Goal: Entertainment & Leisure: Consume media (video, audio)

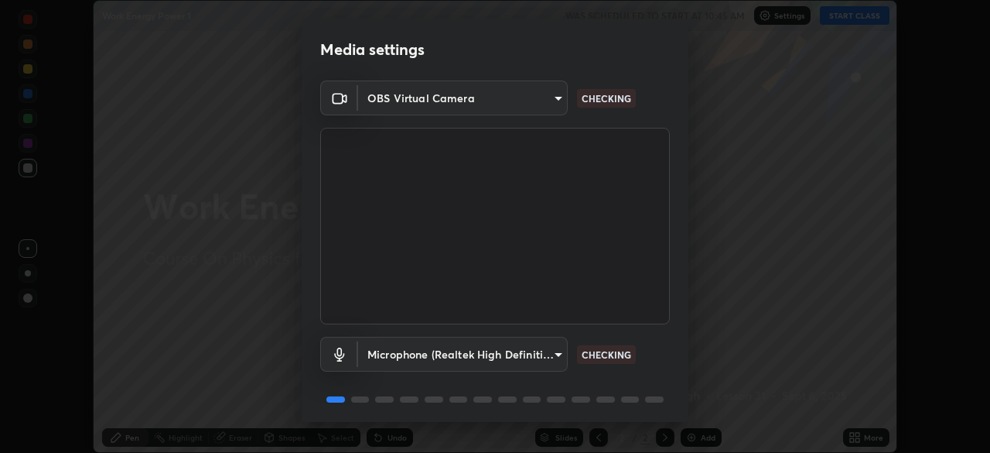
scroll to position [55, 0]
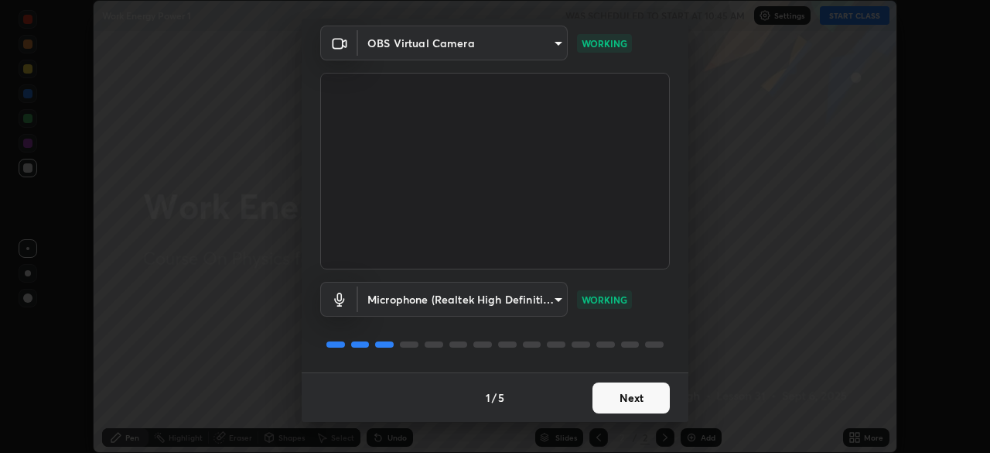
click at [631, 397] on button "Next" at bounding box center [631, 397] width 77 height 31
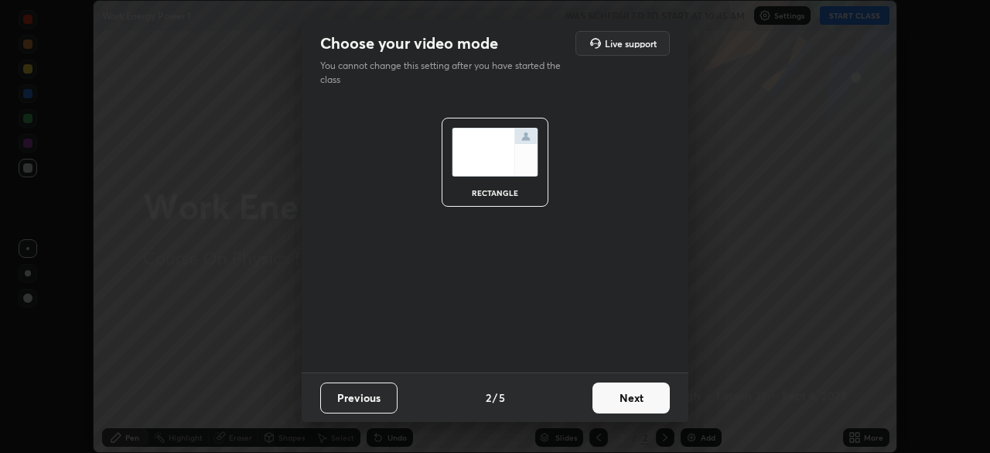
scroll to position [0, 0]
click at [629, 391] on button "Next" at bounding box center [631, 397] width 77 height 31
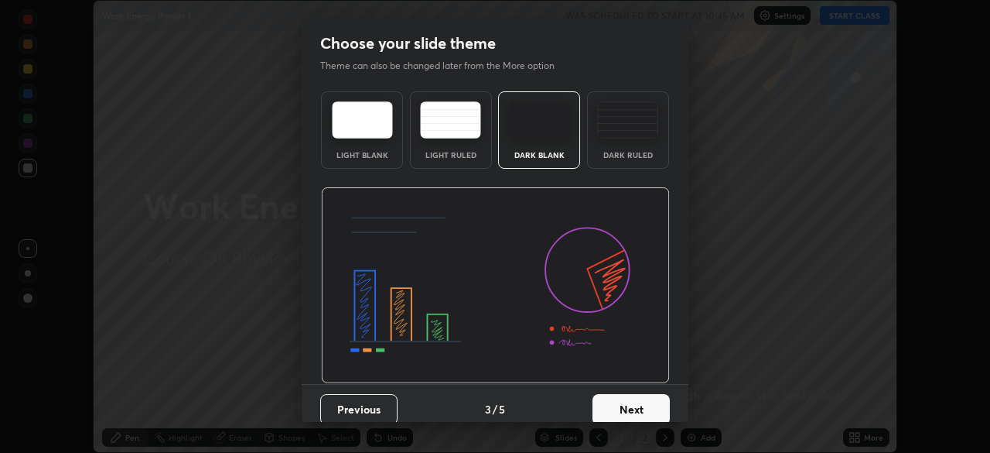
click at [630, 395] on button "Next" at bounding box center [631, 409] width 77 height 31
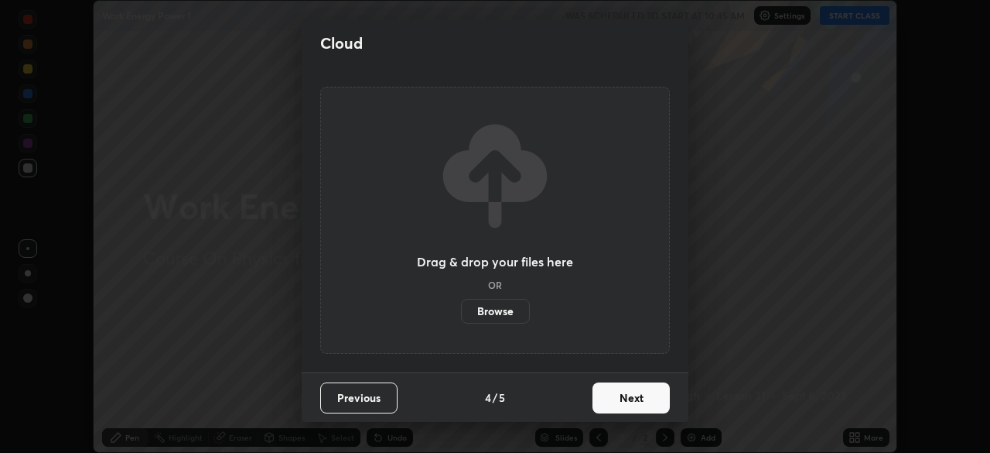
click at [632, 398] on button "Next" at bounding box center [631, 397] width 77 height 31
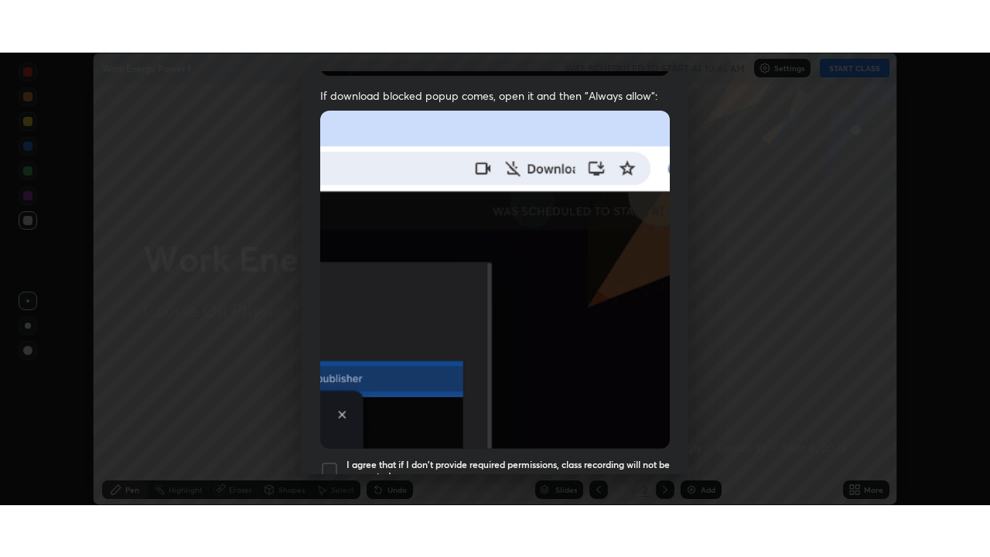
scroll to position [371, 0]
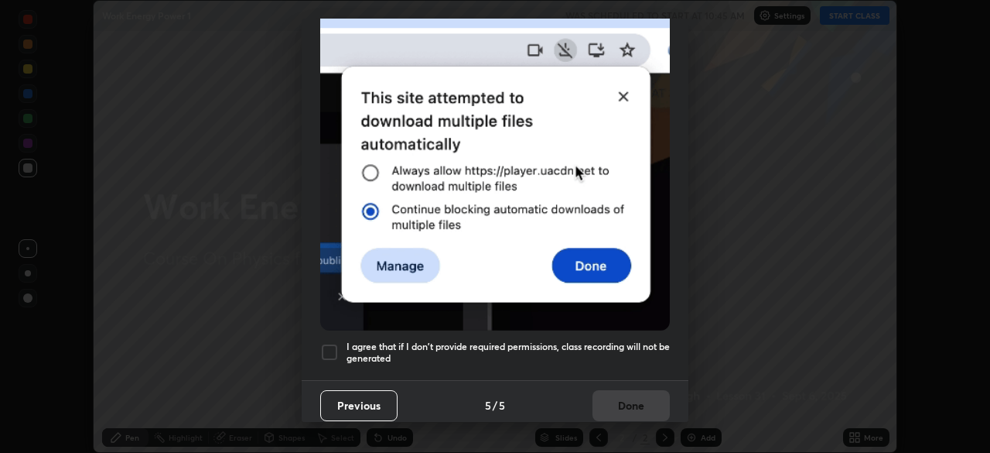
click at [329, 344] on div at bounding box center [329, 352] width 19 height 19
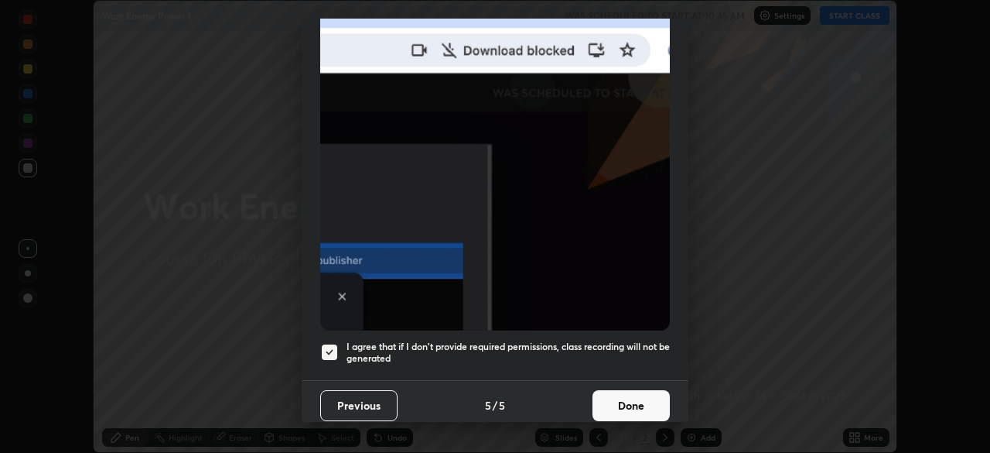
click at [616, 400] on button "Done" at bounding box center [631, 405] width 77 height 31
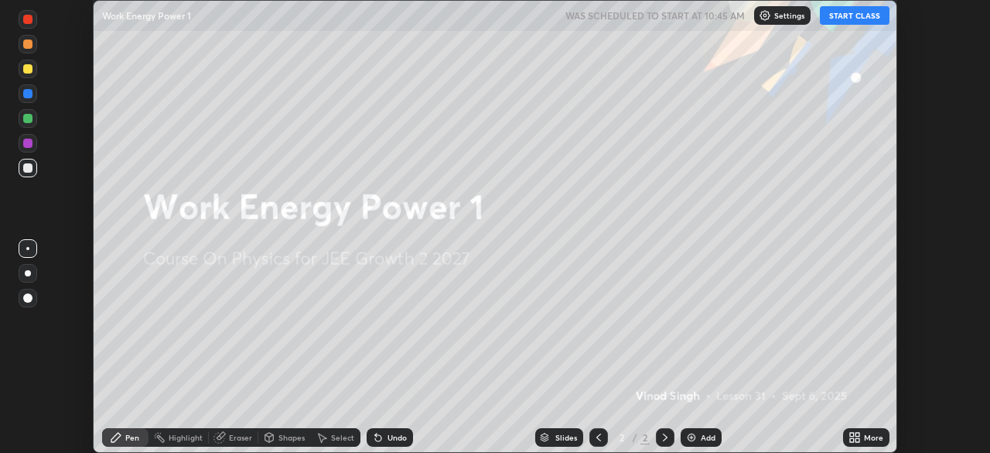
click at [854, 19] on button "START CLASS" at bounding box center [855, 15] width 70 height 19
click at [866, 436] on div "More" at bounding box center [873, 437] width 19 height 8
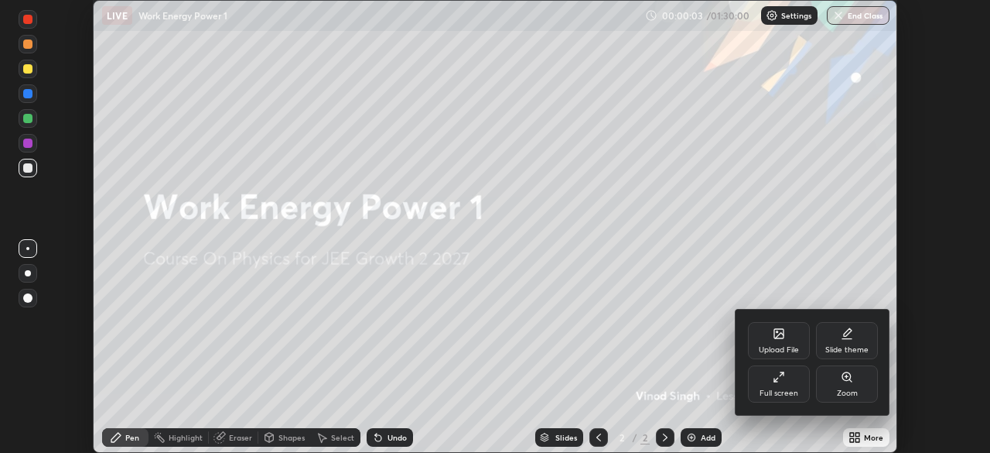
click at [785, 393] on div "Full screen" at bounding box center [779, 393] width 39 height 8
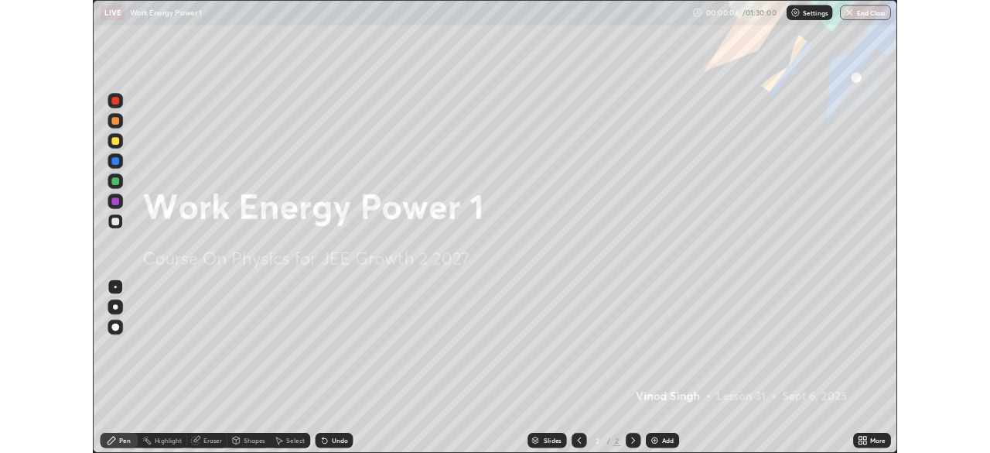
scroll to position [557, 990]
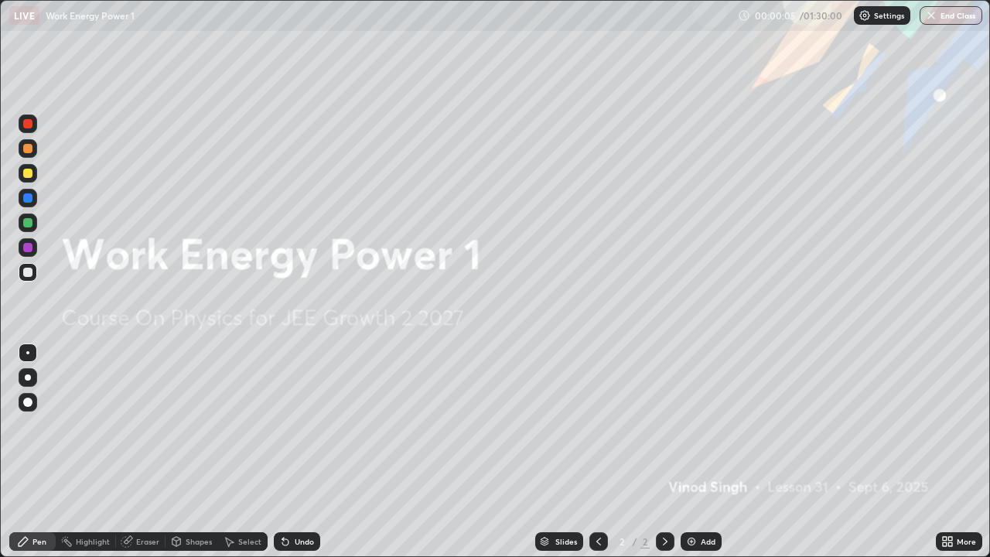
click at [690, 452] on img at bounding box center [691, 541] width 12 height 12
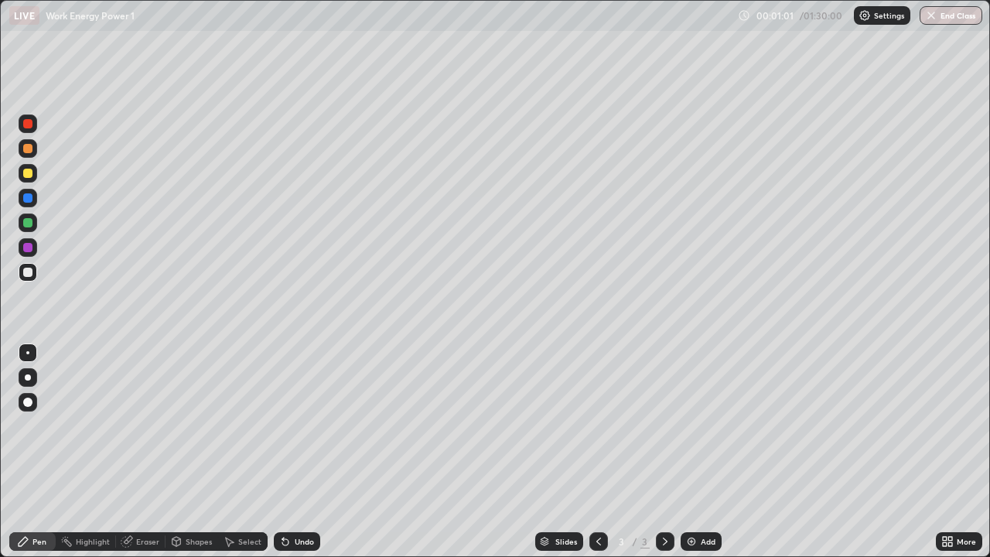
click at [29, 220] on div at bounding box center [27, 222] width 9 height 9
click at [26, 197] on div at bounding box center [27, 197] width 9 height 9
click at [198, 452] on div "Shapes" at bounding box center [199, 542] width 26 height 8
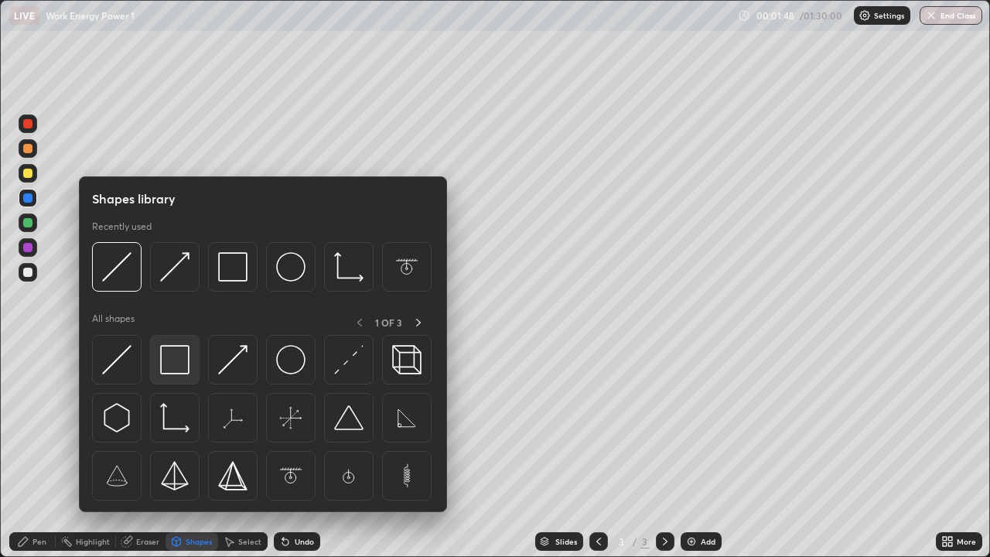
click at [173, 357] on img at bounding box center [174, 359] width 29 height 29
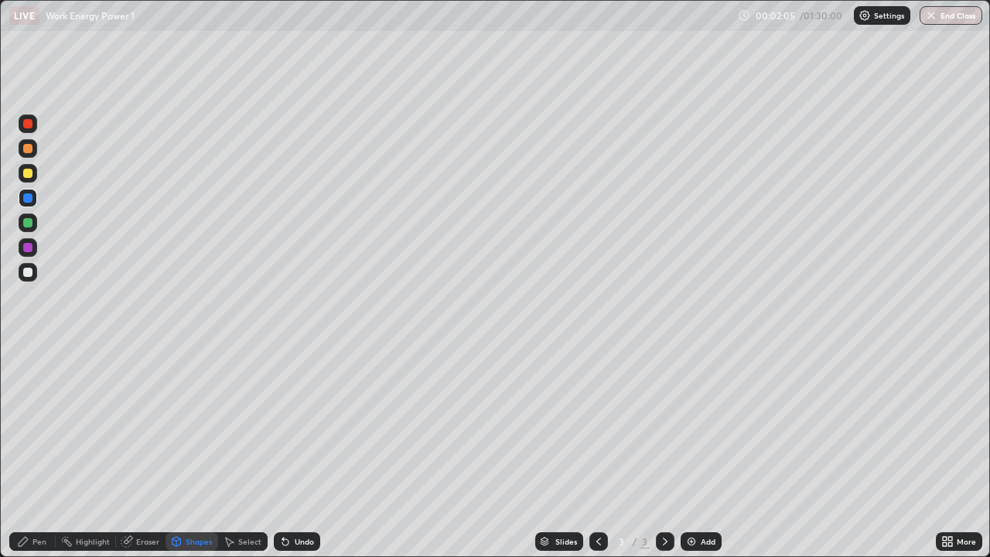
click at [27, 272] on div at bounding box center [27, 272] width 9 height 9
click at [150, 452] on div "Eraser" at bounding box center [147, 542] width 23 height 8
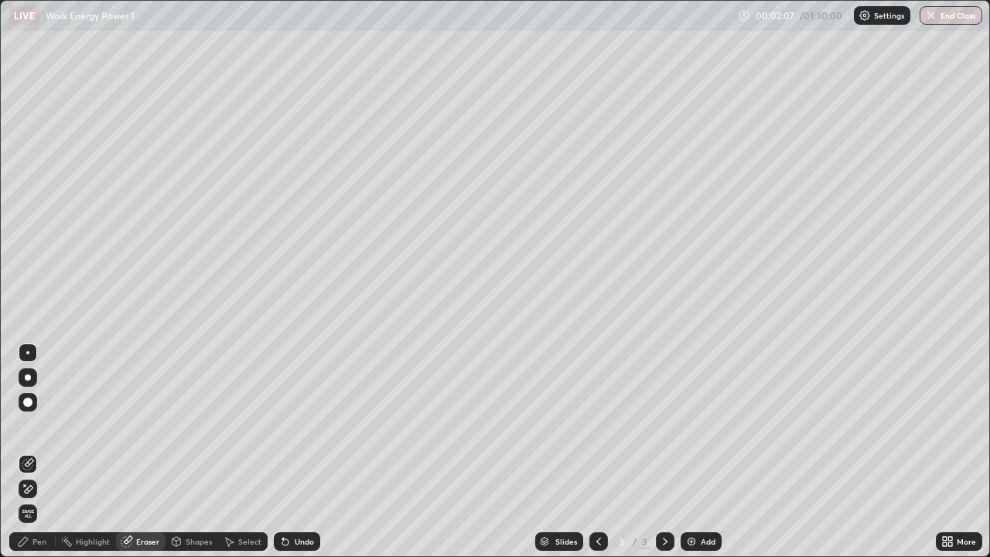
click at [191, 452] on div "Shapes" at bounding box center [199, 542] width 26 height 8
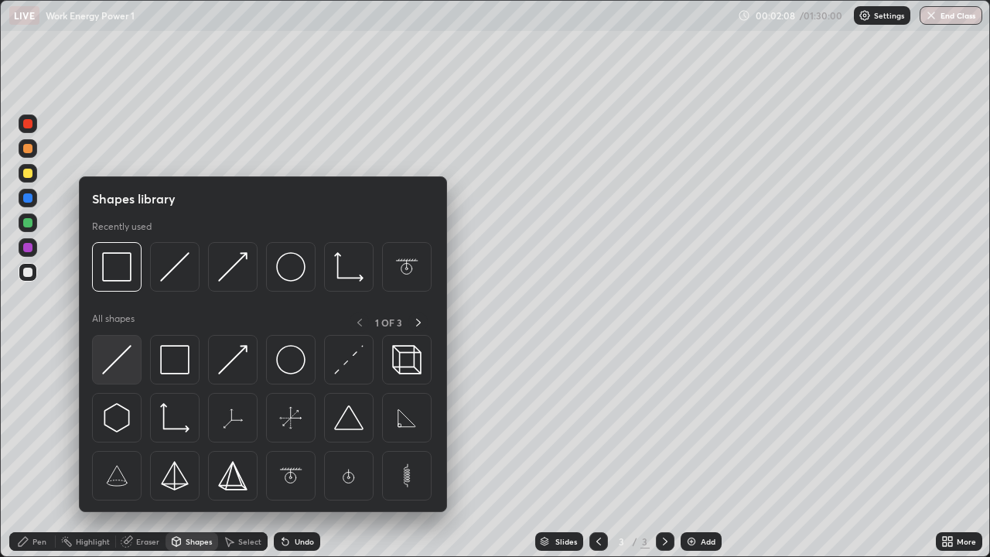
click at [112, 365] on img at bounding box center [116, 359] width 29 height 29
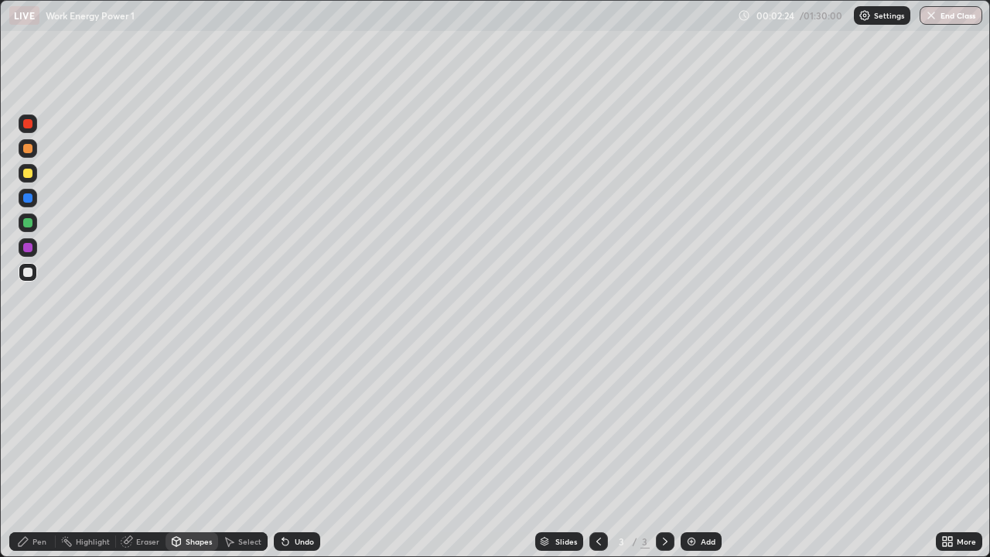
click at [144, 452] on div "Eraser" at bounding box center [147, 542] width 23 height 8
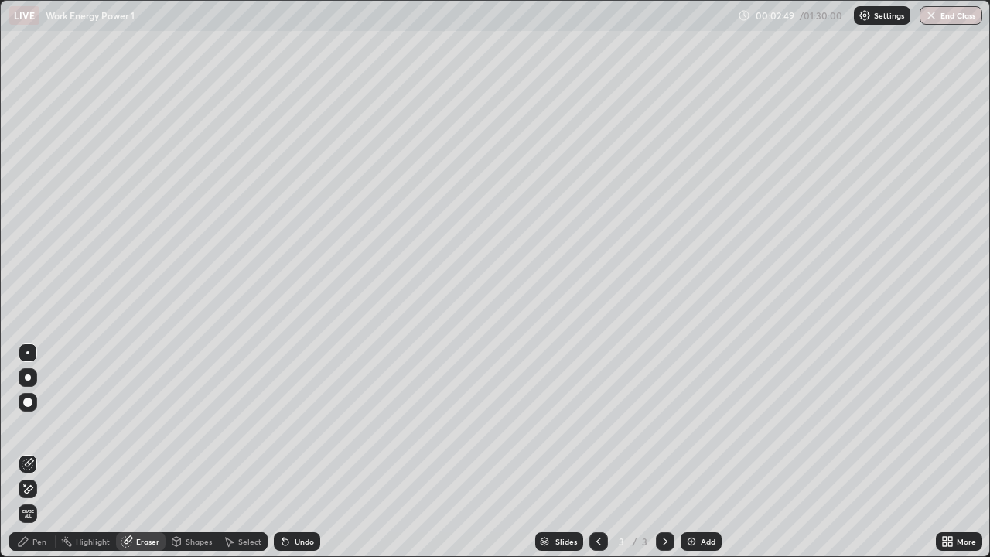
click at [41, 452] on div "Pen" at bounding box center [39, 542] width 14 height 8
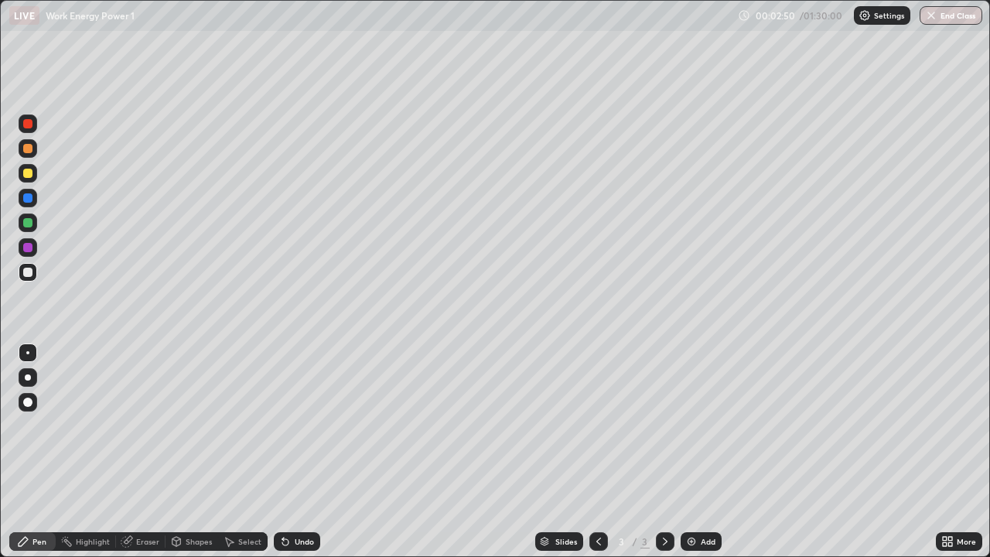
click at [24, 220] on div at bounding box center [27, 222] width 9 height 9
click at [28, 173] on div at bounding box center [27, 173] width 9 height 9
click at [27, 220] on div at bounding box center [27, 222] width 9 height 9
click at [26, 274] on div at bounding box center [27, 272] width 9 height 9
click at [189, 452] on div "Shapes" at bounding box center [199, 542] width 26 height 8
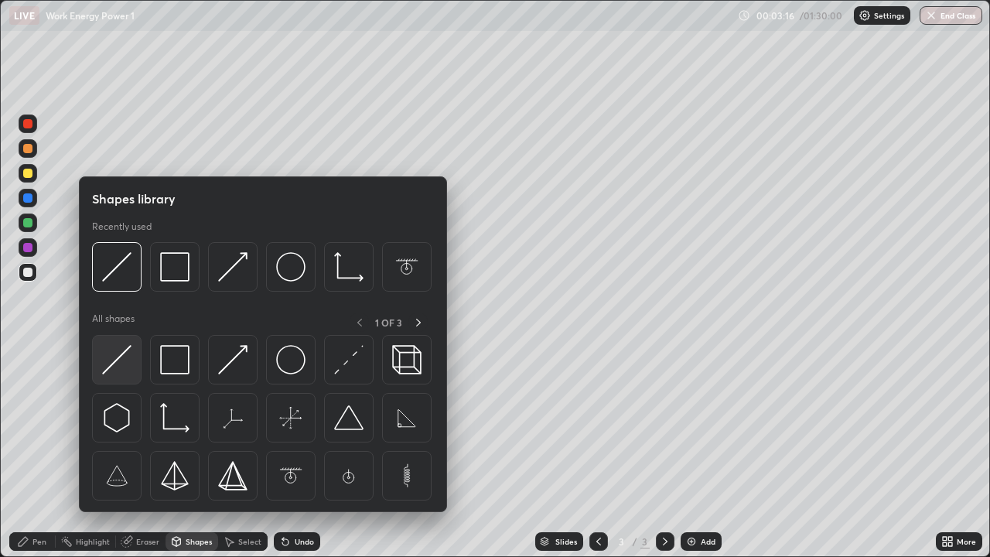
click at [111, 364] on img at bounding box center [116, 359] width 29 height 29
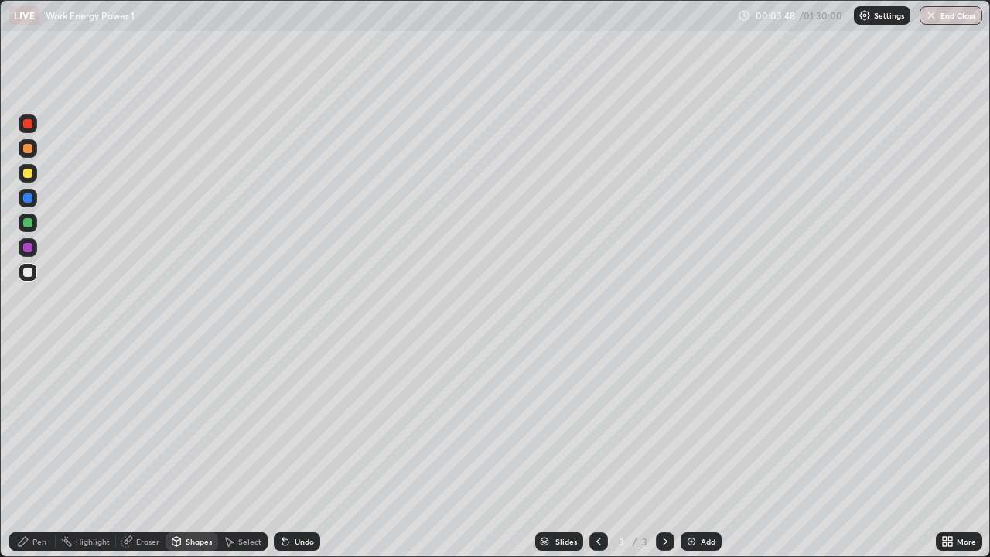
click at [39, 452] on div "Pen" at bounding box center [39, 542] width 14 height 8
click at [25, 244] on div at bounding box center [27, 247] width 9 height 9
click at [26, 151] on div at bounding box center [27, 148] width 9 height 9
click at [191, 452] on div "Shapes" at bounding box center [199, 542] width 26 height 8
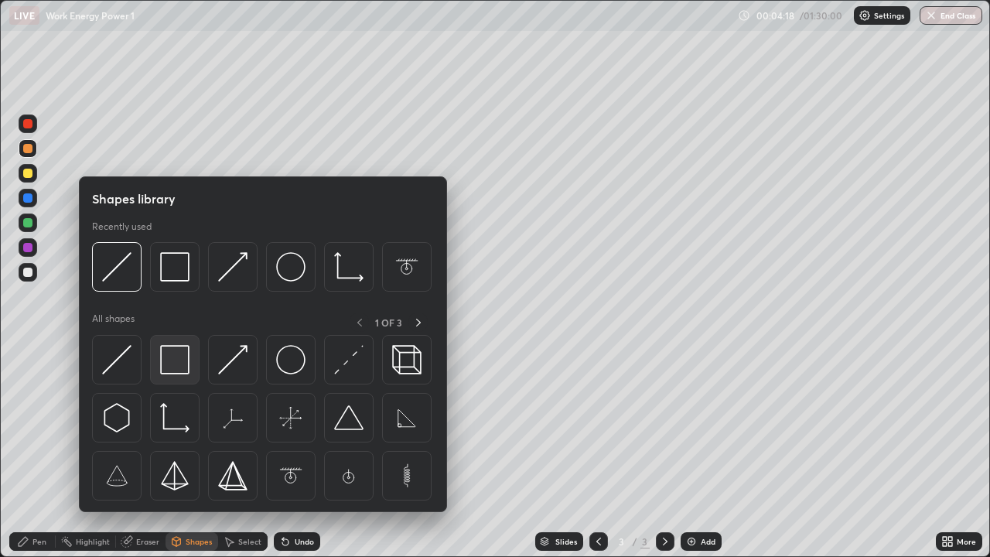
click at [166, 361] on img at bounding box center [174, 359] width 29 height 29
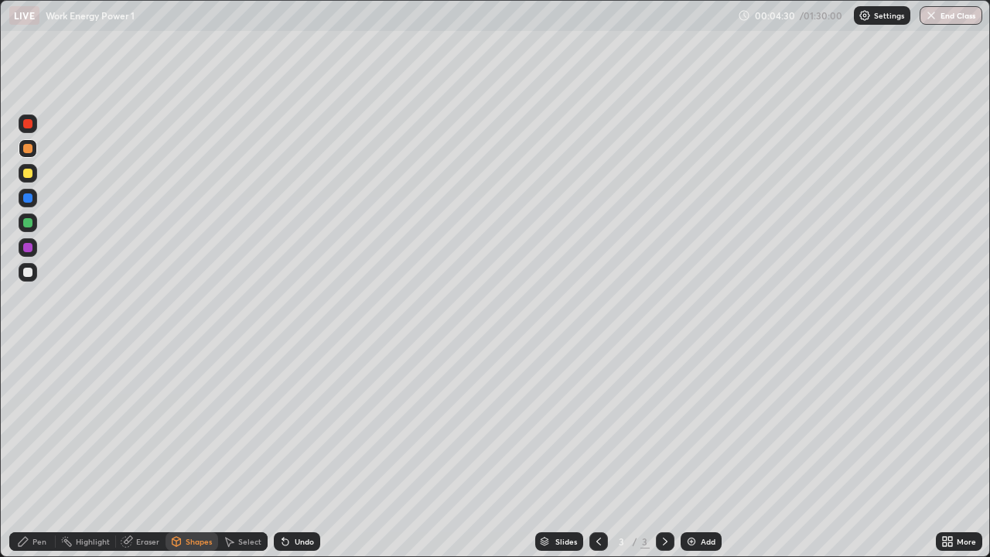
click at [188, 452] on div "Shapes" at bounding box center [199, 542] width 26 height 8
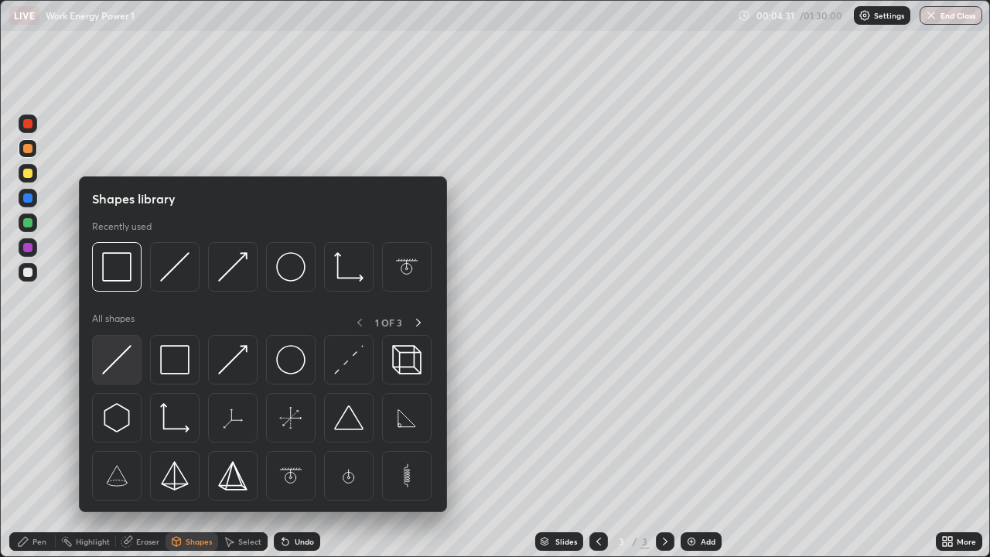
click at [114, 359] on img at bounding box center [116, 359] width 29 height 29
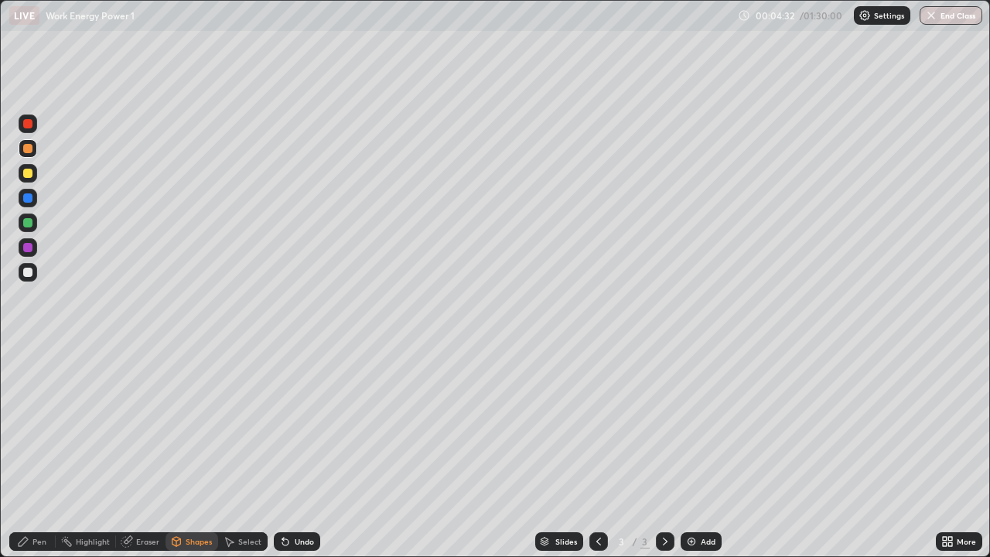
click at [200, 452] on div "Shapes" at bounding box center [192, 541] width 53 height 19
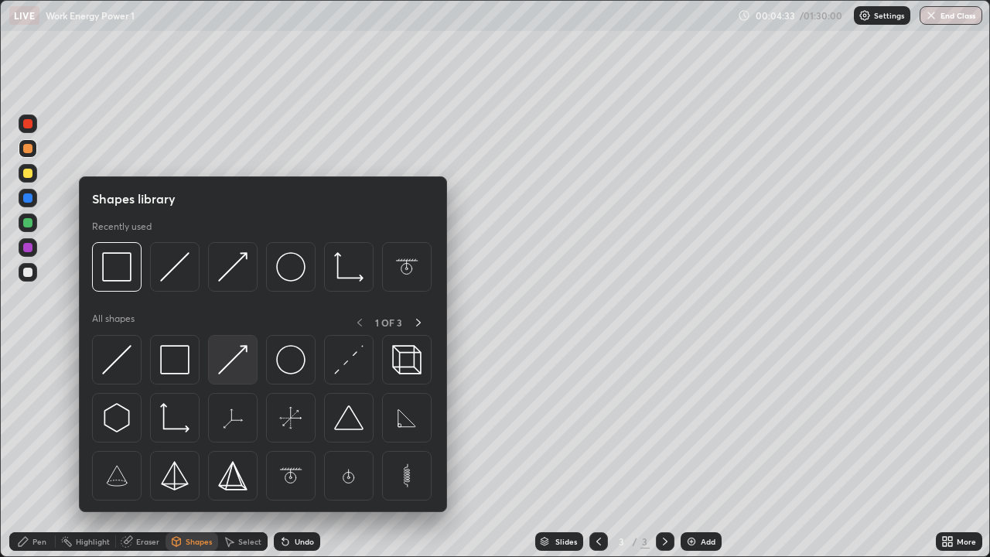
click at [221, 367] on img at bounding box center [232, 359] width 29 height 29
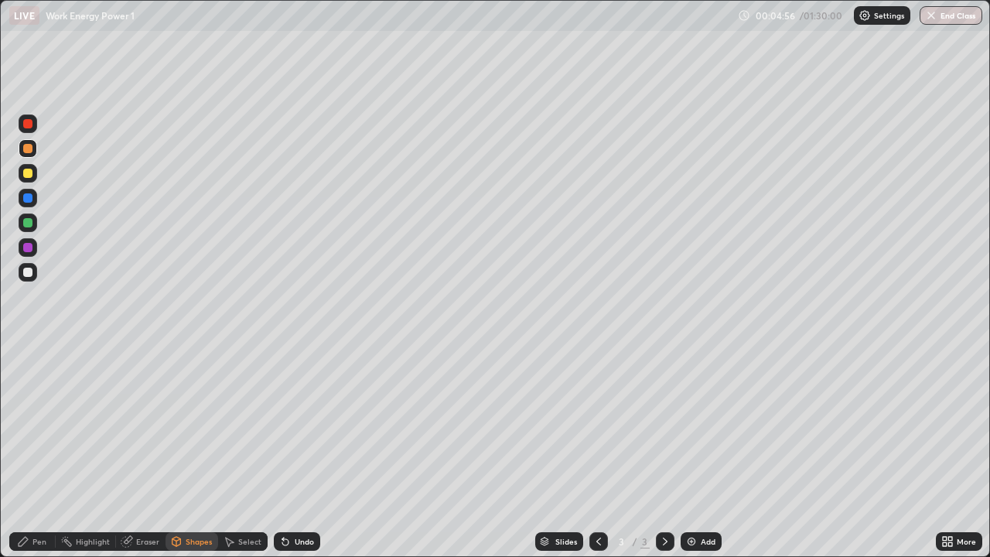
click at [26, 224] on div at bounding box center [27, 222] width 9 height 9
click at [142, 452] on div "Eraser" at bounding box center [147, 542] width 23 height 8
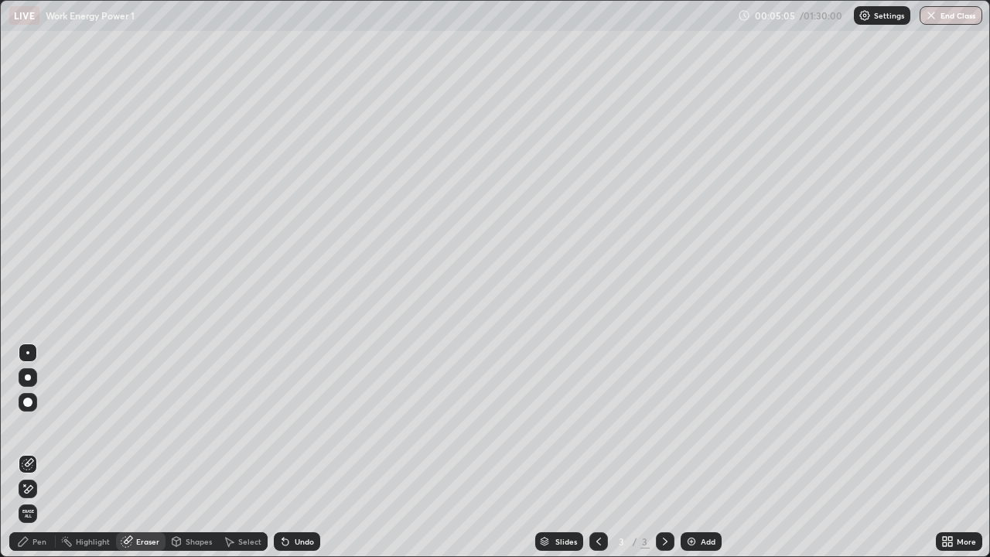
click at [33, 452] on div "Pen" at bounding box center [39, 542] width 14 height 8
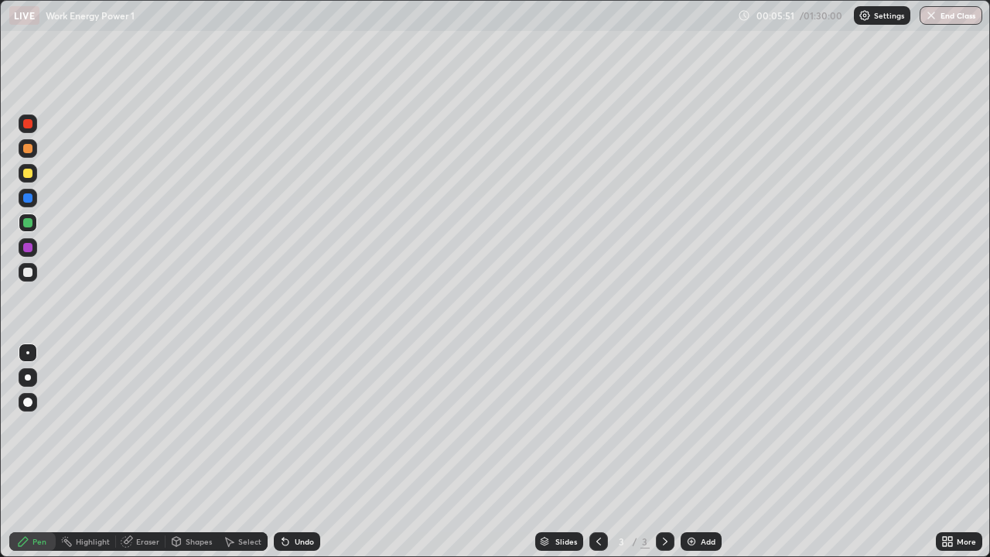
click at [28, 263] on div at bounding box center [28, 272] width 19 height 19
click at [692, 452] on img at bounding box center [691, 541] width 12 height 12
click at [138, 452] on div "Eraser" at bounding box center [147, 542] width 23 height 8
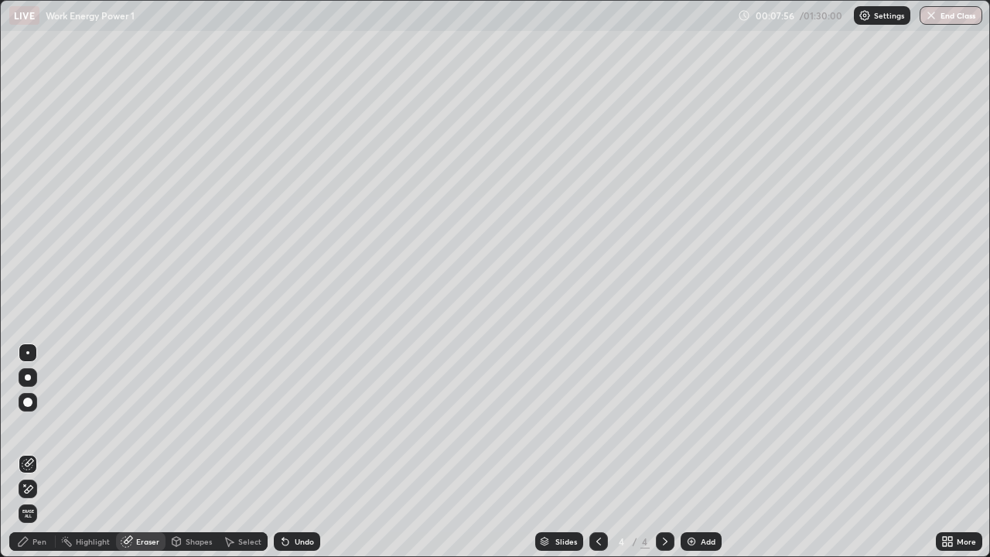
click at [43, 452] on div "Pen" at bounding box center [39, 542] width 14 height 8
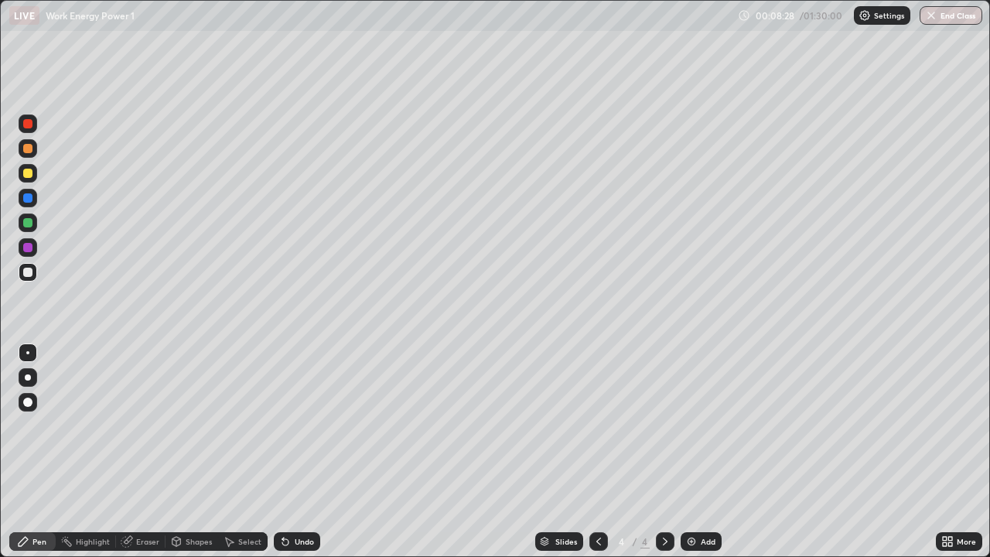
click at [148, 452] on div "Eraser" at bounding box center [147, 542] width 23 height 8
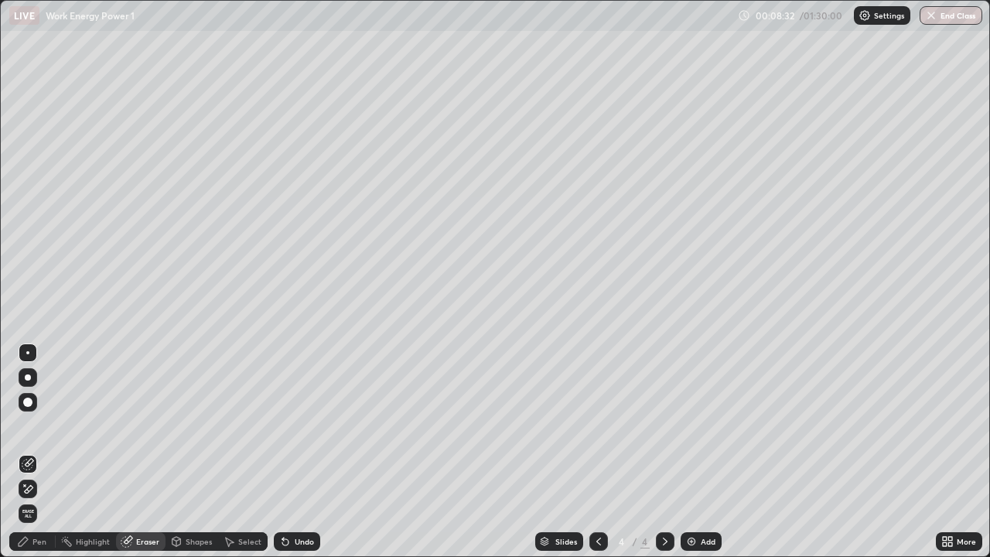
click at [43, 452] on div "Pen" at bounding box center [39, 542] width 14 height 8
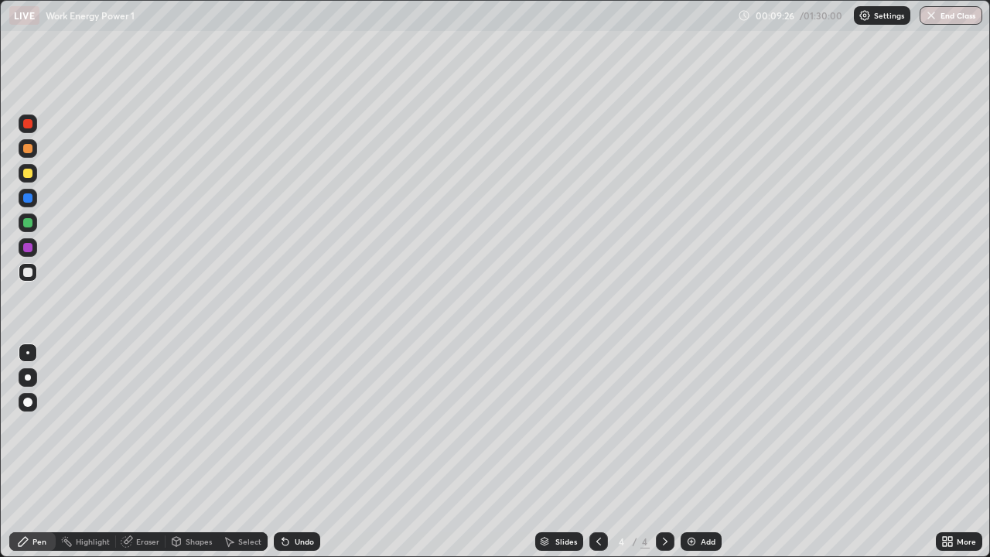
click at [591, 452] on div at bounding box center [598, 541] width 19 height 19
click at [663, 452] on icon at bounding box center [665, 542] width 5 height 8
click at [688, 452] on img at bounding box center [691, 541] width 12 height 12
click at [29, 272] on div at bounding box center [27, 272] width 9 height 9
click at [194, 452] on div "Shapes" at bounding box center [192, 541] width 53 height 19
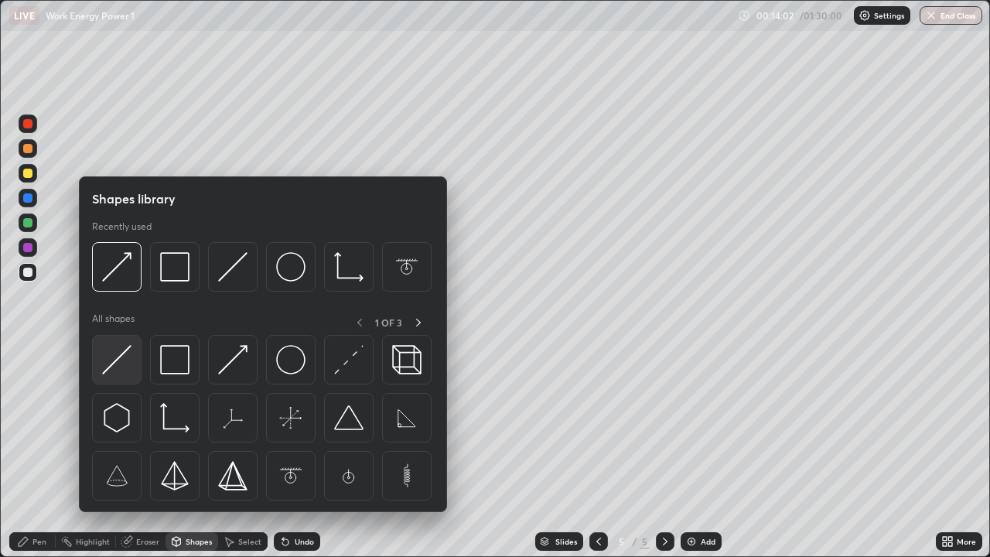
click at [121, 354] on img at bounding box center [116, 359] width 29 height 29
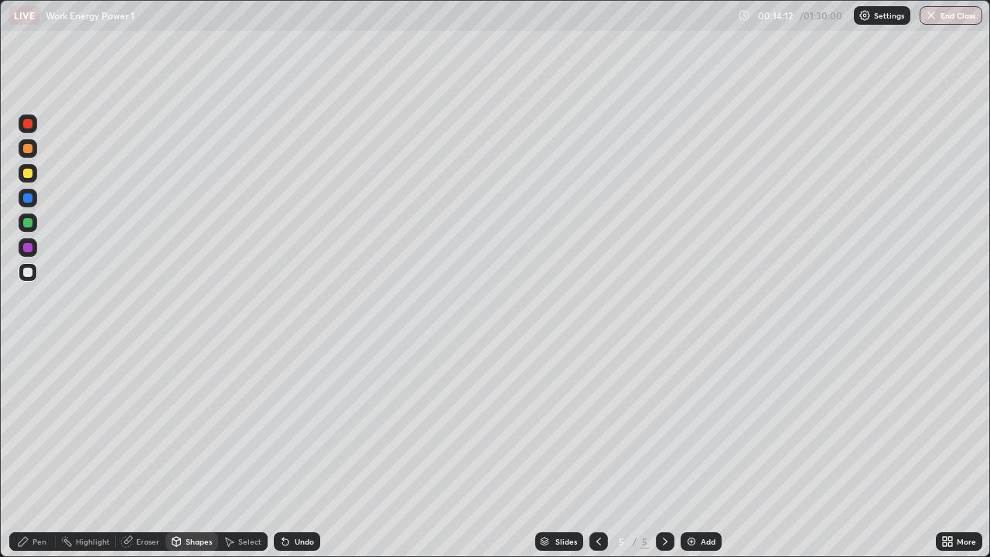
click at [43, 452] on div "Pen" at bounding box center [39, 542] width 14 height 8
click at [29, 222] on div at bounding box center [27, 222] width 9 height 9
click at [206, 452] on div "Shapes" at bounding box center [199, 542] width 26 height 8
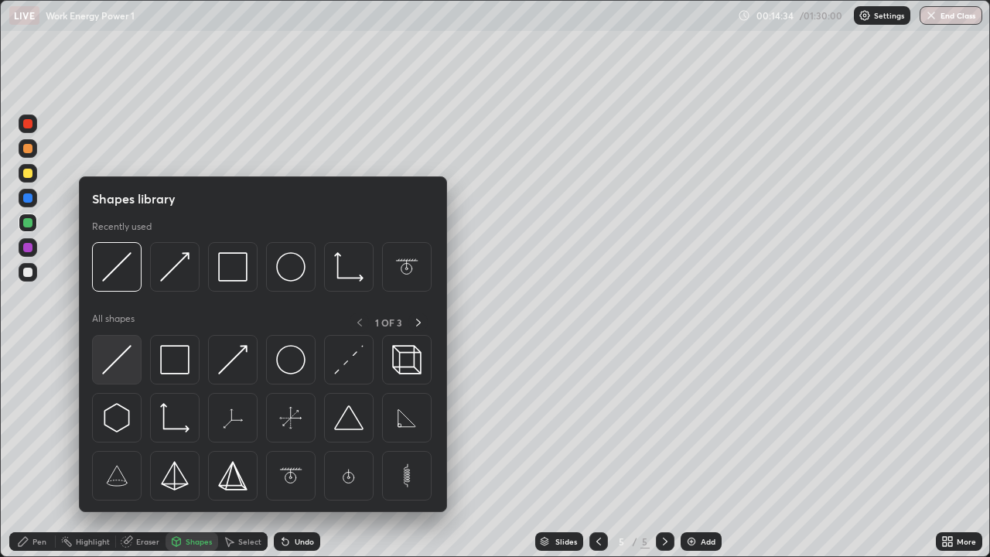
click at [114, 362] on img at bounding box center [116, 359] width 29 height 29
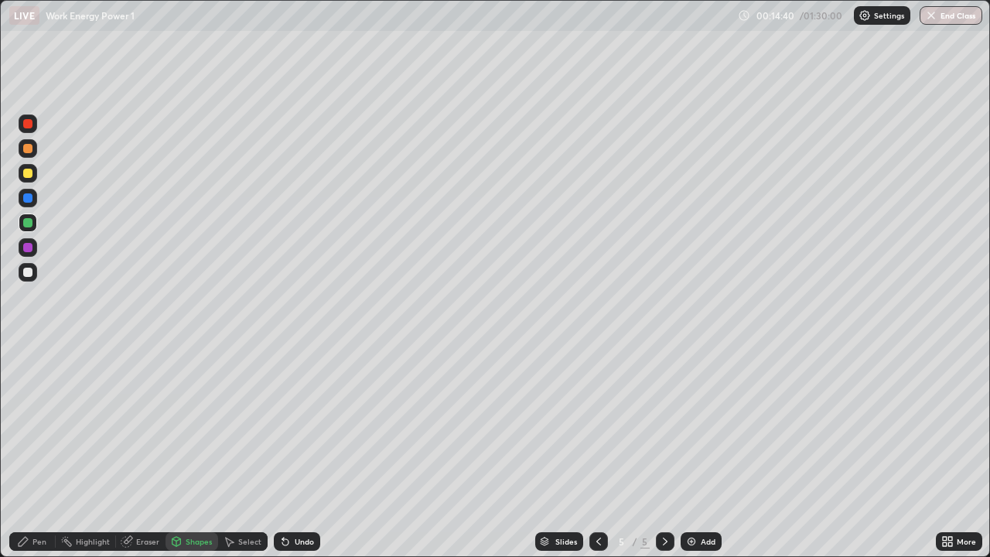
click at [43, 452] on div "Pen" at bounding box center [32, 541] width 46 height 19
click at [196, 452] on div "Shapes" at bounding box center [199, 542] width 26 height 8
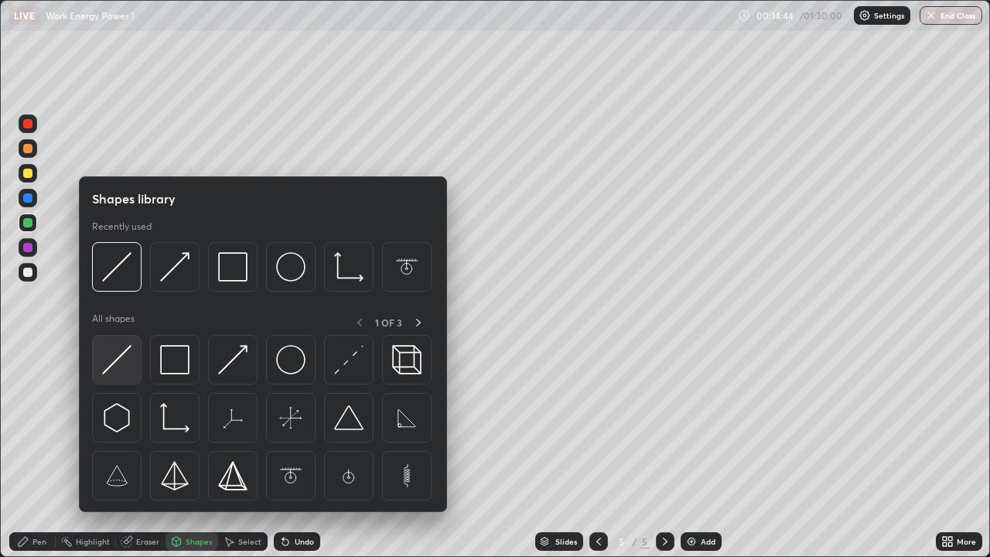
click at [120, 360] on img at bounding box center [116, 359] width 29 height 29
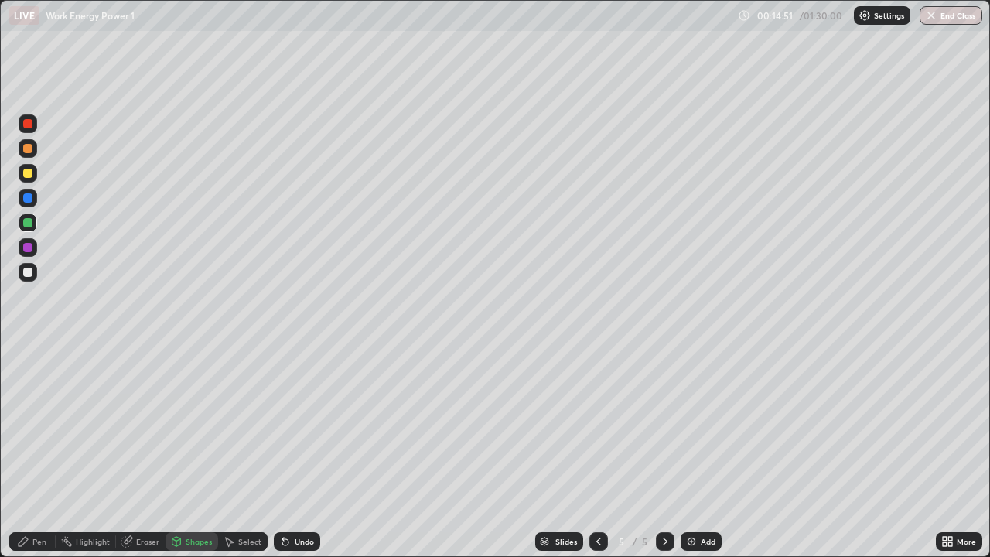
click at [46, 452] on div "Pen" at bounding box center [32, 541] width 46 height 19
click at [198, 452] on div "Shapes" at bounding box center [199, 542] width 26 height 8
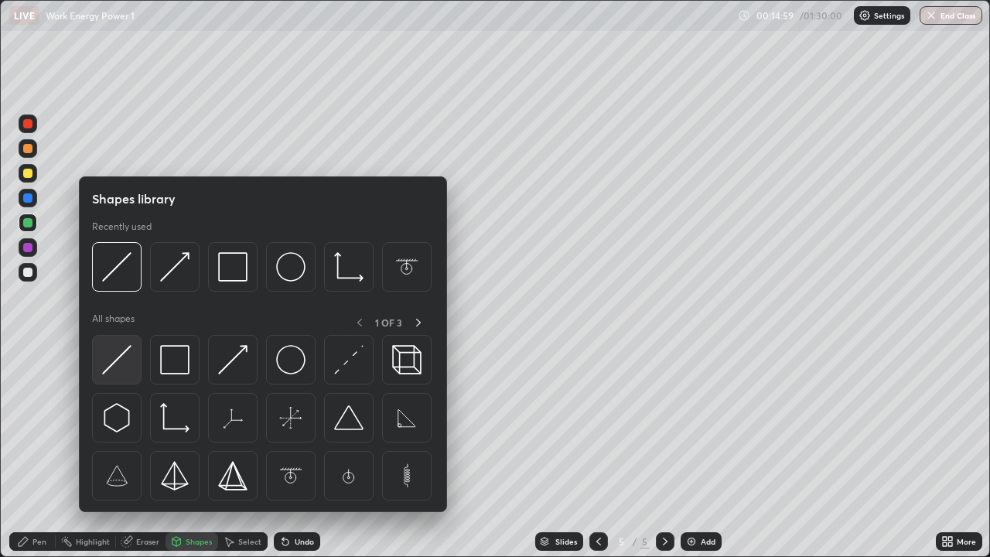
click at [116, 360] on img at bounding box center [116, 359] width 29 height 29
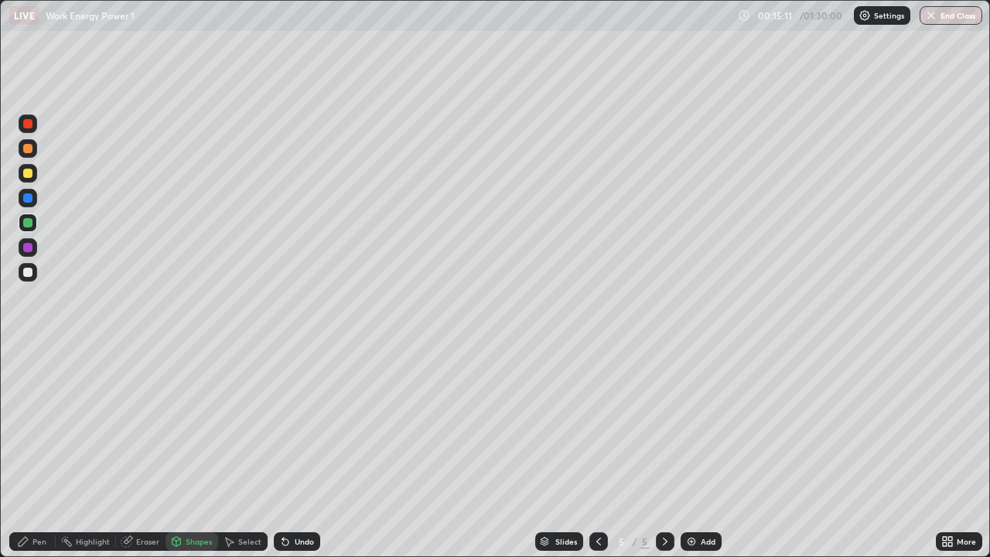
click at [42, 452] on div "Pen" at bounding box center [32, 541] width 46 height 19
click at [27, 275] on div at bounding box center [27, 272] width 9 height 9
click at [195, 452] on div "Shapes" at bounding box center [199, 542] width 26 height 8
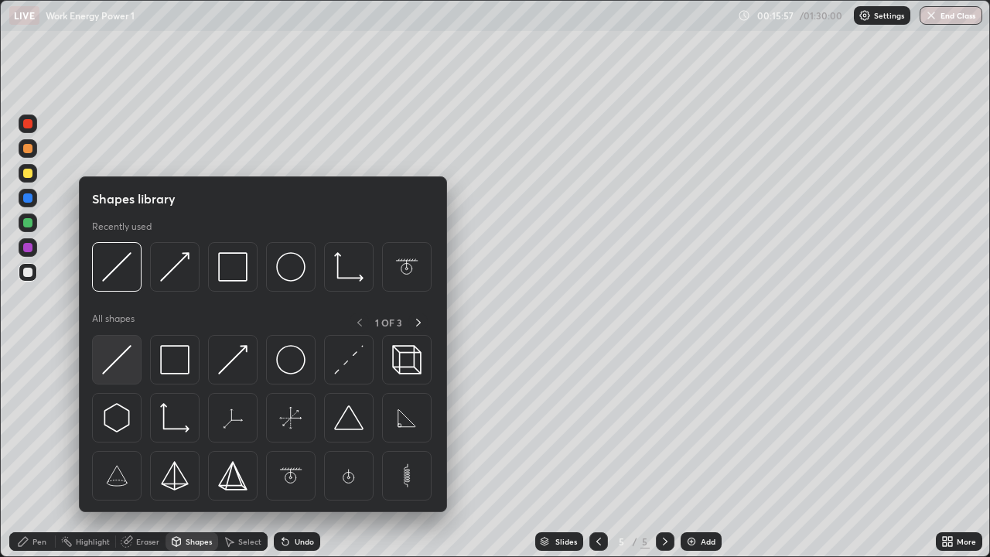
click at [116, 360] on img at bounding box center [116, 359] width 29 height 29
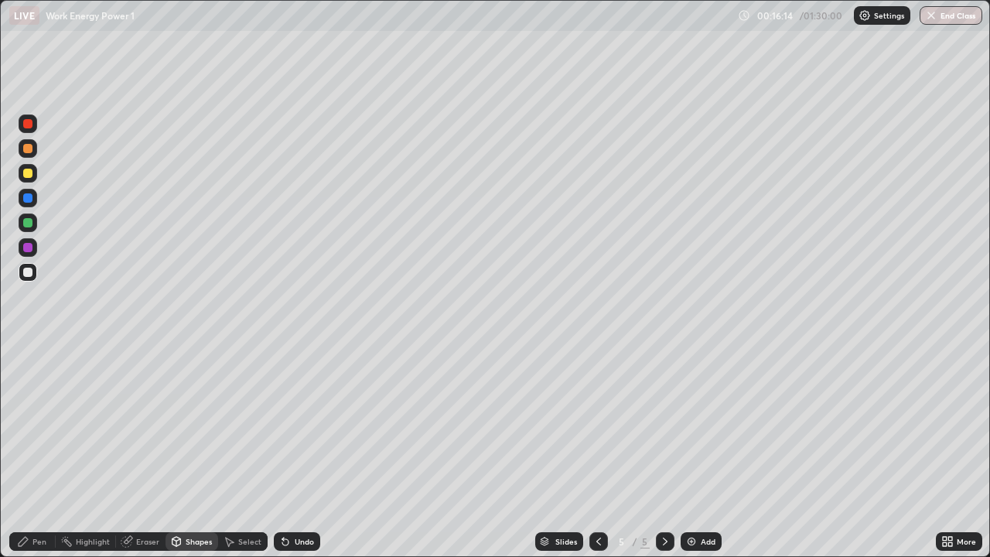
click at [152, 452] on div "Eraser" at bounding box center [147, 542] width 23 height 8
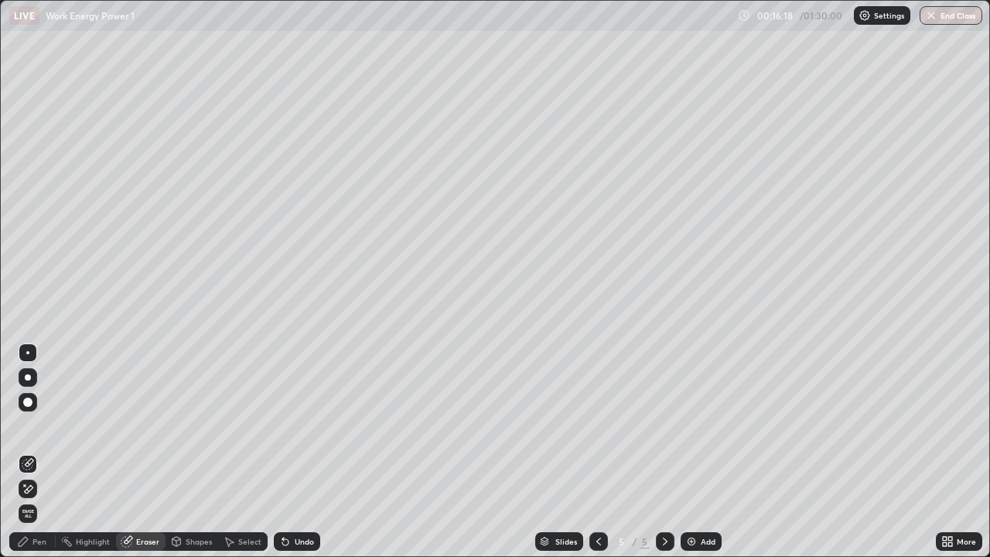
click at [193, 452] on div "Shapes" at bounding box center [199, 542] width 26 height 8
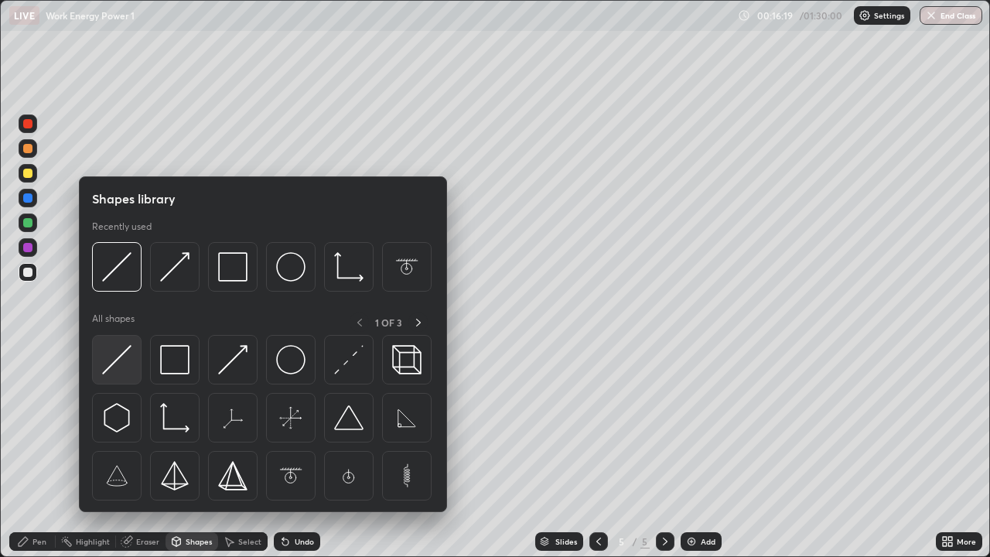
click at [116, 355] on img at bounding box center [116, 359] width 29 height 29
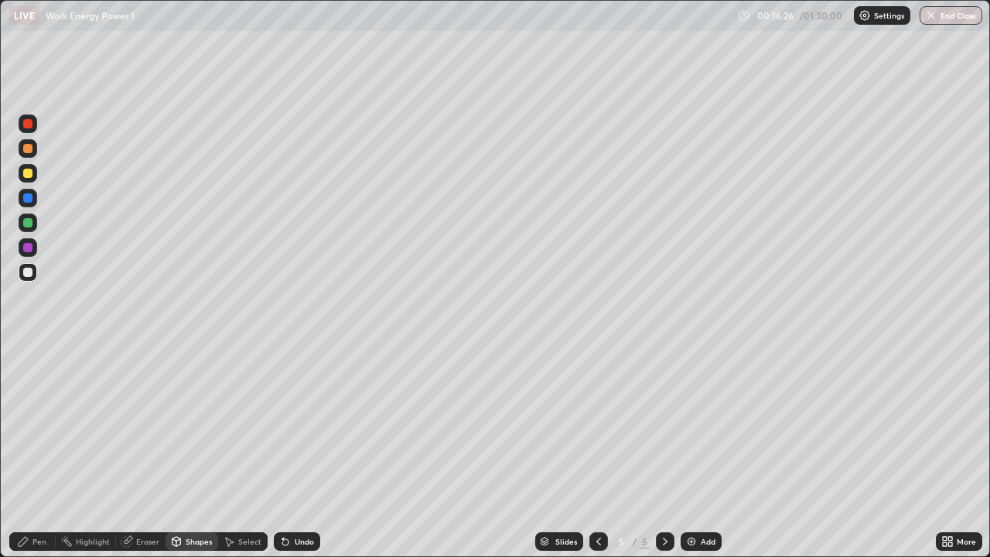
click at [39, 452] on div "Pen" at bounding box center [32, 541] width 46 height 19
click at [194, 452] on div "Shapes" at bounding box center [199, 542] width 26 height 8
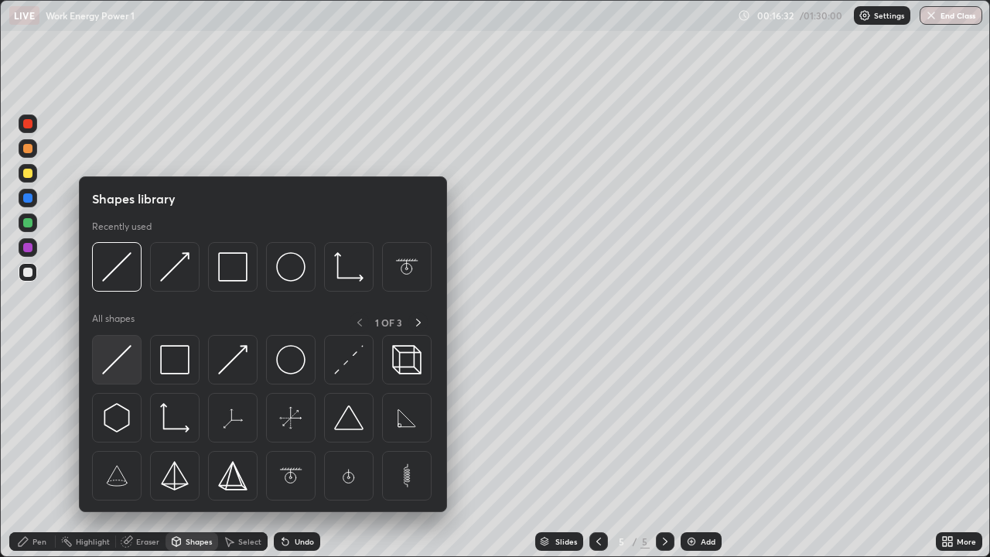
click at [125, 362] on img at bounding box center [116, 359] width 29 height 29
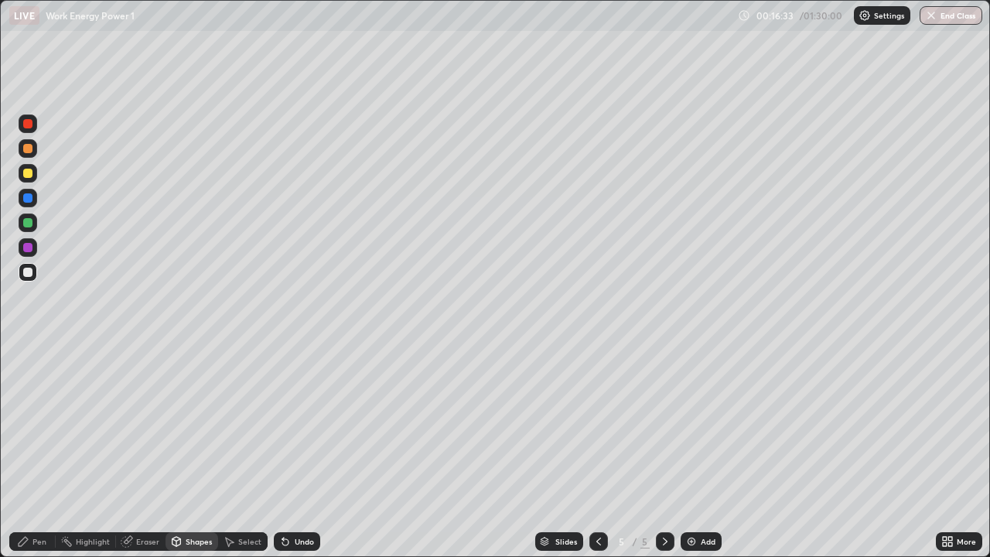
click at [28, 224] on div at bounding box center [27, 222] width 9 height 9
click at [27, 145] on div at bounding box center [27, 148] width 9 height 9
click at [41, 452] on div "Pen" at bounding box center [39, 542] width 14 height 8
click at [26, 173] on div at bounding box center [27, 173] width 9 height 9
click at [196, 452] on div "Shapes" at bounding box center [199, 542] width 26 height 8
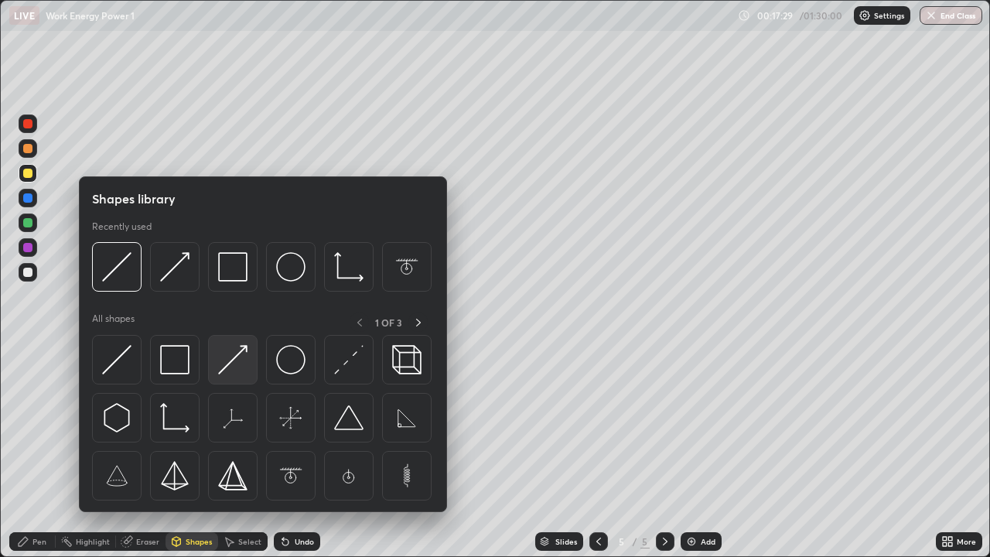
click at [225, 367] on img at bounding box center [232, 359] width 29 height 29
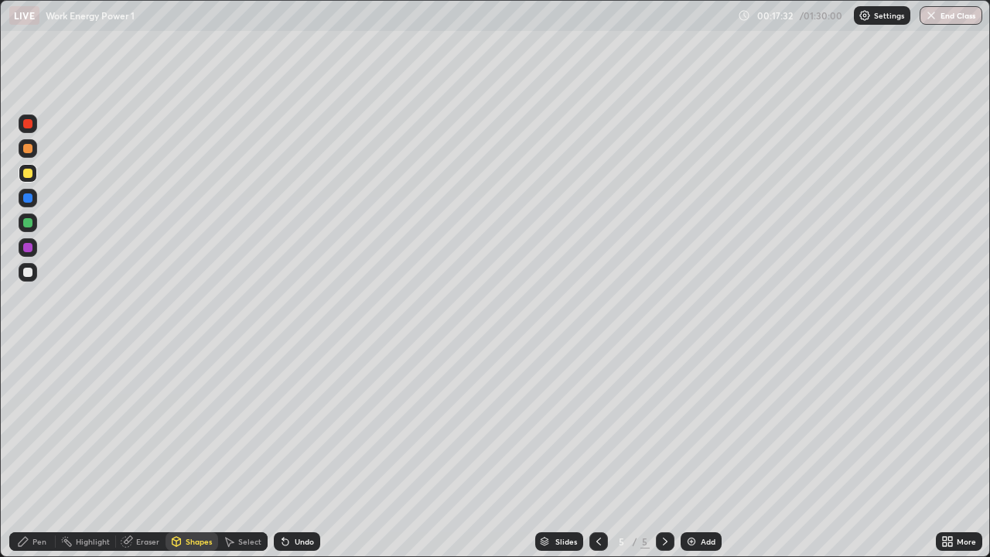
click at [196, 452] on div "Shapes" at bounding box center [199, 542] width 26 height 8
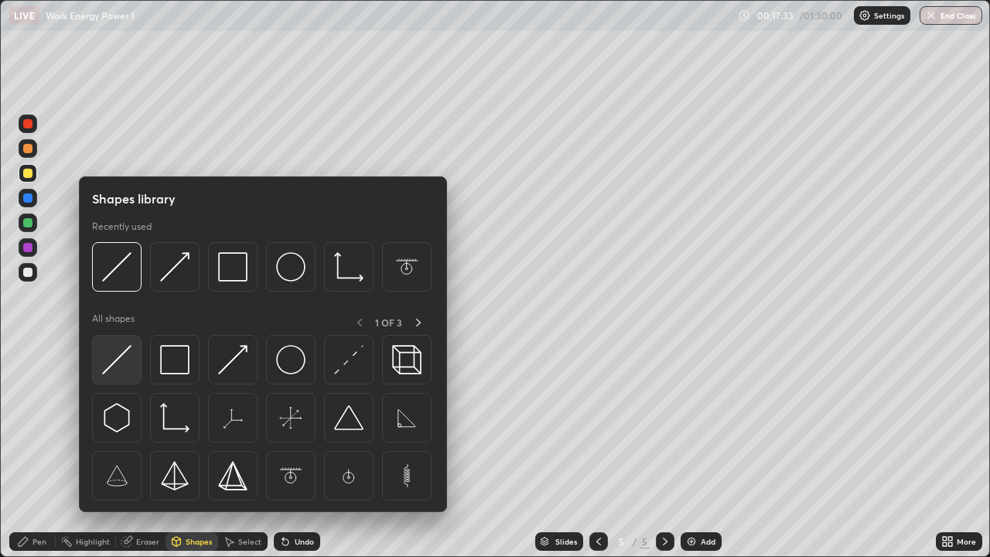
click at [115, 360] on img at bounding box center [116, 359] width 29 height 29
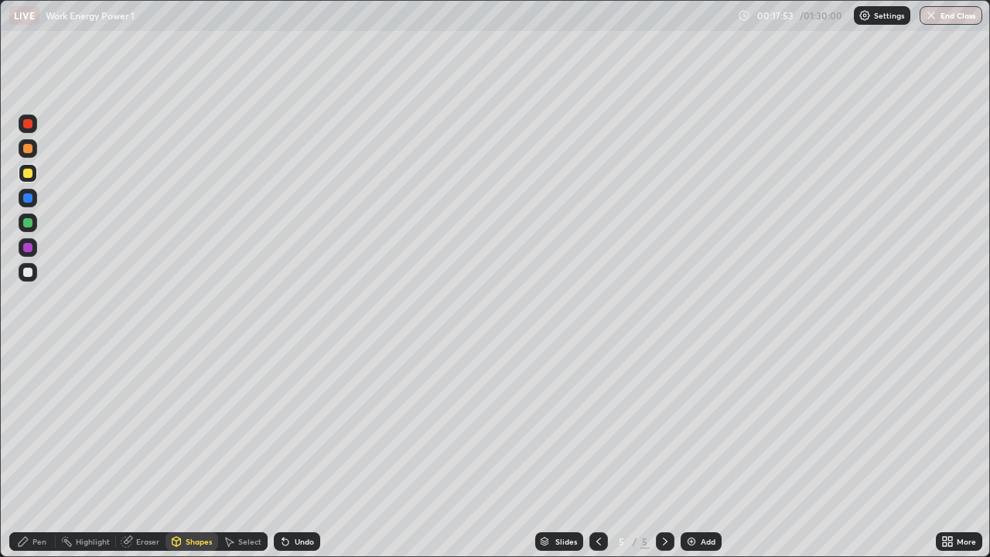
click at [29, 128] on div at bounding box center [27, 123] width 9 height 9
click at [46, 452] on div "Pen" at bounding box center [32, 541] width 46 height 19
click at [29, 272] on div at bounding box center [27, 272] width 9 height 9
click at [28, 224] on div at bounding box center [27, 222] width 9 height 9
click at [27, 147] on div at bounding box center [27, 148] width 9 height 9
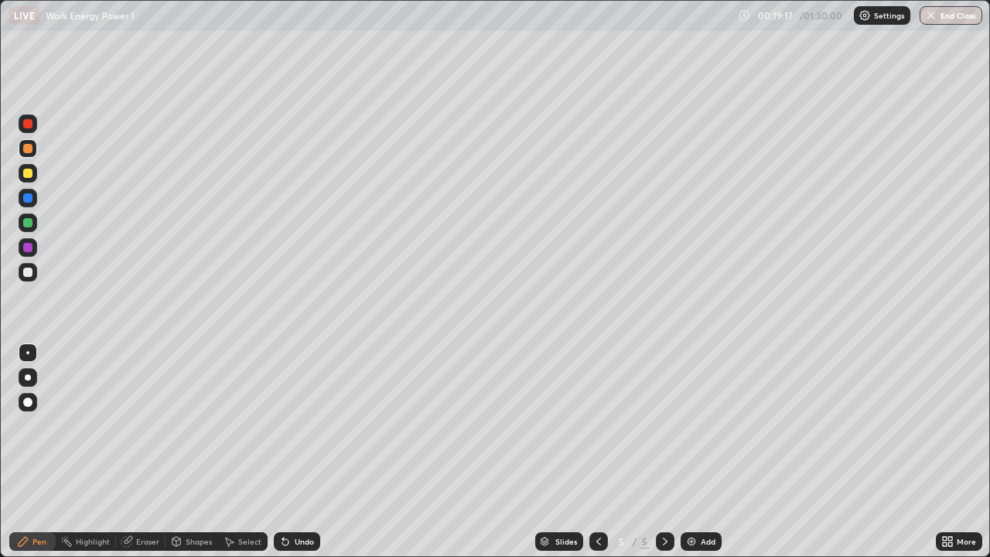
click at [143, 452] on div "Eraser" at bounding box center [147, 542] width 23 height 8
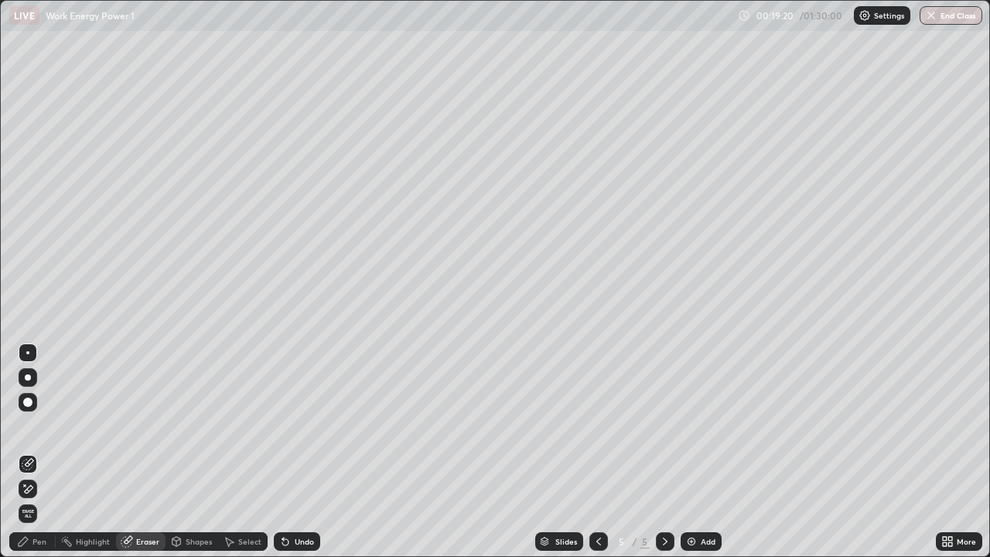
click at [41, 452] on div "Pen" at bounding box center [39, 542] width 14 height 8
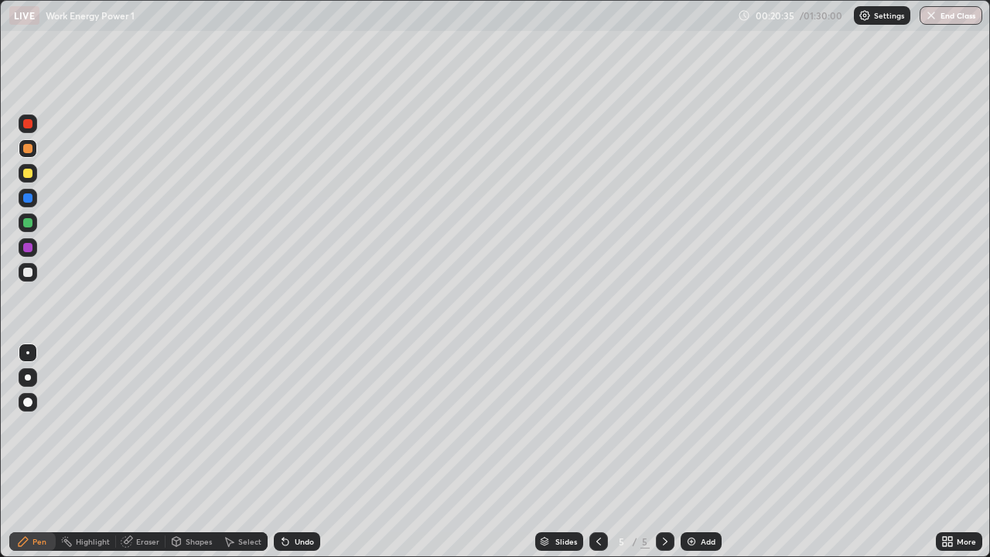
click at [30, 173] on div at bounding box center [27, 173] width 9 height 9
click at [146, 452] on div "Eraser" at bounding box center [147, 542] width 23 height 8
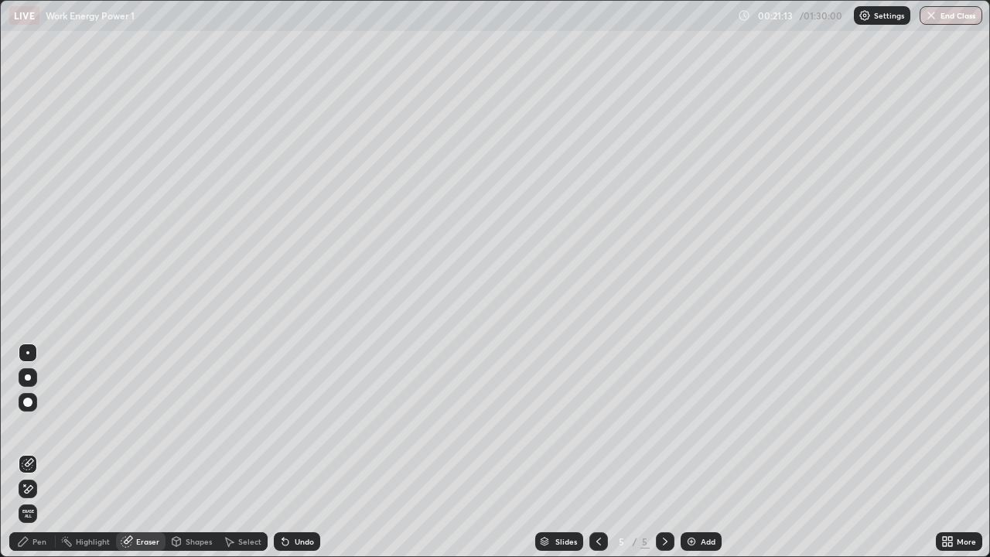
click at [43, 452] on div "Pen" at bounding box center [39, 542] width 14 height 8
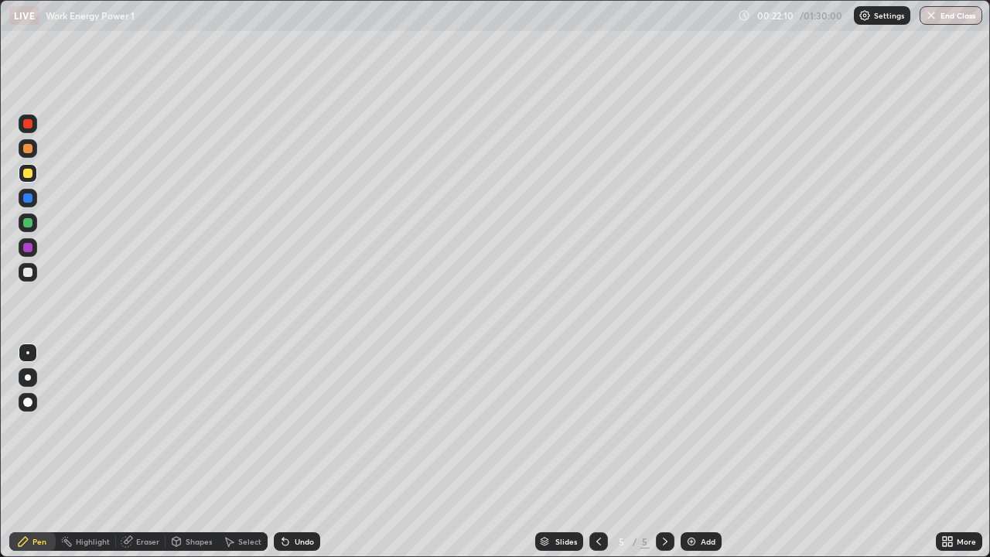
click at [31, 202] on div at bounding box center [28, 198] width 19 height 19
click at [192, 452] on div "Shapes" at bounding box center [199, 542] width 26 height 8
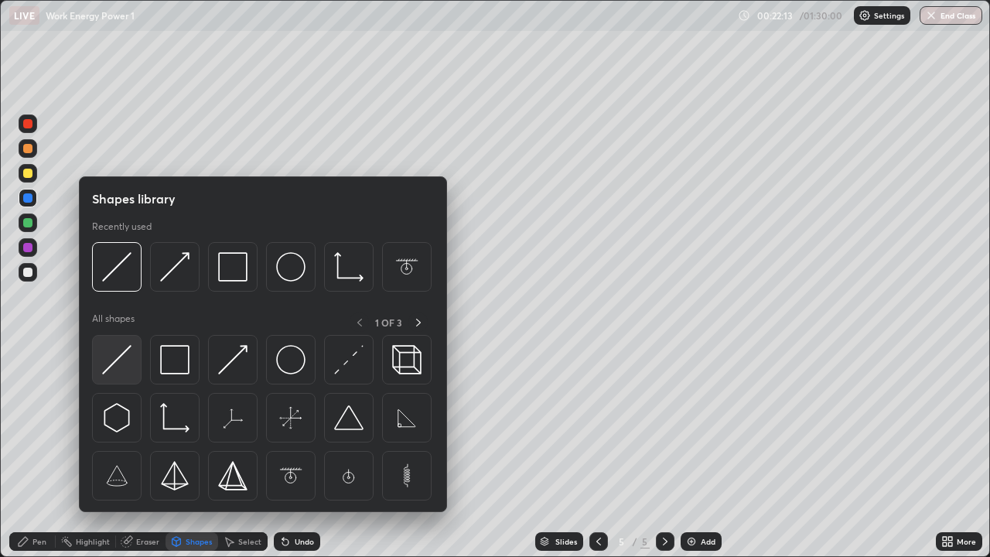
click at [111, 364] on img at bounding box center [116, 359] width 29 height 29
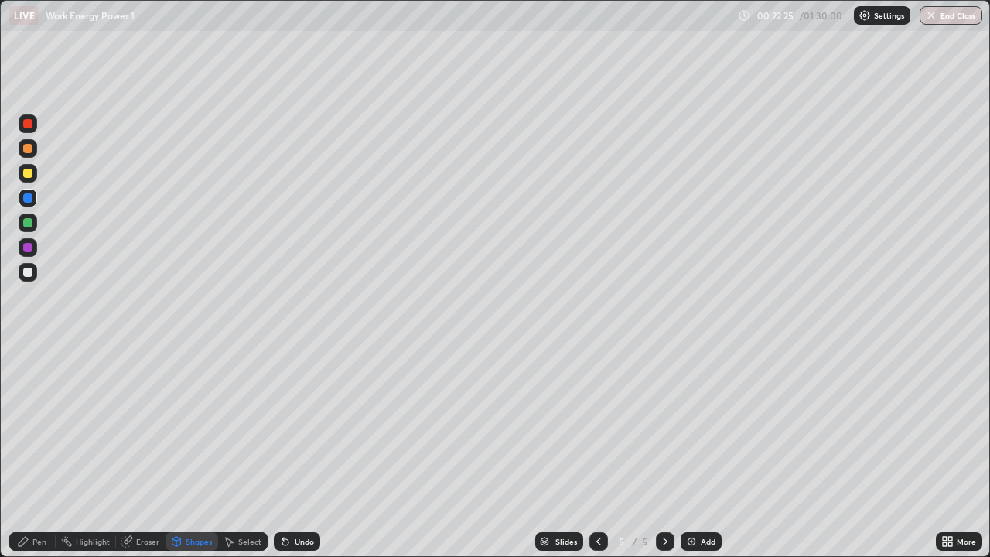
click at [50, 452] on div "Pen" at bounding box center [32, 541] width 46 height 19
click at [51, 452] on div "Pen" at bounding box center [32, 541] width 46 height 19
click at [689, 452] on img at bounding box center [691, 541] width 12 height 12
click at [27, 224] on div at bounding box center [27, 222] width 9 height 9
click at [27, 176] on div at bounding box center [27, 173] width 9 height 9
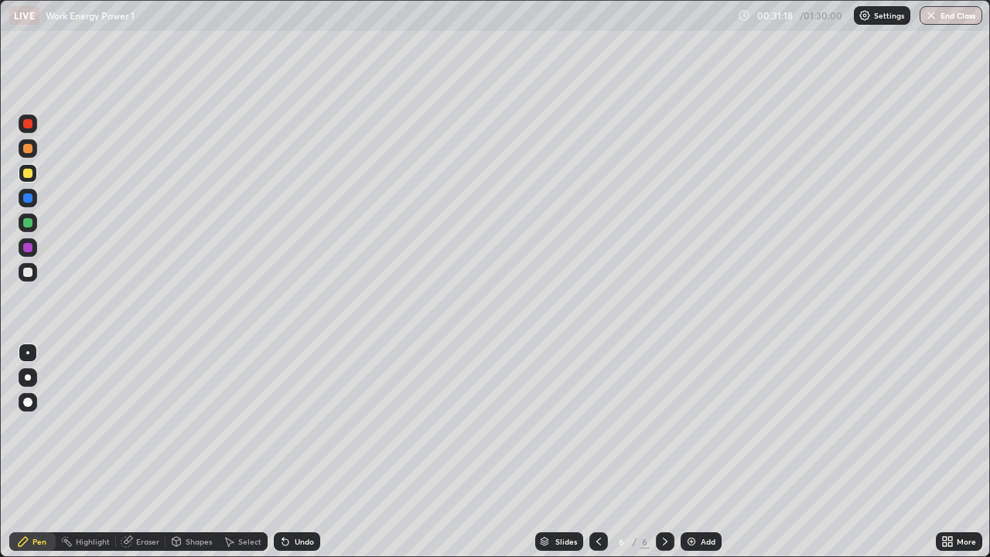
click at [244, 452] on div "Select" at bounding box center [249, 542] width 23 height 8
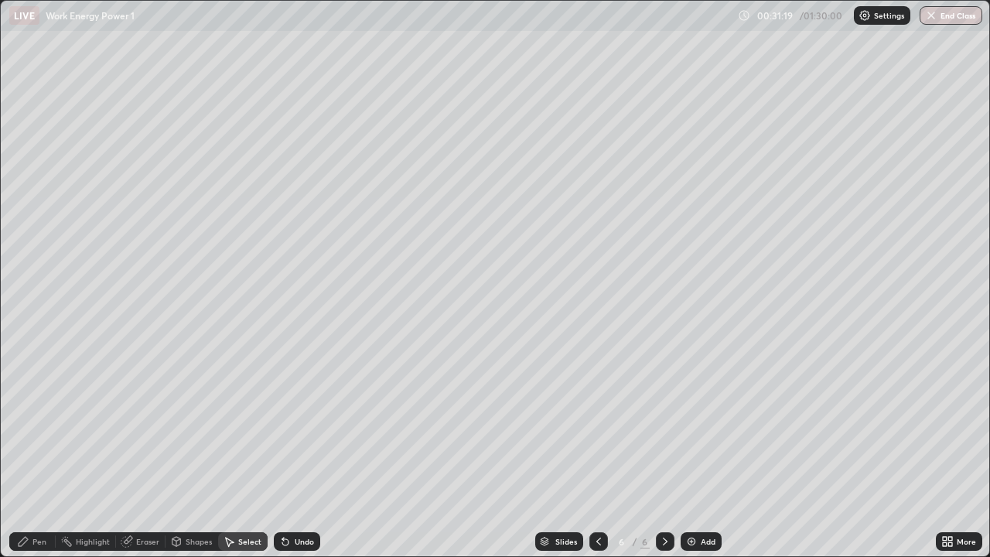
click at [202, 452] on div "Shapes" at bounding box center [199, 542] width 26 height 8
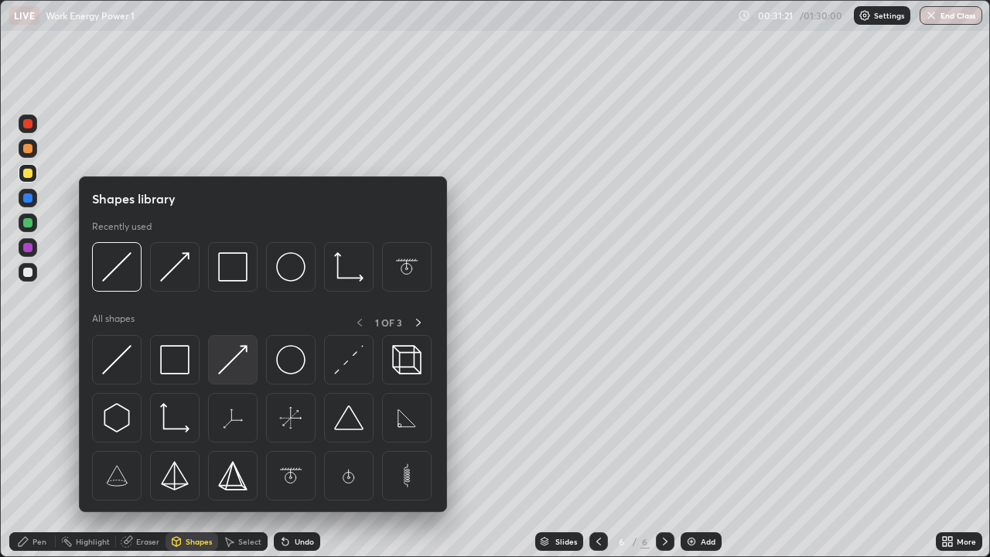
click at [224, 364] on img at bounding box center [232, 359] width 29 height 29
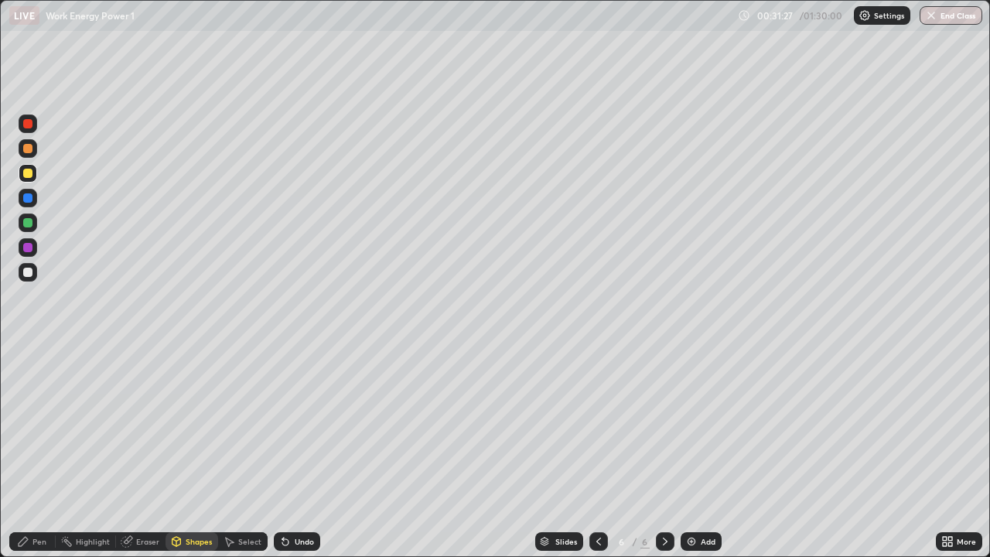
click at [42, 452] on div "Pen" at bounding box center [39, 542] width 14 height 8
click at [28, 223] on div at bounding box center [27, 222] width 9 height 9
click at [142, 452] on div "Eraser" at bounding box center [141, 541] width 50 height 19
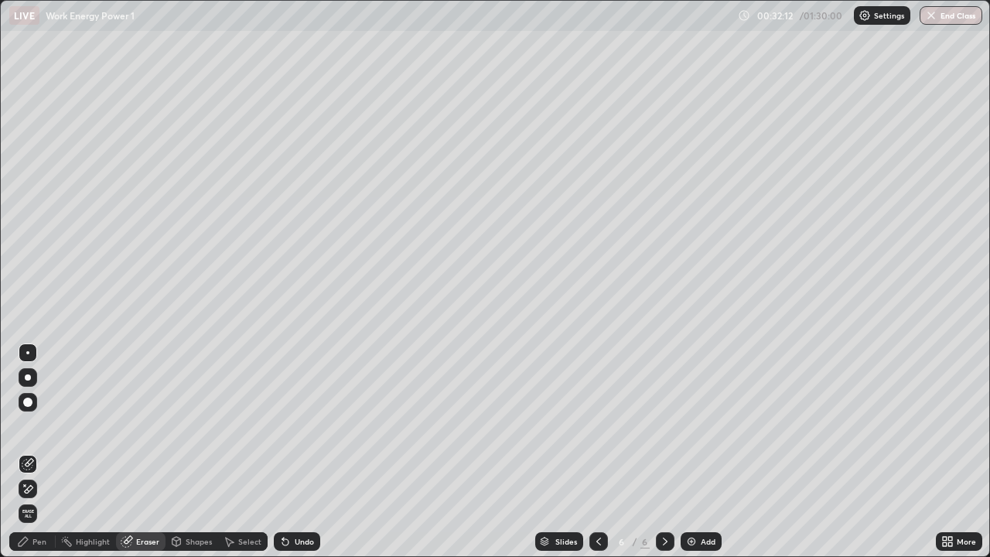
click at [43, 452] on div "Pen" at bounding box center [39, 542] width 14 height 8
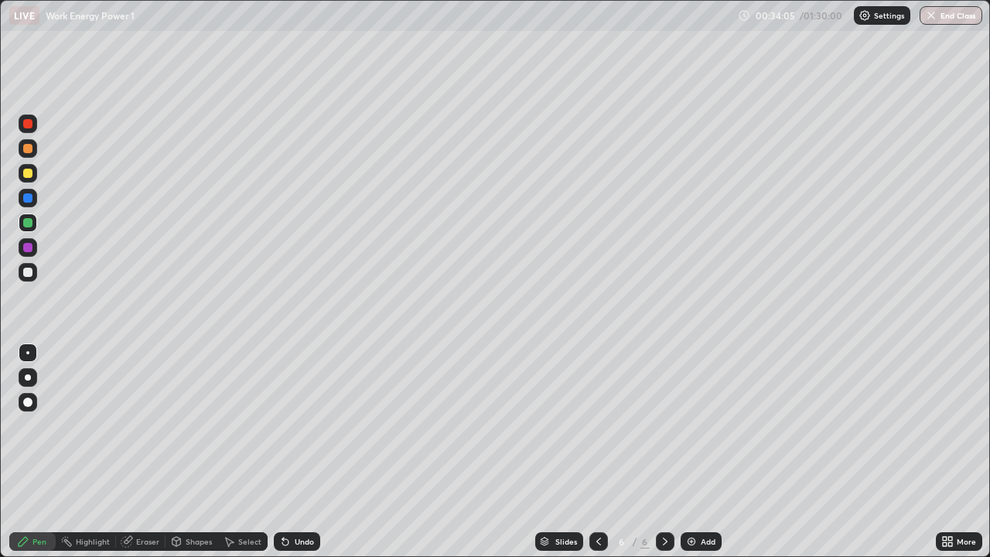
click at [686, 452] on img at bounding box center [691, 541] width 12 height 12
click at [596, 452] on icon at bounding box center [599, 541] width 12 height 12
click at [663, 452] on icon at bounding box center [665, 541] width 12 height 12
click at [146, 452] on div "Eraser" at bounding box center [147, 542] width 23 height 8
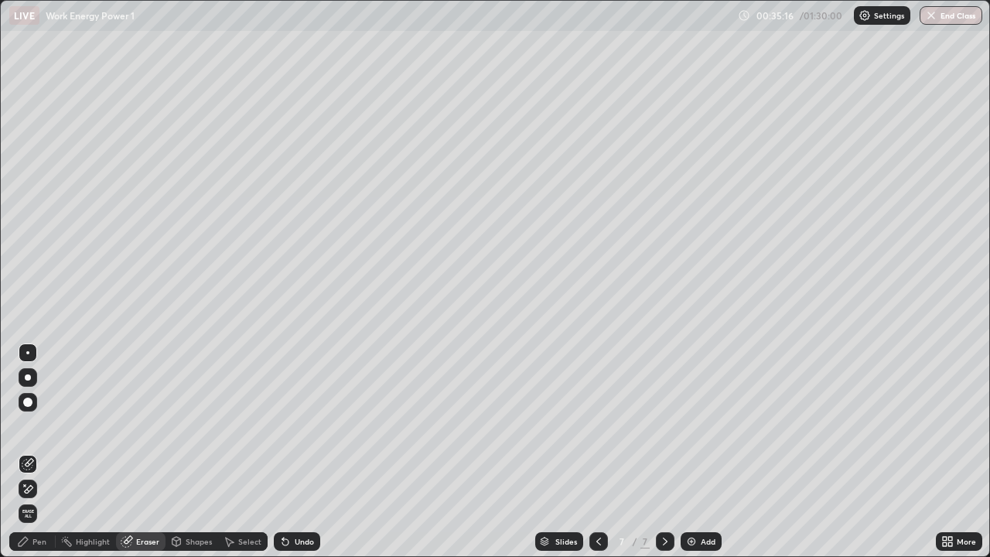
click at [41, 452] on div "Pen" at bounding box center [32, 541] width 46 height 19
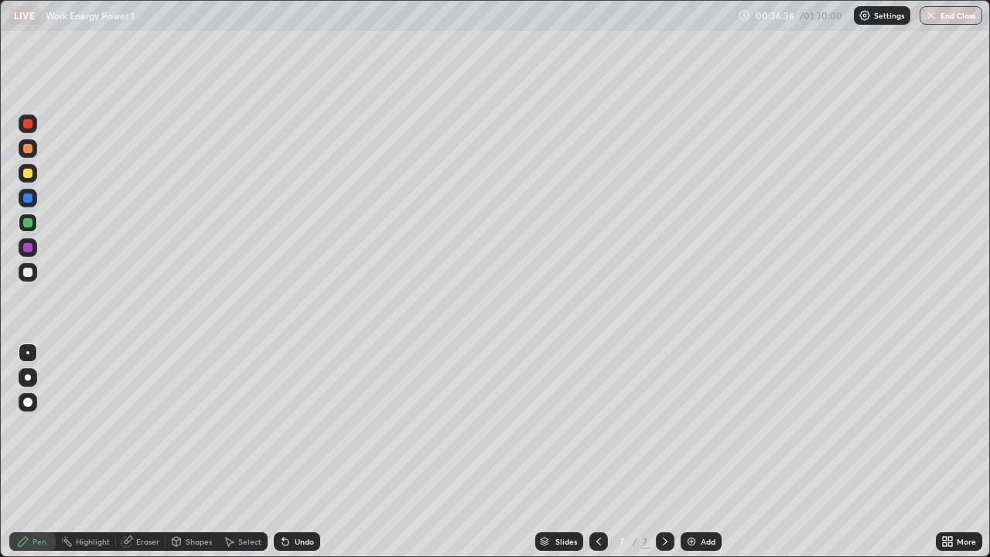
click at [27, 173] on div at bounding box center [27, 173] width 9 height 9
click at [25, 224] on div at bounding box center [27, 222] width 9 height 9
click at [28, 173] on div at bounding box center [27, 173] width 9 height 9
click at [195, 452] on div "Shapes" at bounding box center [199, 542] width 26 height 8
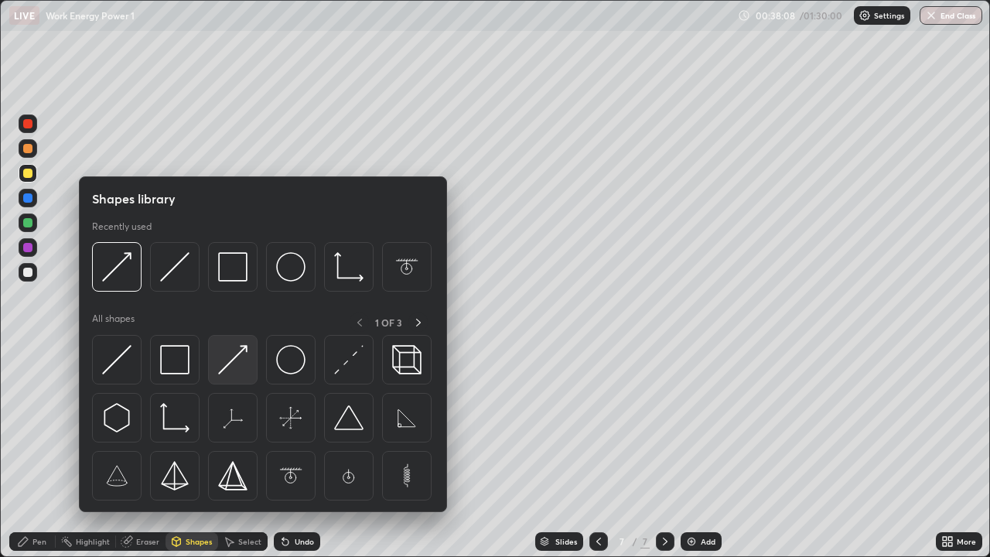
click at [222, 373] on img at bounding box center [232, 359] width 29 height 29
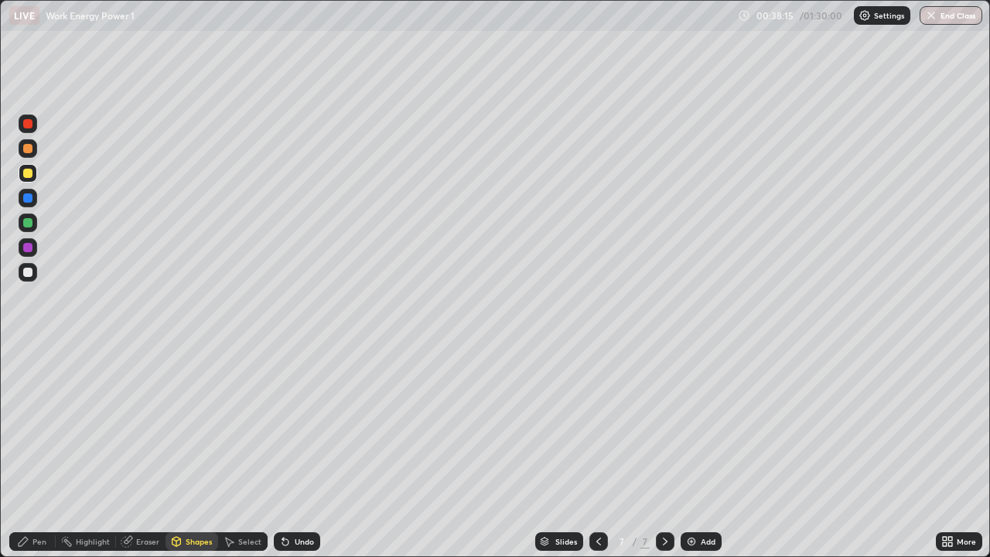
click at [39, 452] on div "Pen" at bounding box center [39, 542] width 14 height 8
click at [30, 225] on div at bounding box center [27, 222] width 9 height 9
click at [190, 452] on div "Shapes" at bounding box center [199, 542] width 26 height 8
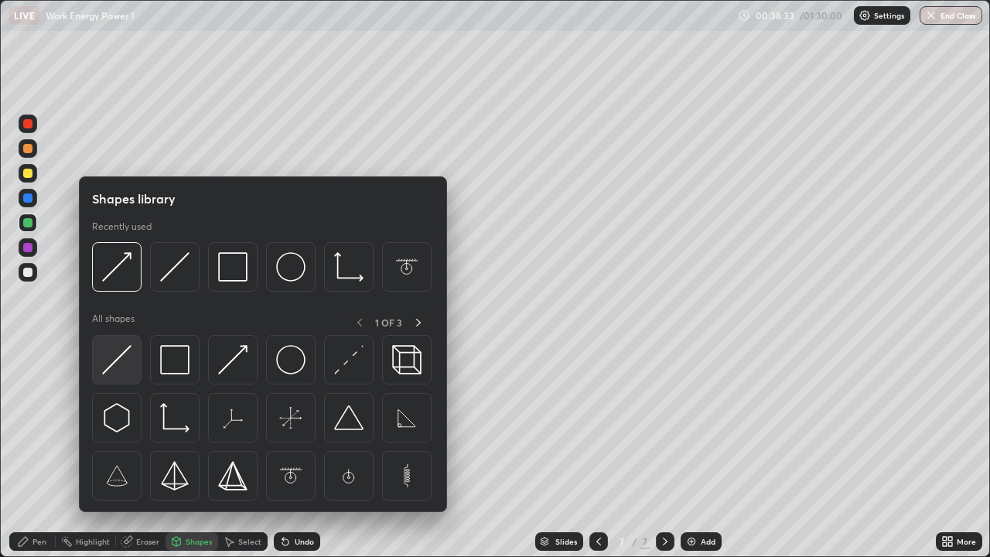
click at [108, 368] on img at bounding box center [116, 359] width 29 height 29
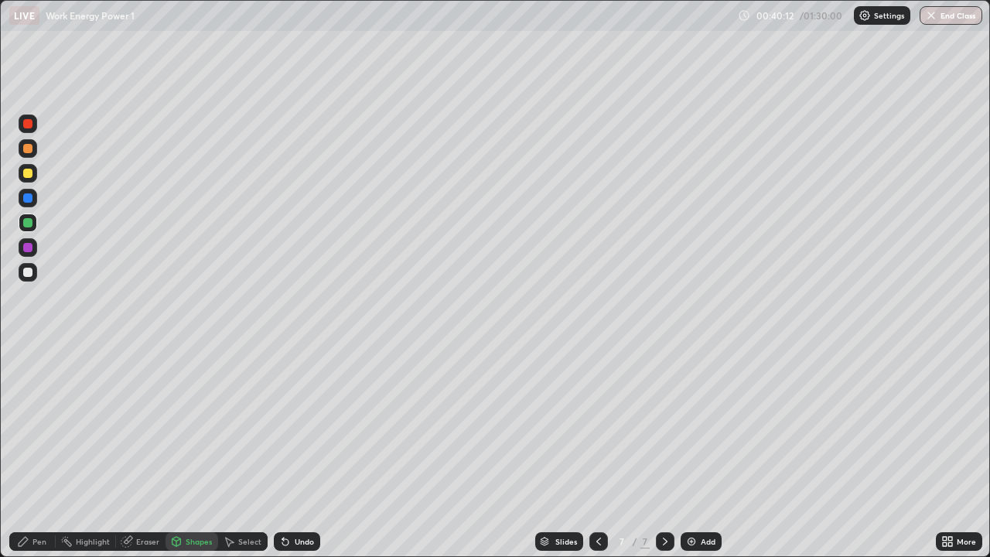
click at [25, 269] on div at bounding box center [27, 272] width 9 height 9
click at [148, 452] on div "Eraser" at bounding box center [147, 542] width 23 height 8
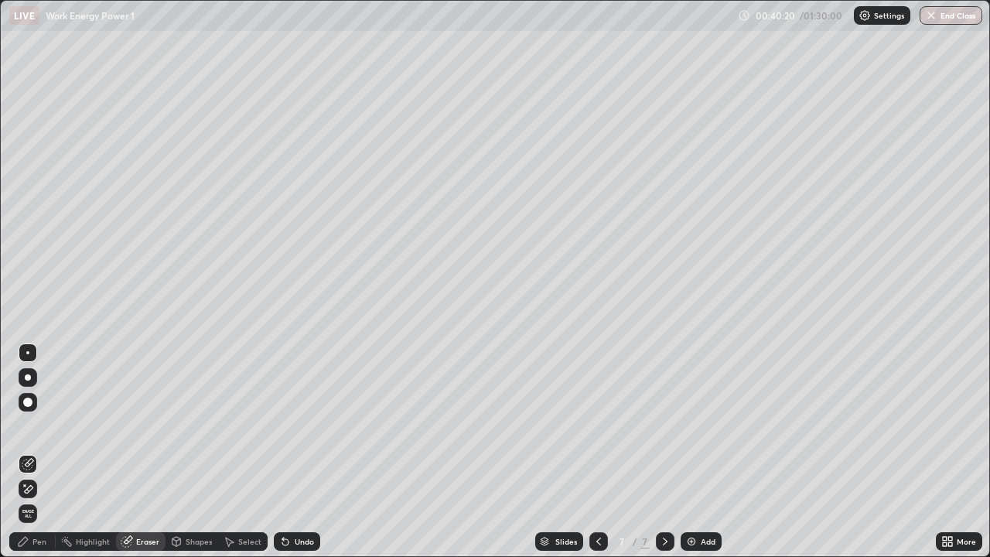
click at [42, 452] on div "Pen" at bounding box center [39, 542] width 14 height 8
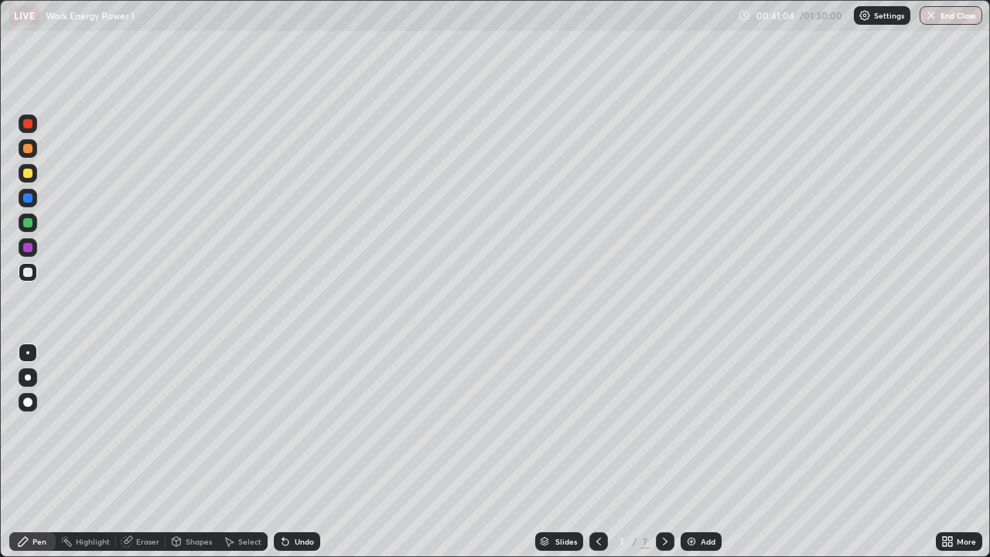
click at [152, 452] on div "Eraser" at bounding box center [141, 541] width 50 height 19
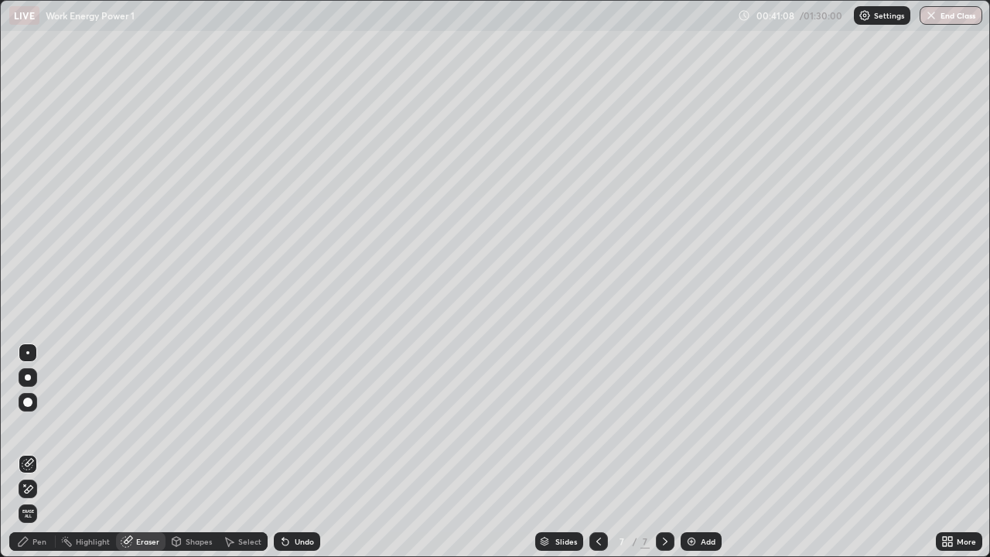
click at [48, 452] on div "Pen" at bounding box center [32, 541] width 46 height 19
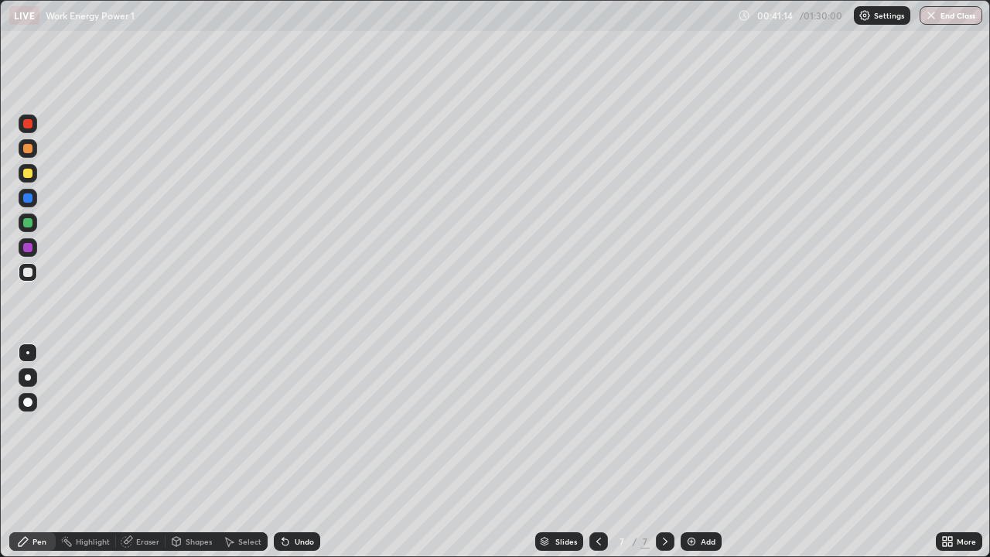
click at [148, 452] on div "Eraser" at bounding box center [141, 541] width 50 height 19
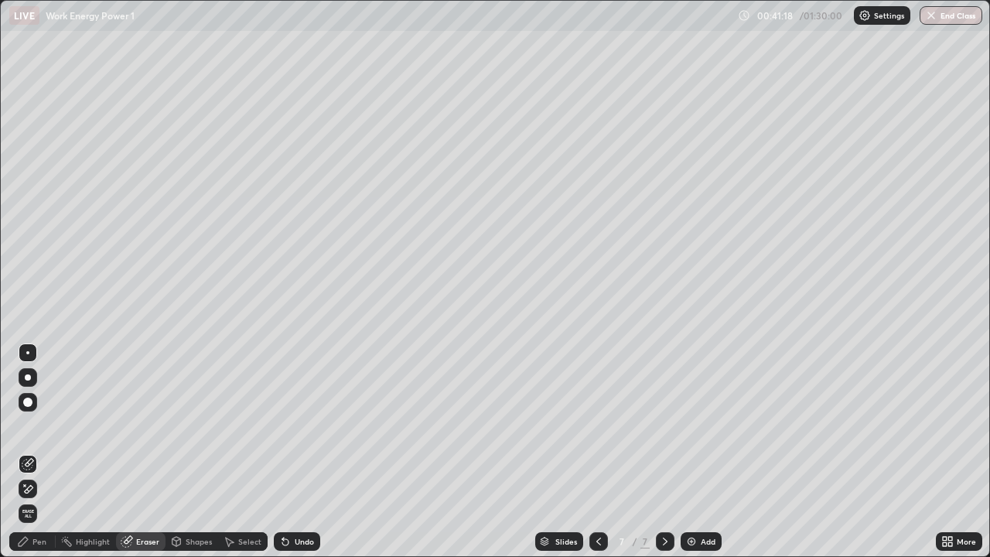
click at [43, 452] on div "Pen" at bounding box center [32, 541] width 46 height 19
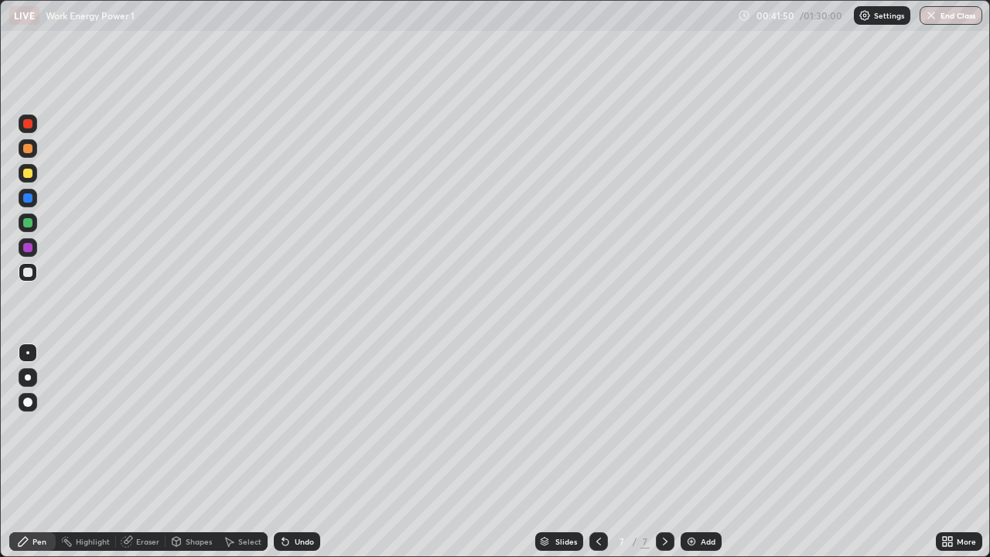
click at [147, 452] on div "Eraser" at bounding box center [147, 542] width 23 height 8
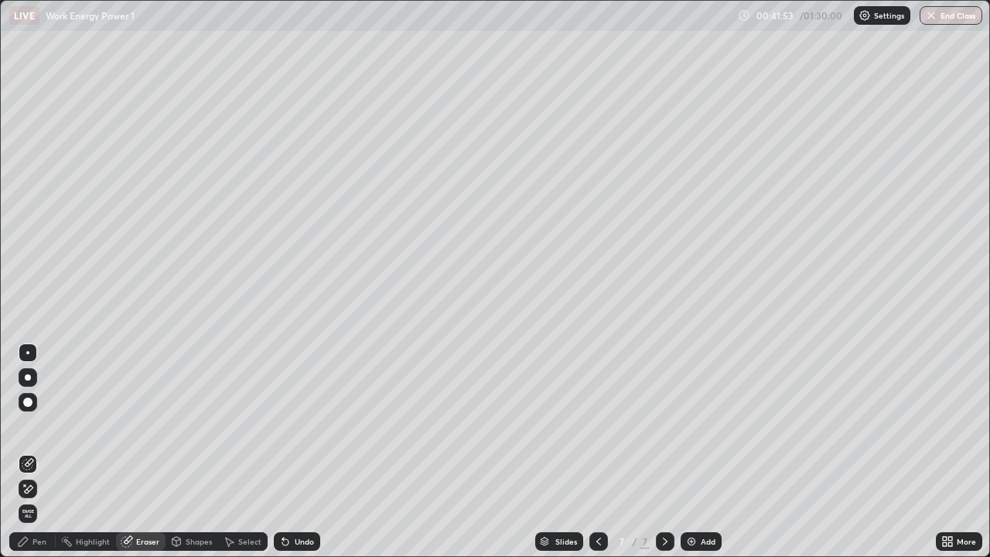
click at [43, 452] on div "Pen" at bounding box center [39, 542] width 14 height 8
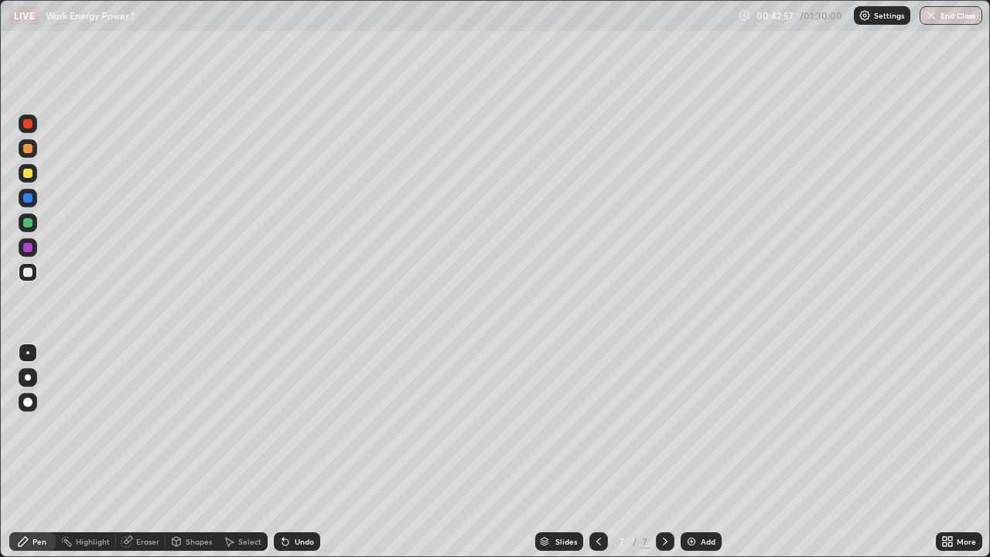
click at [146, 452] on div "Eraser" at bounding box center [147, 542] width 23 height 8
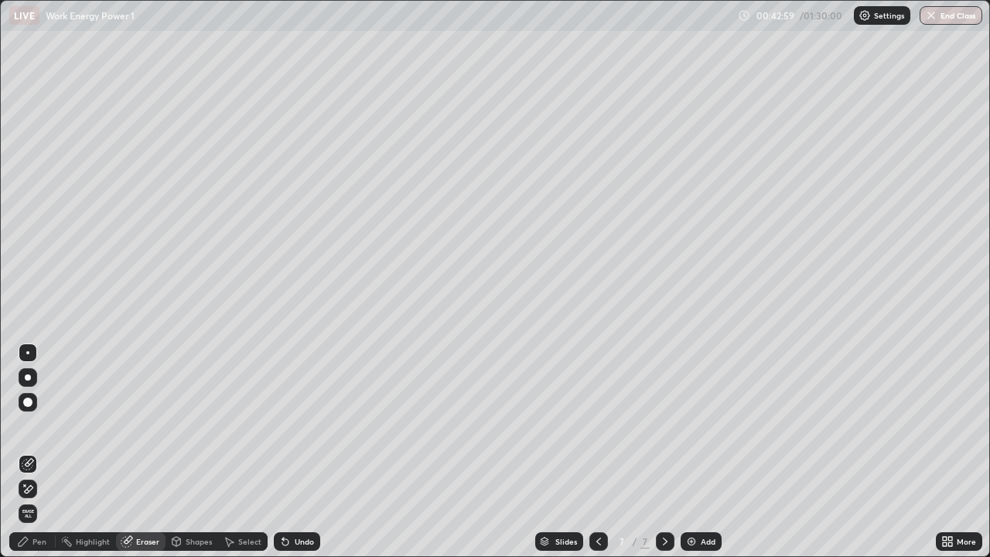
click at [48, 452] on div "Pen" at bounding box center [32, 541] width 46 height 19
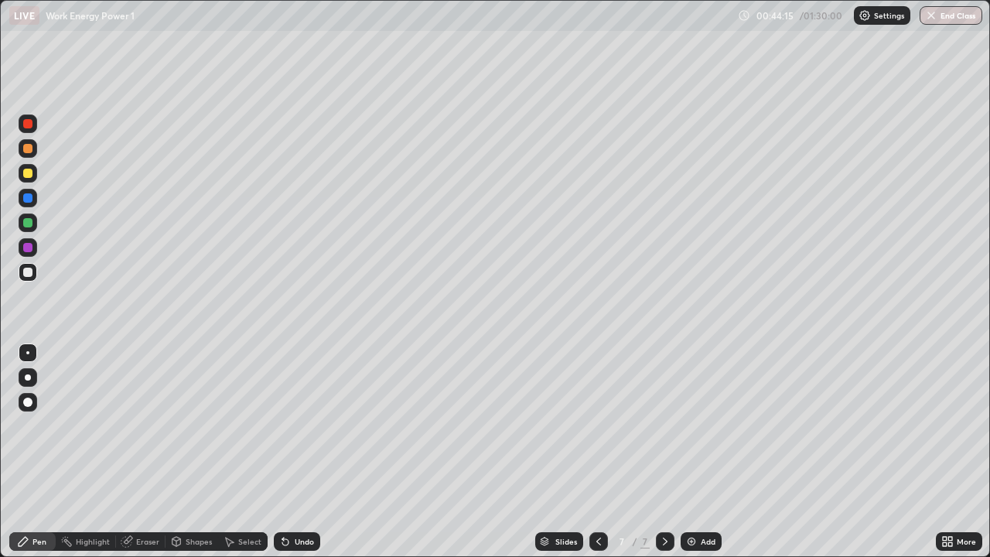
click at [196, 452] on div "Shapes" at bounding box center [192, 541] width 53 height 19
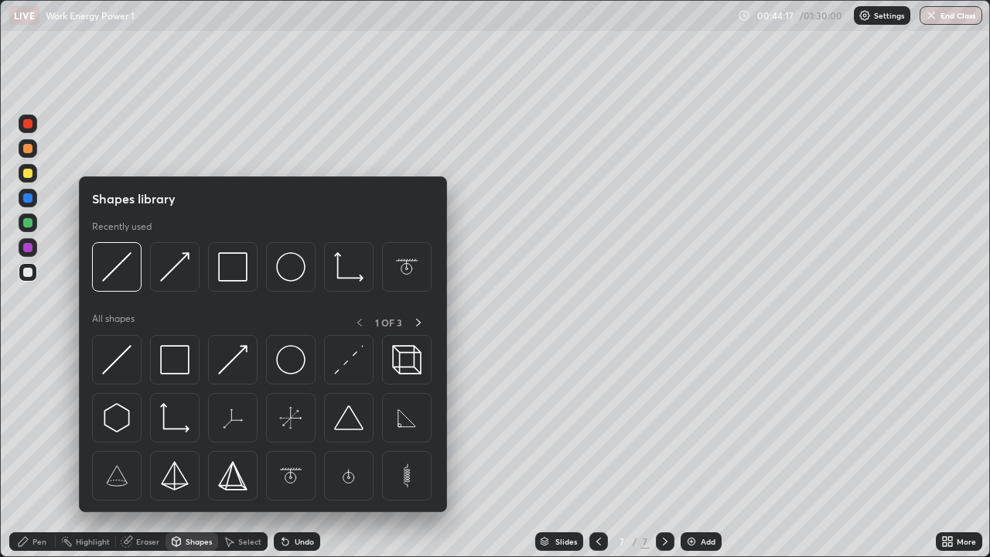
click at [148, 452] on div "Eraser" at bounding box center [147, 542] width 23 height 8
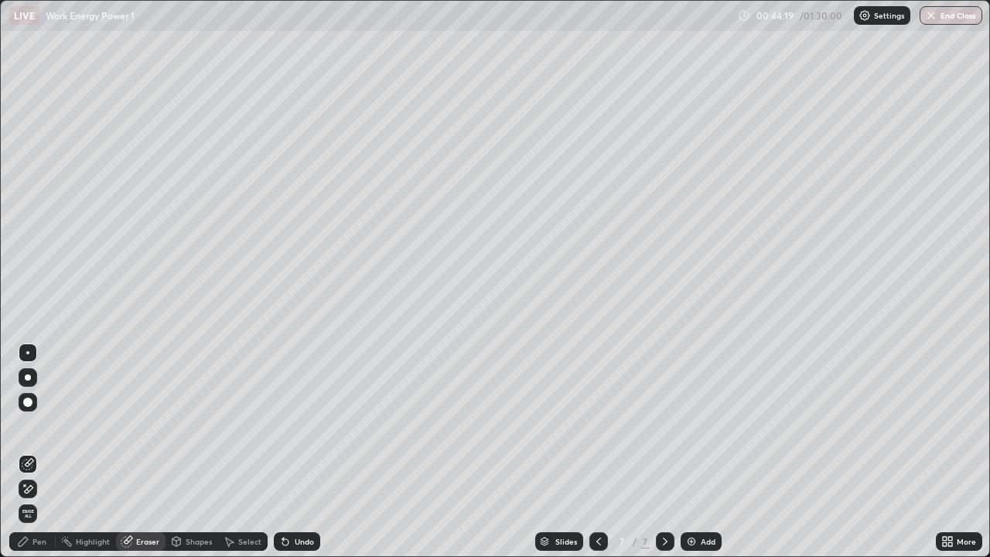
click at [42, 452] on div "Pen" at bounding box center [39, 542] width 14 height 8
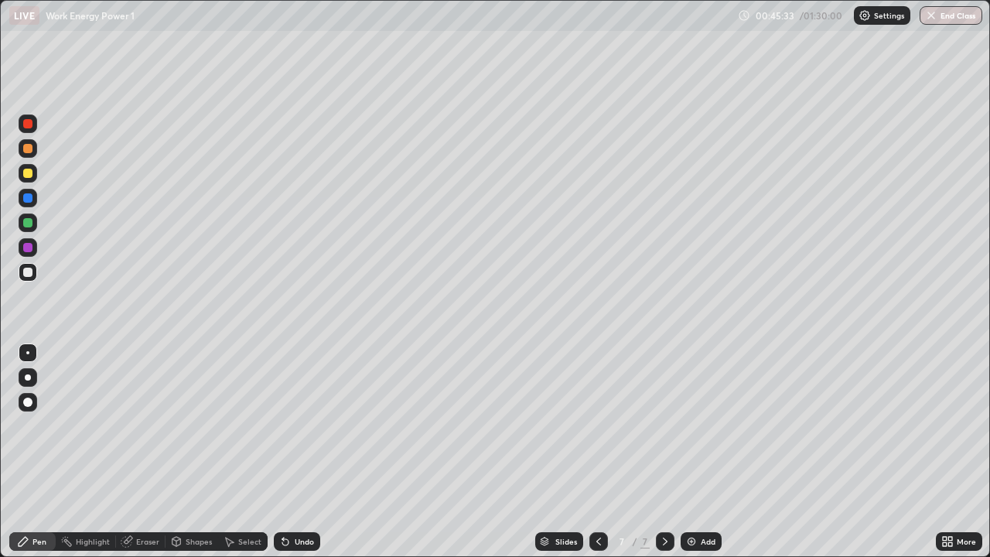
click at [147, 452] on div "Eraser" at bounding box center [147, 542] width 23 height 8
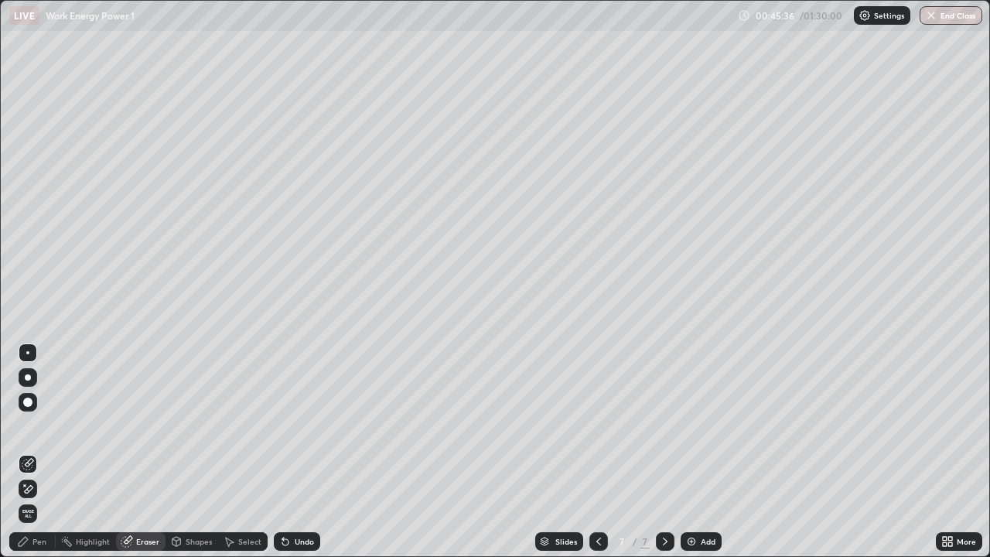
click at [46, 452] on div "Pen" at bounding box center [32, 541] width 46 height 19
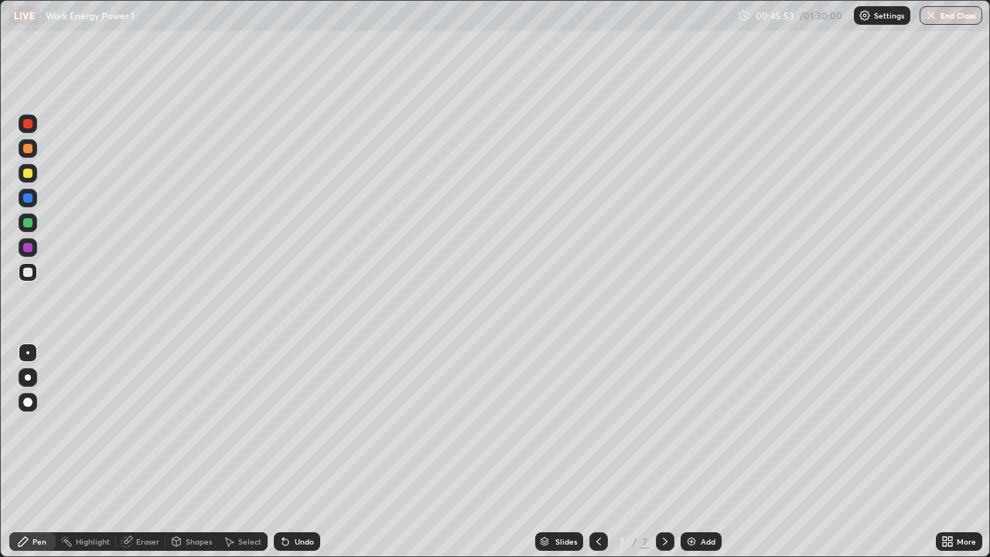
click at [146, 452] on div "Eraser" at bounding box center [147, 542] width 23 height 8
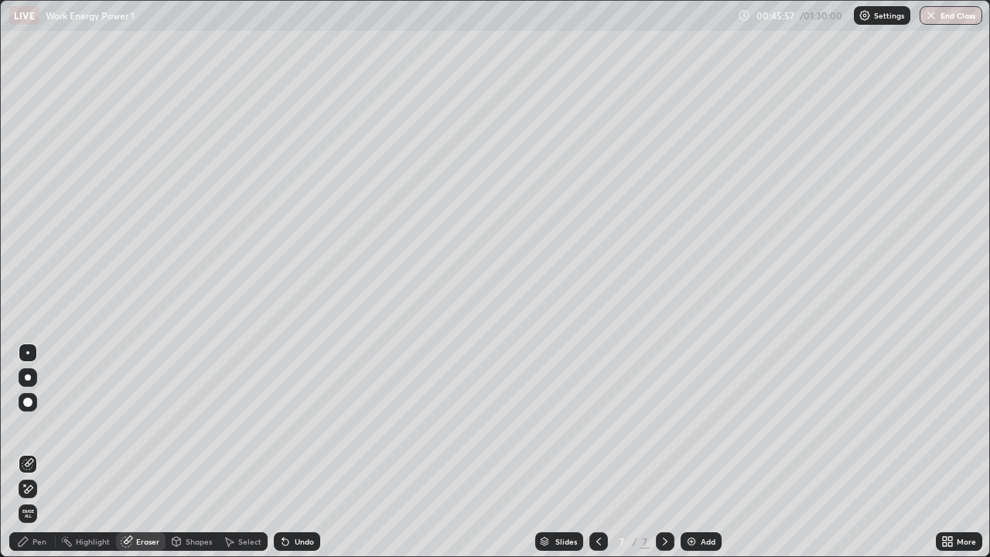
click at [62, 452] on circle at bounding box center [62, 540] width 2 height 2
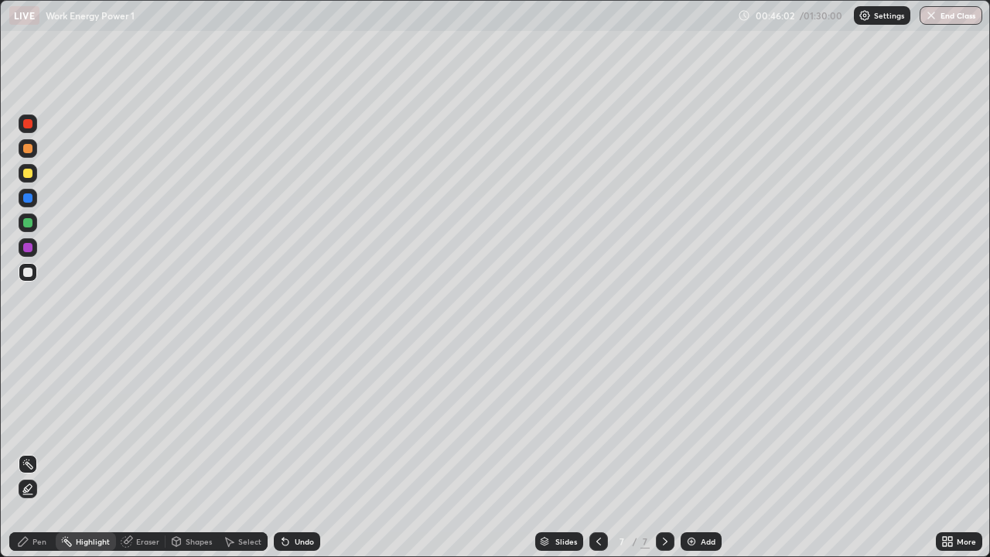
click at [39, 452] on div "Pen" at bounding box center [39, 542] width 14 height 8
click at [685, 452] on img at bounding box center [691, 541] width 12 height 12
click at [29, 172] on div at bounding box center [27, 173] width 9 height 9
click at [197, 452] on div "Shapes" at bounding box center [192, 541] width 53 height 31
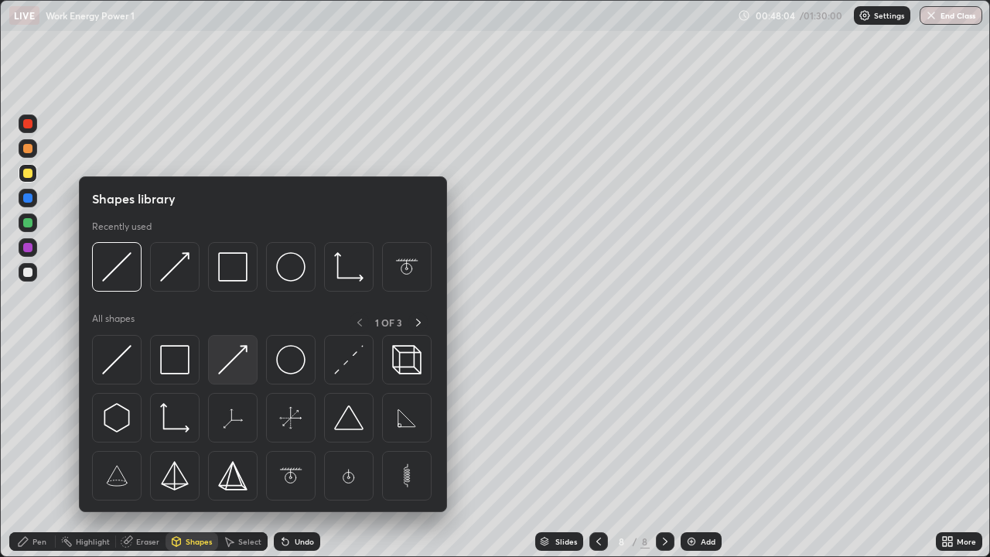
click at [222, 371] on img at bounding box center [232, 359] width 29 height 29
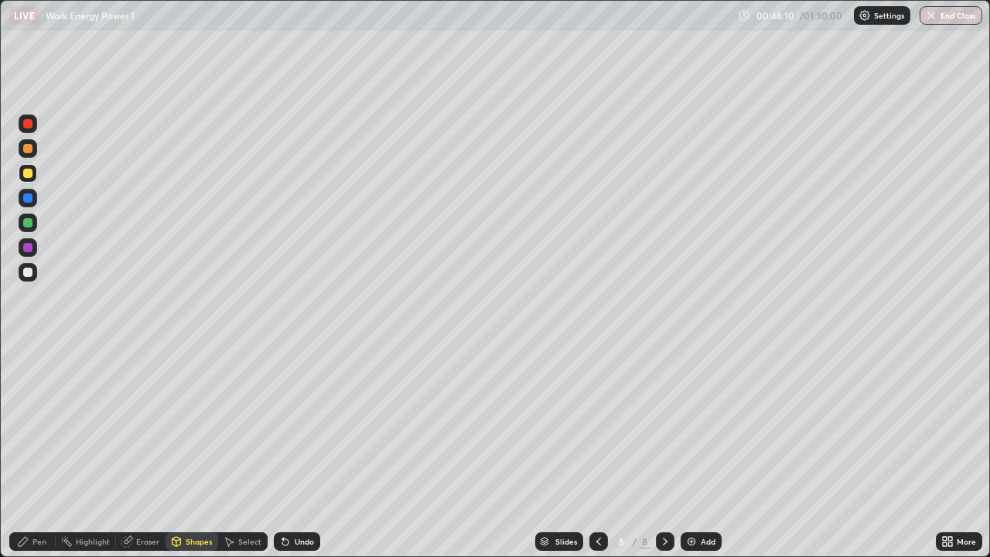
click at [39, 452] on div "Pen" at bounding box center [39, 542] width 14 height 8
click at [29, 224] on div at bounding box center [27, 222] width 9 height 9
click at [193, 452] on div "Shapes" at bounding box center [199, 542] width 26 height 8
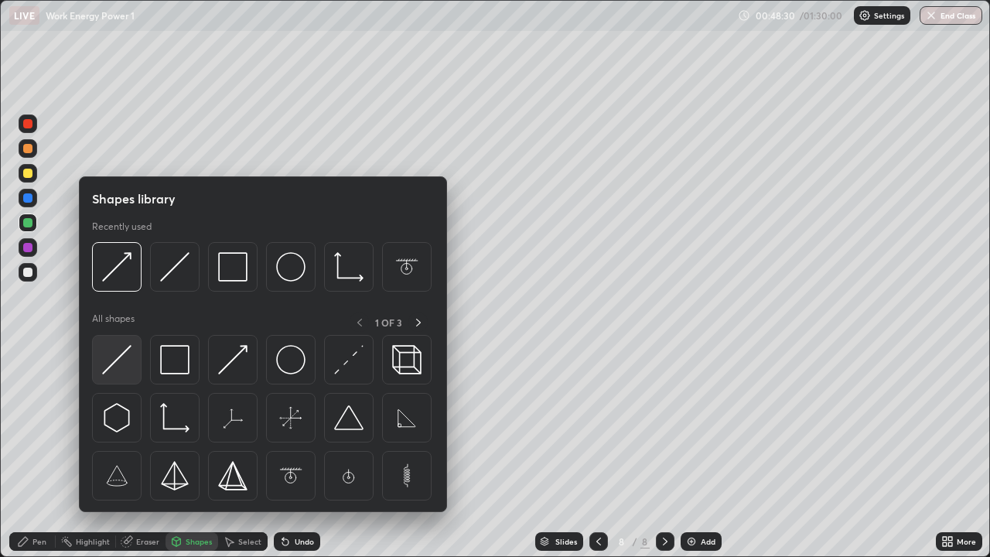
click at [105, 369] on img at bounding box center [116, 359] width 29 height 29
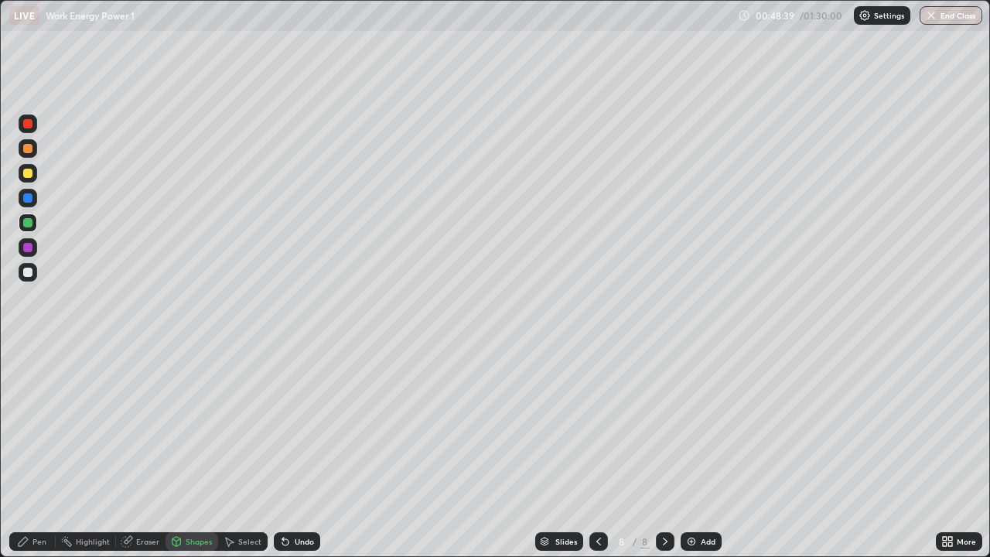
click at [28, 173] on div at bounding box center [27, 173] width 9 height 9
click at [43, 452] on div "Pen" at bounding box center [39, 542] width 14 height 8
click at [29, 150] on div at bounding box center [27, 148] width 9 height 9
click at [590, 452] on div at bounding box center [598, 541] width 19 height 19
click at [664, 452] on icon at bounding box center [665, 541] width 12 height 12
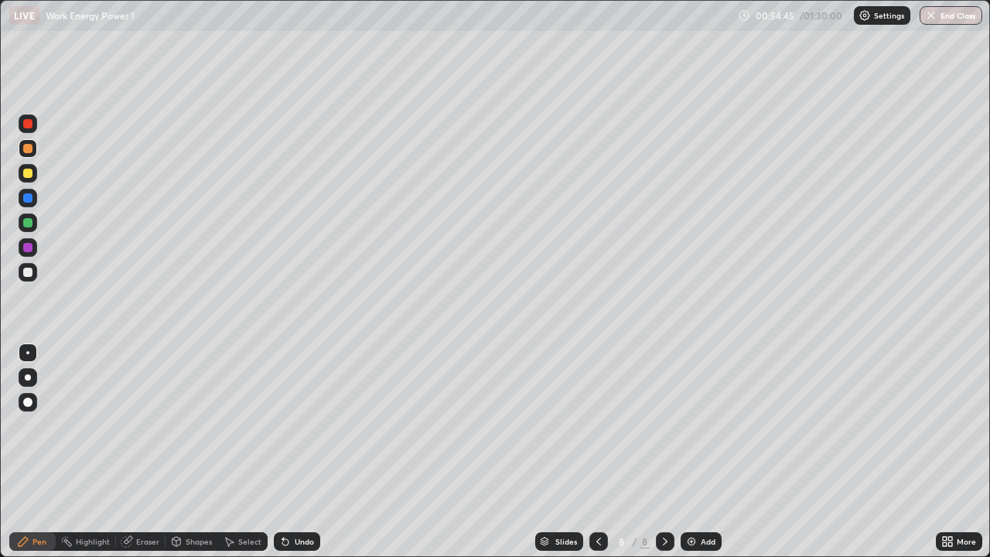
click at [147, 452] on div "Eraser" at bounding box center [147, 542] width 23 height 8
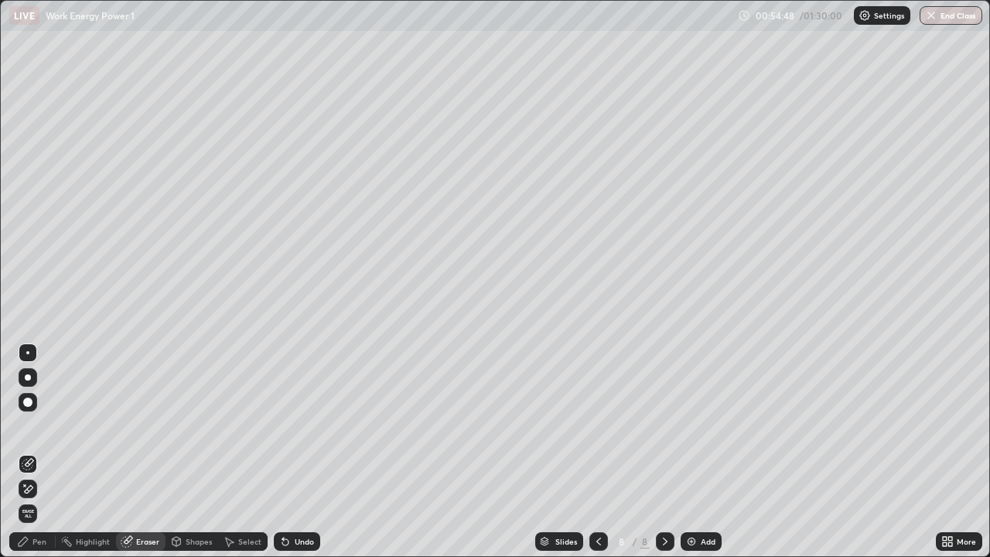
click at [43, 452] on div "Pen" at bounding box center [32, 541] width 46 height 19
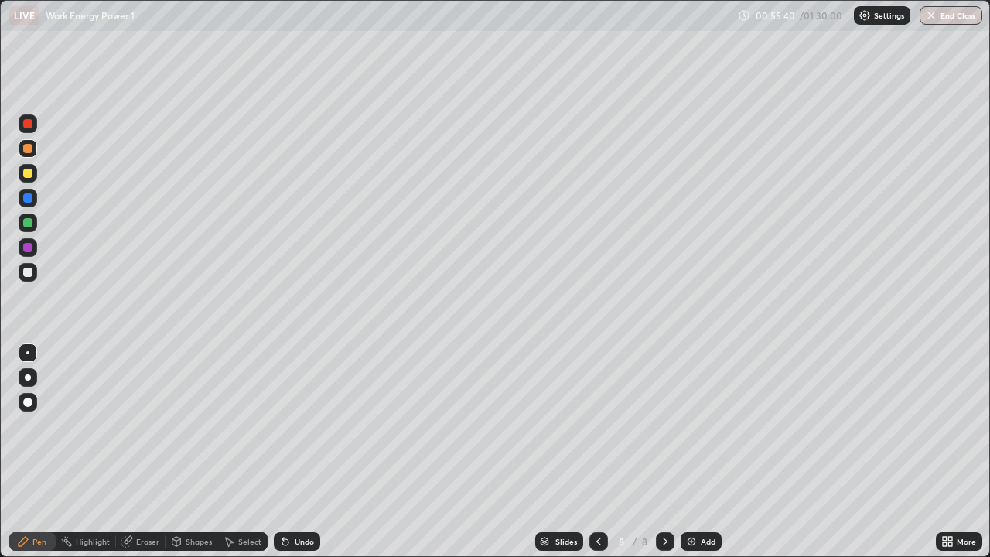
click at [151, 452] on div "Eraser" at bounding box center [141, 541] width 50 height 19
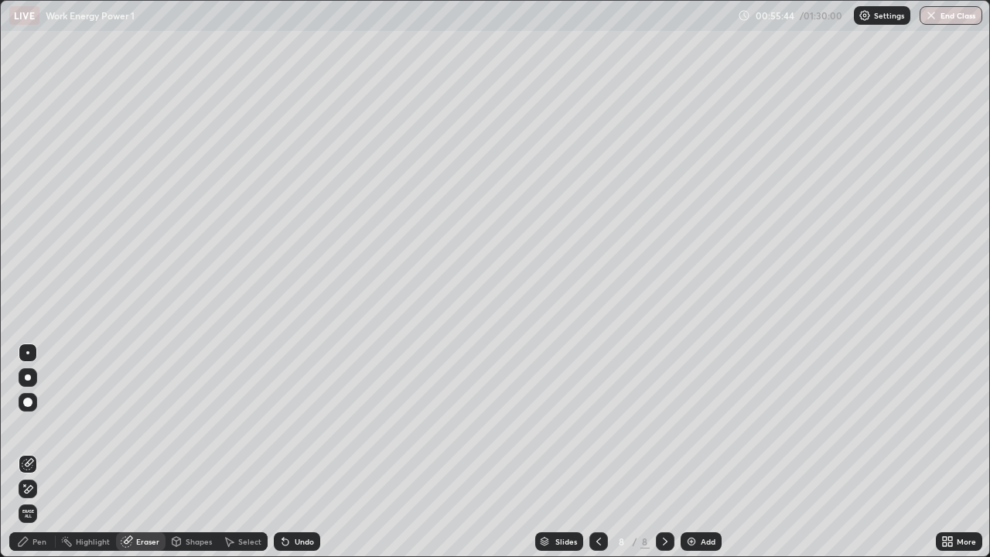
click at [44, 452] on div "Pen" at bounding box center [39, 542] width 14 height 8
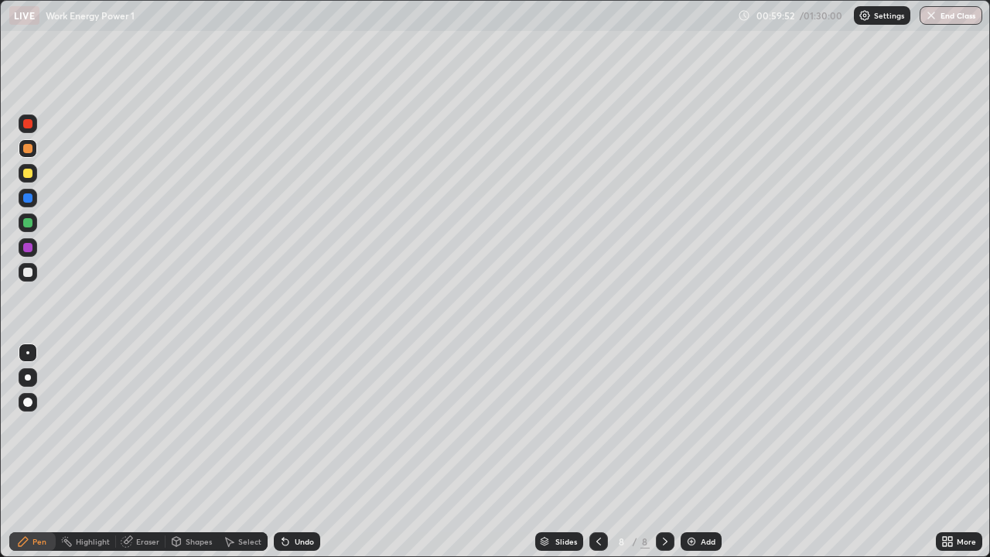
click at [686, 452] on img at bounding box center [691, 541] width 12 height 12
click at [27, 149] on div at bounding box center [27, 148] width 9 height 9
click at [26, 219] on div at bounding box center [27, 222] width 9 height 9
click at [197, 452] on div "Shapes" at bounding box center [199, 542] width 26 height 8
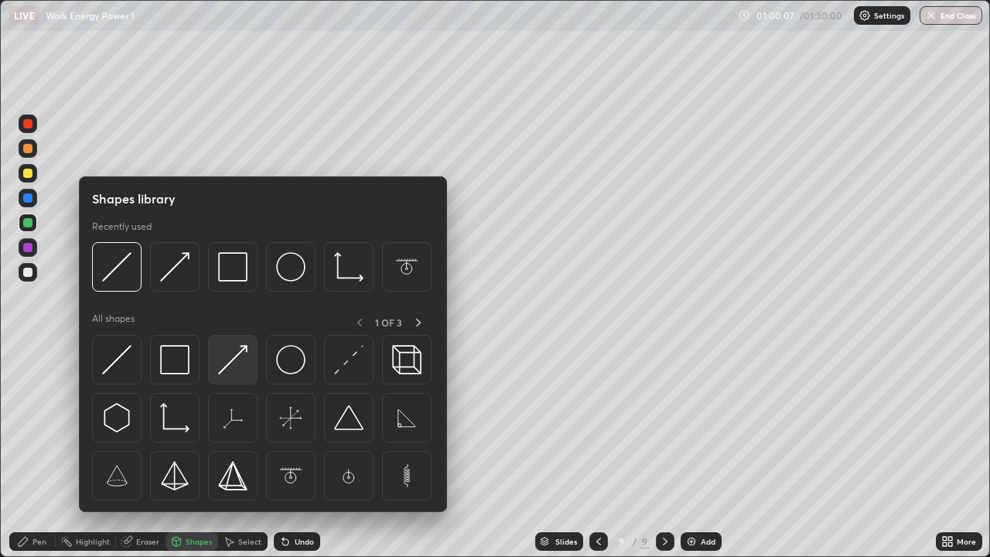
click at [221, 371] on img at bounding box center [232, 359] width 29 height 29
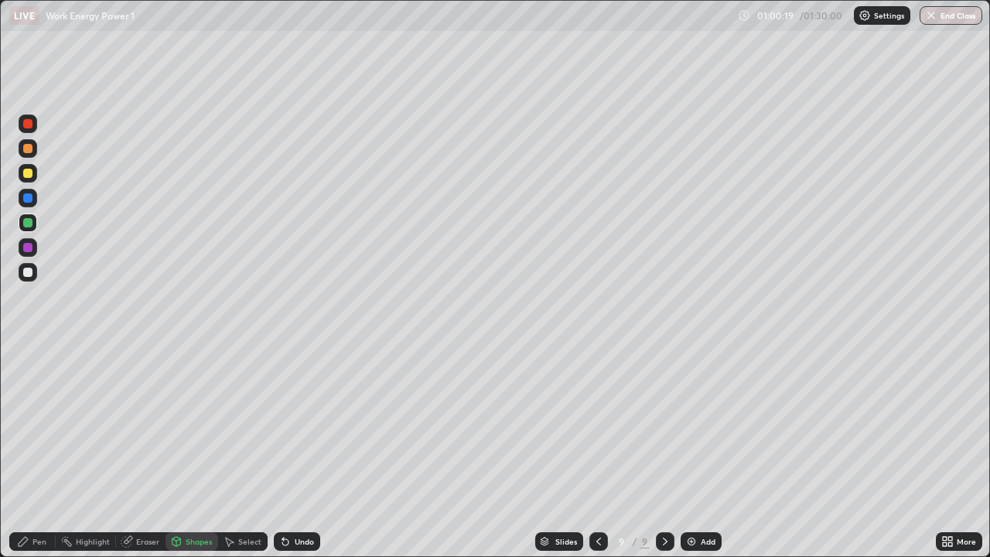
click at [28, 199] on div at bounding box center [27, 197] width 9 height 9
click at [203, 452] on div "Shapes" at bounding box center [192, 541] width 53 height 19
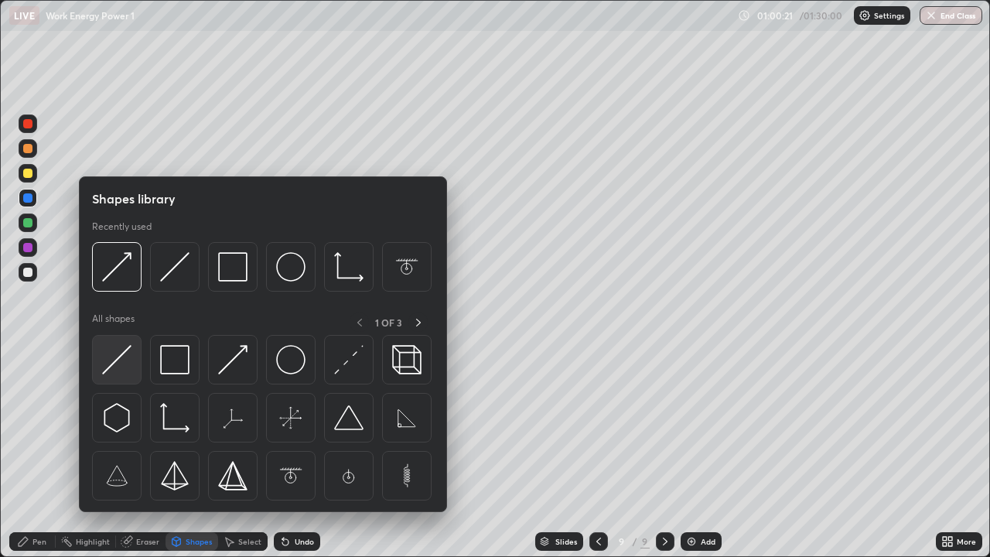
click at [121, 354] on img at bounding box center [116, 359] width 29 height 29
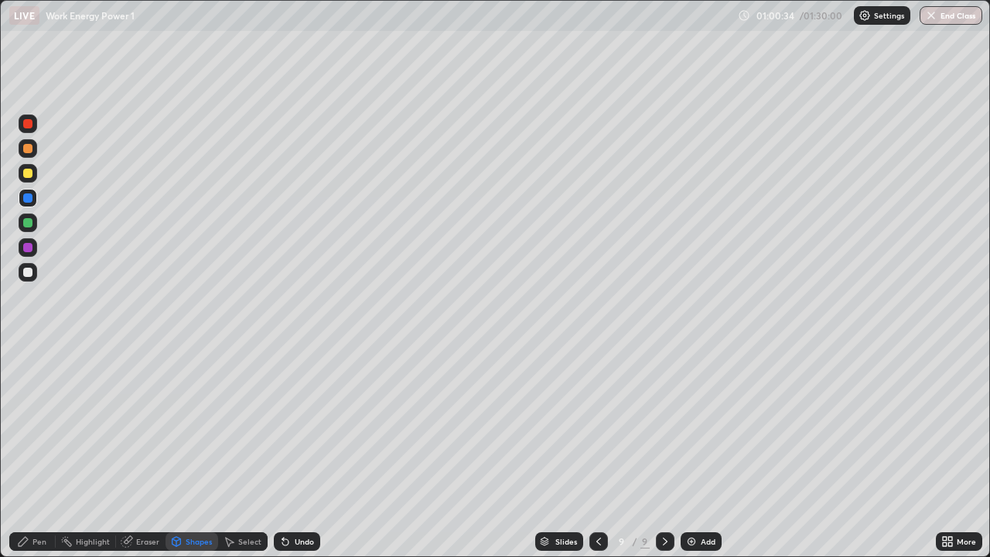
click at [29, 273] on div at bounding box center [27, 272] width 9 height 9
click at [200, 452] on div "Shapes" at bounding box center [199, 542] width 26 height 8
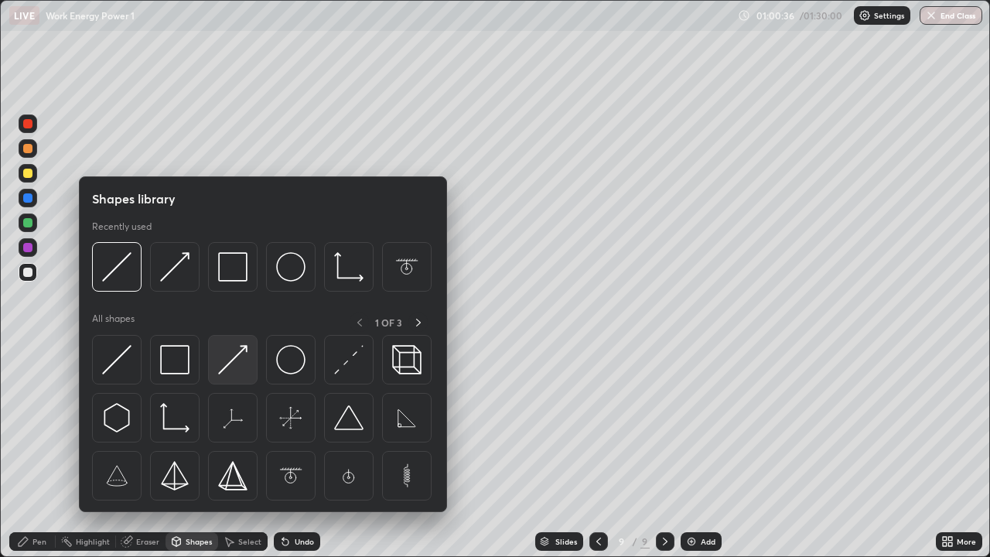
click at [220, 374] on img at bounding box center [232, 359] width 29 height 29
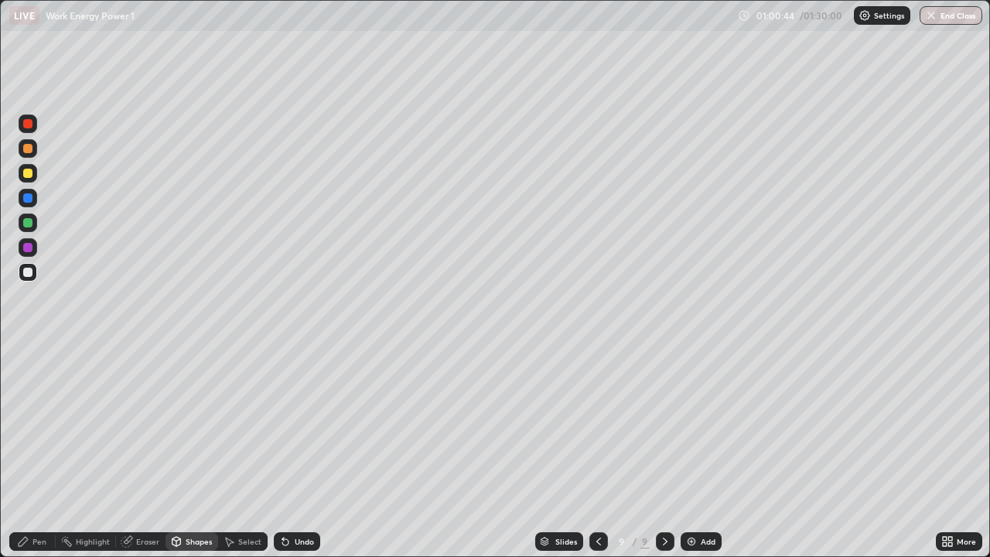
click at [39, 452] on div "Pen" at bounding box center [39, 542] width 14 height 8
click at [139, 452] on div "Eraser" at bounding box center [147, 542] width 23 height 8
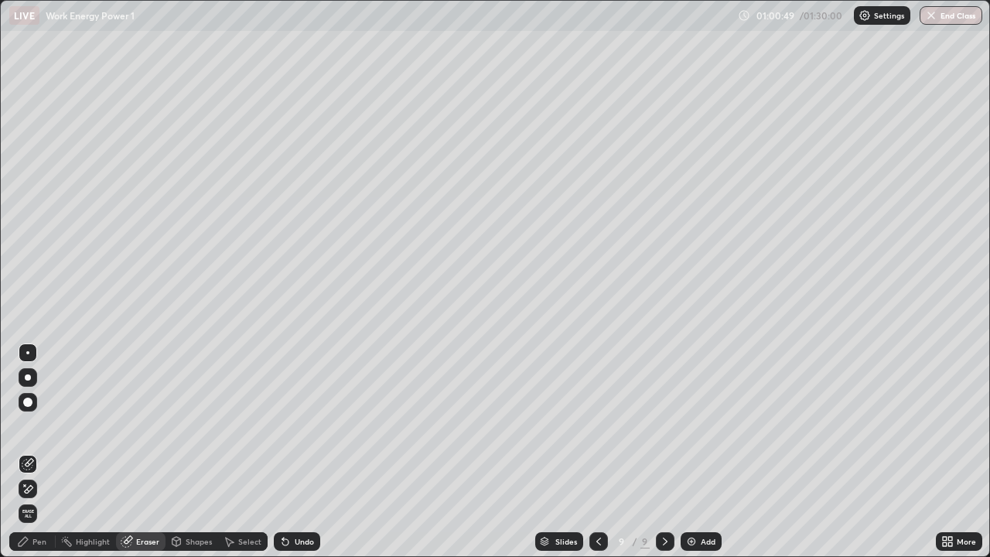
click at [42, 452] on div "Pen" at bounding box center [32, 541] width 46 height 31
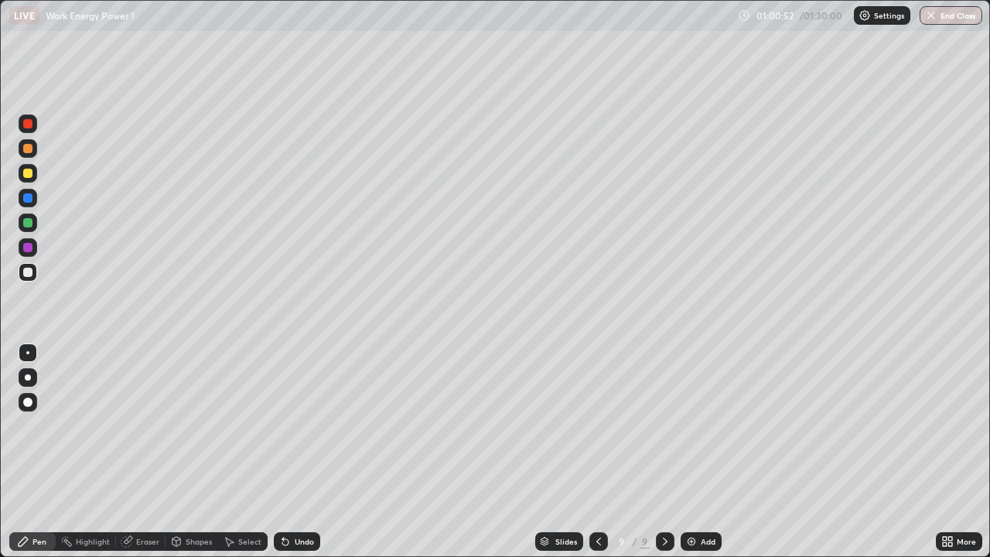
click at [28, 176] on div at bounding box center [27, 173] width 9 height 9
click at [149, 452] on div "Eraser" at bounding box center [147, 542] width 23 height 8
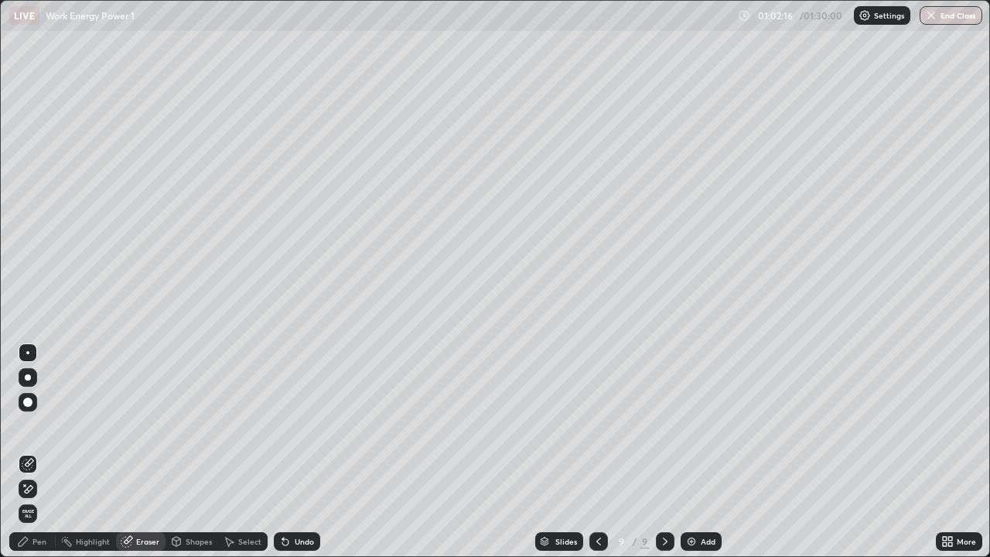
click at [44, 452] on div "Pen" at bounding box center [39, 542] width 14 height 8
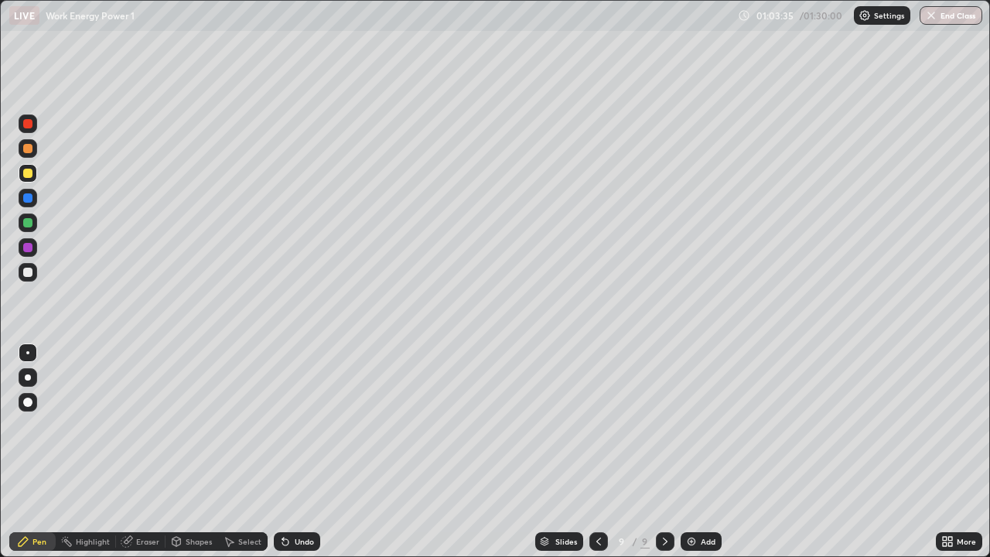
click at [148, 452] on div "Eraser" at bounding box center [147, 542] width 23 height 8
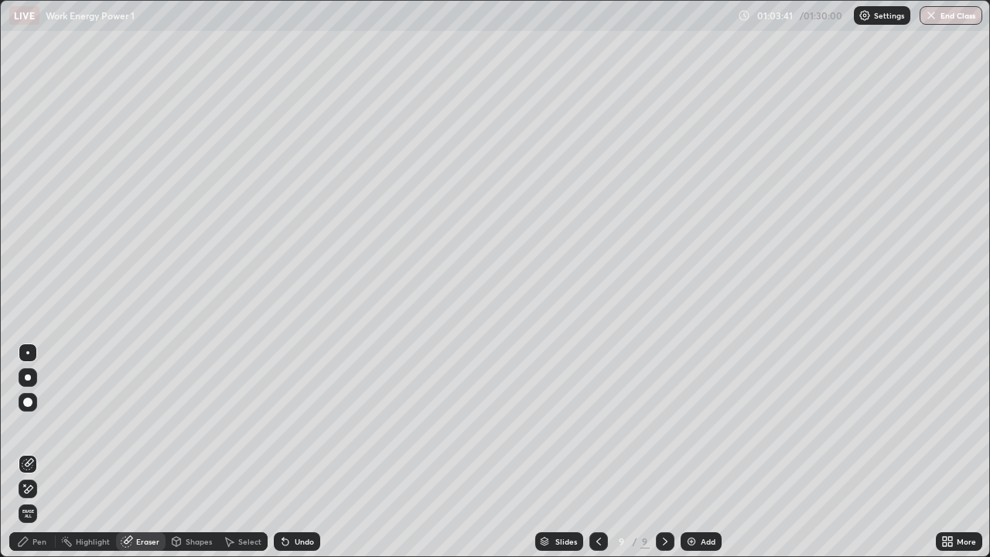
click at [46, 452] on div "Pen" at bounding box center [39, 542] width 14 height 8
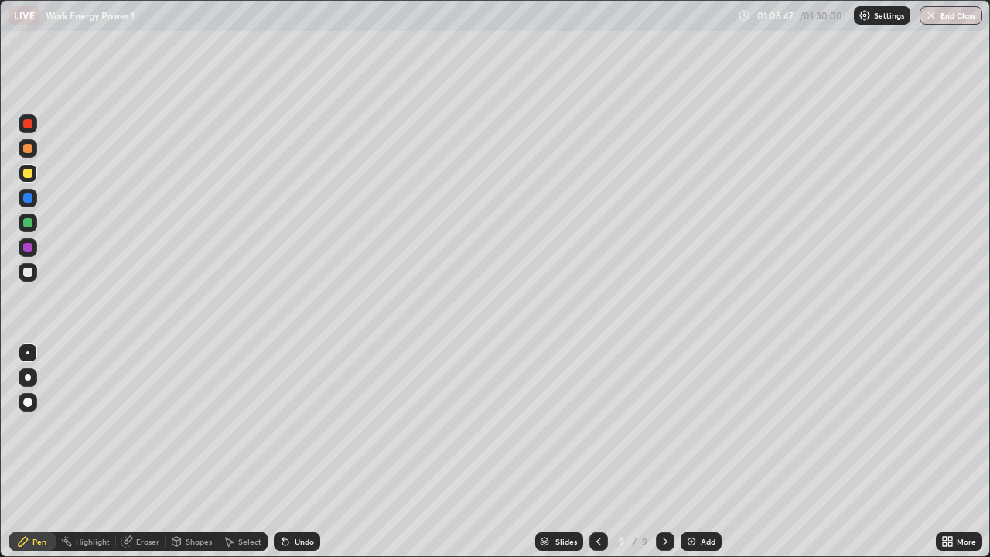
click at [27, 222] on div at bounding box center [27, 222] width 9 height 9
click at [143, 452] on div "Eraser" at bounding box center [147, 542] width 23 height 8
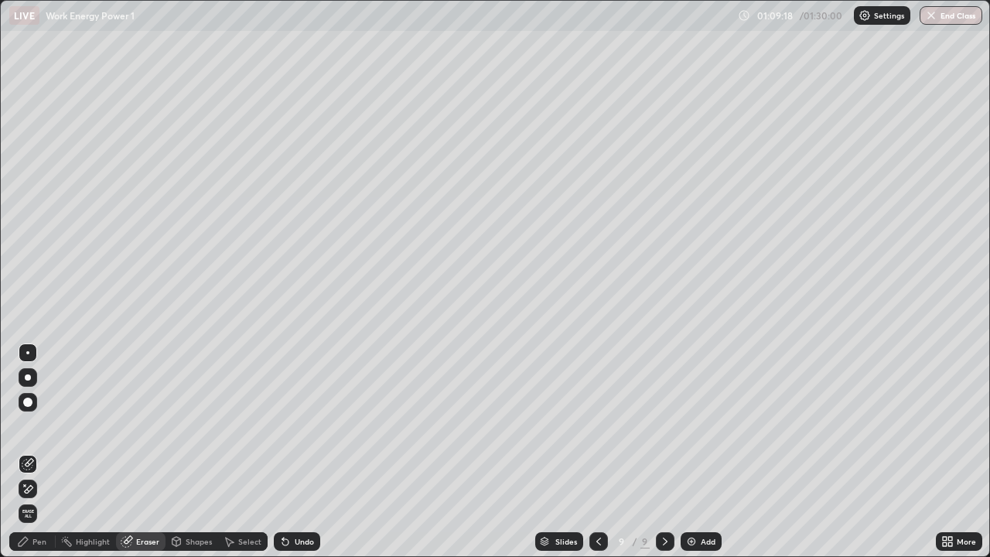
click at [50, 452] on div "Pen" at bounding box center [32, 541] width 46 height 19
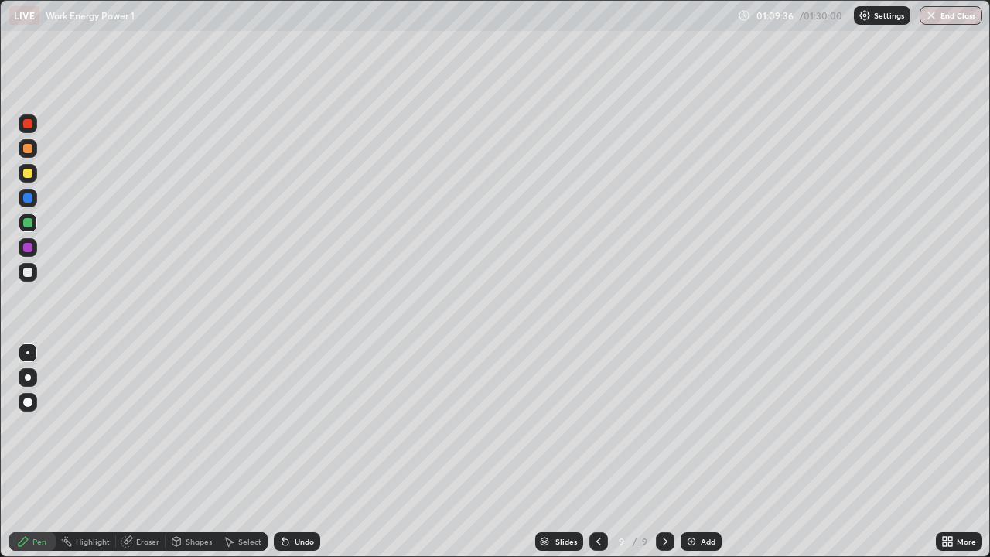
click at [28, 273] on div at bounding box center [27, 272] width 9 height 9
click at [28, 231] on div at bounding box center [28, 223] width 19 height 19
click at [196, 452] on div "Shapes" at bounding box center [199, 542] width 26 height 8
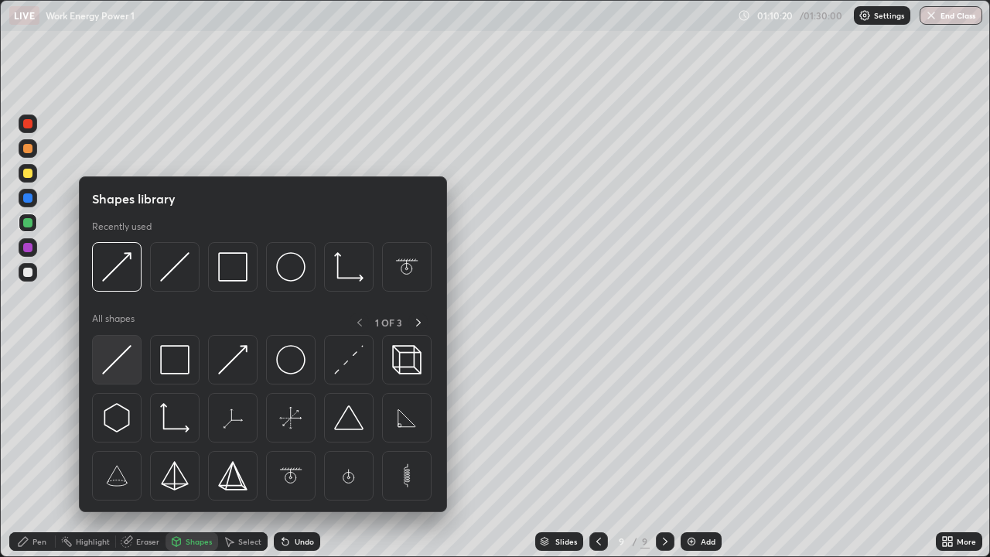
click at [121, 353] on img at bounding box center [116, 359] width 29 height 29
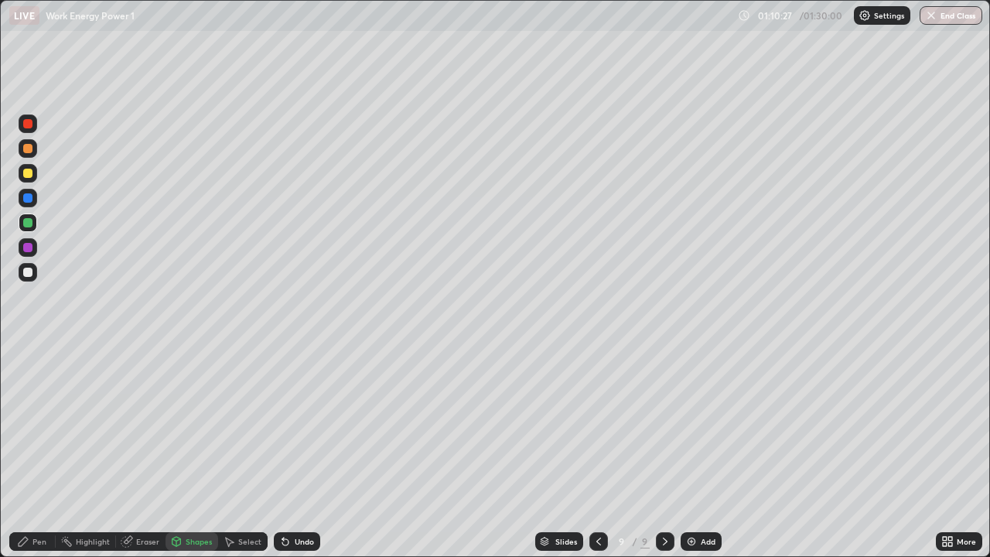
click at [42, 452] on div "Pen" at bounding box center [39, 542] width 14 height 8
click at [27, 203] on div at bounding box center [28, 198] width 19 height 19
click at [145, 452] on div "Eraser" at bounding box center [147, 542] width 23 height 8
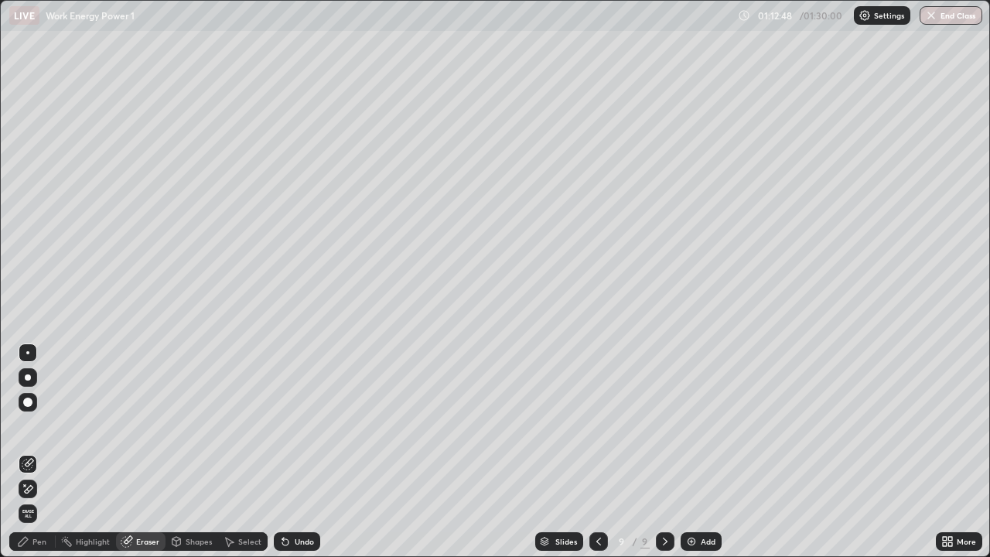
click at [41, 452] on div "Pen" at bounding box center [39, 542] width 14 height 8
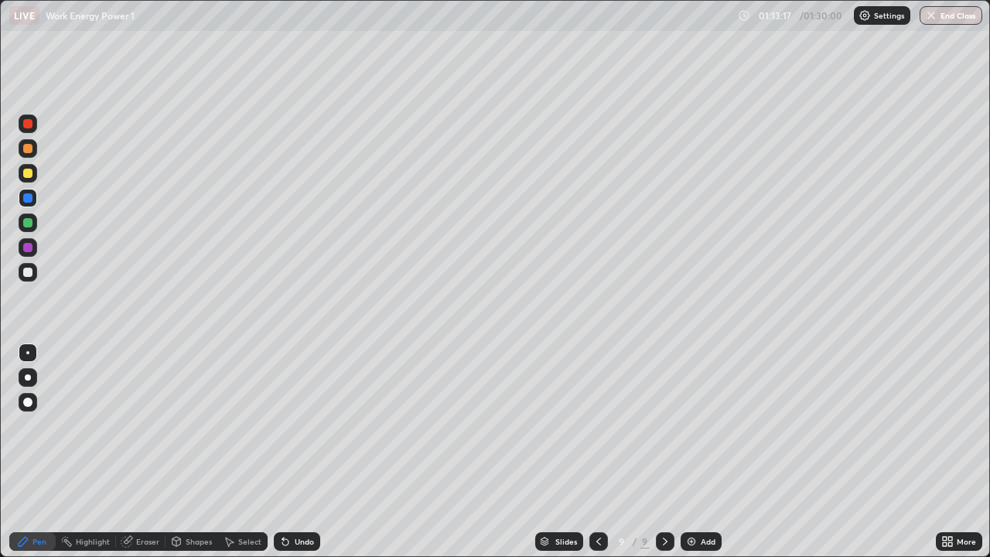
click at [154, 452] on div "Eraser" at bounding box center [147, 542] width 23 height 8
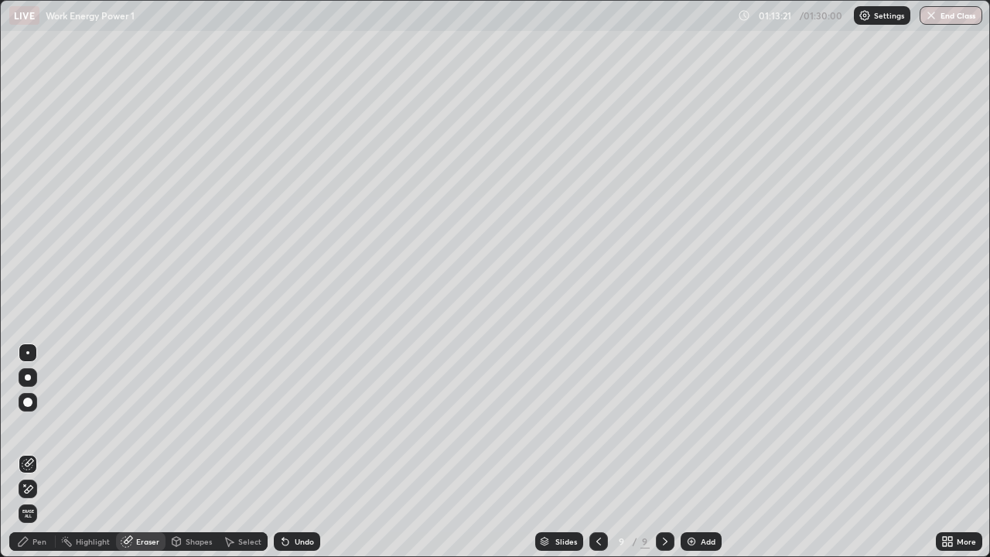
click at [40, 452] on div "Pen" at bounding box center [39, 542] width 14 height 8
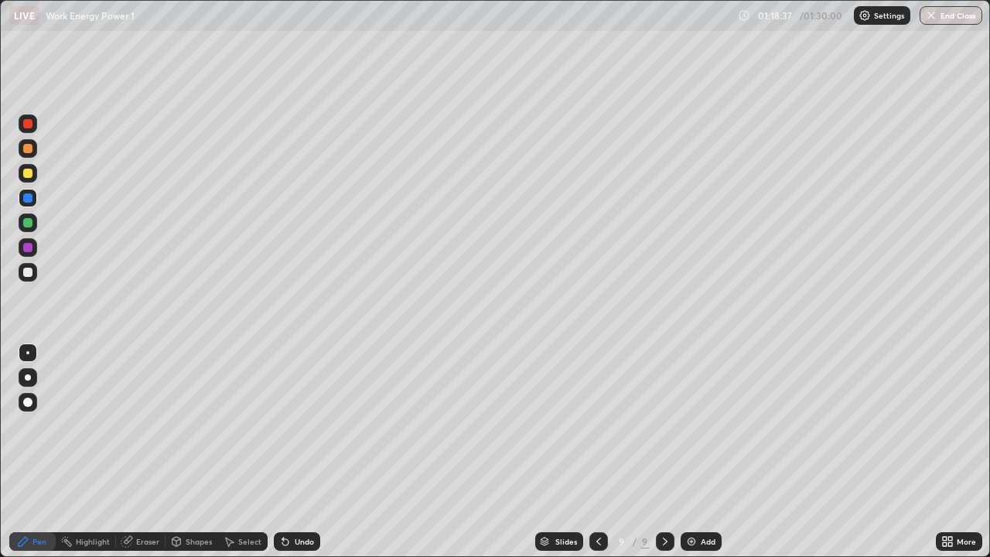
click at [689, 452] on img at bounding box center [691, 541] width 12 height 12
click at [27, 150] on div at bounding box center [27, 148] width 9 height 9
click at [199, 452] on div "Shapes" at bounding box center [199, 542] width 26 height 8
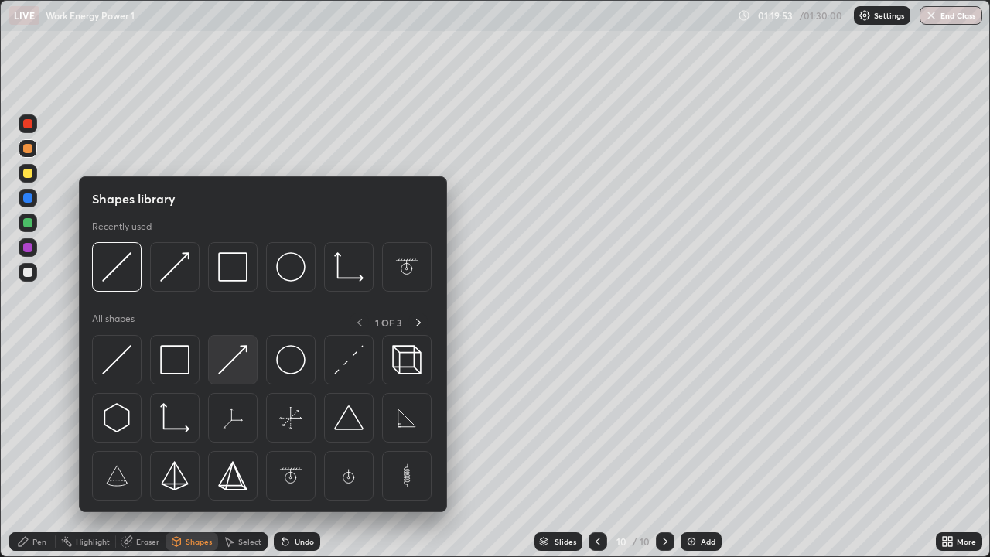
click at [220, 372] on img at bounding box center [232, 359] width 29 height 29
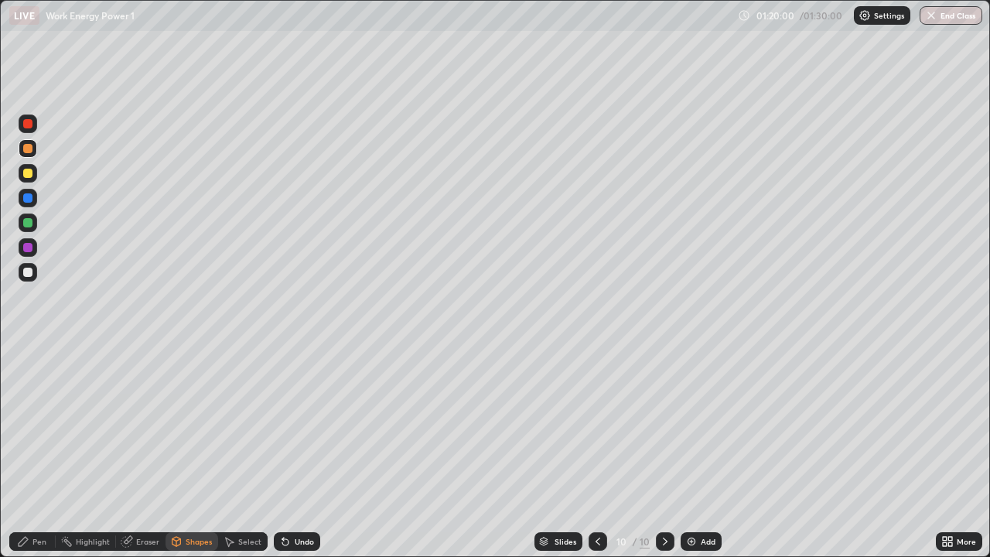
click at [27, 199] on div at bounding box center [27, 197] width 9 height 9
click at [39, 452] on div "Pen" at bounding box center [39, 542] width 14 height 8
click at [27, 173] on div at bounding box center [27, 173] width 9 height 9
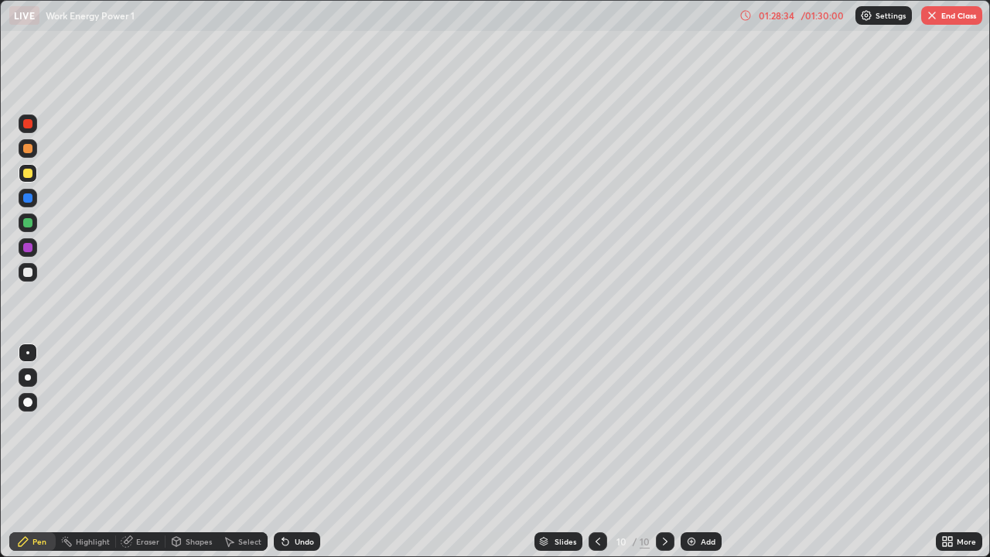
click at [930, 13] on img "button" at bounding box center [932, 15] width 12 height 12
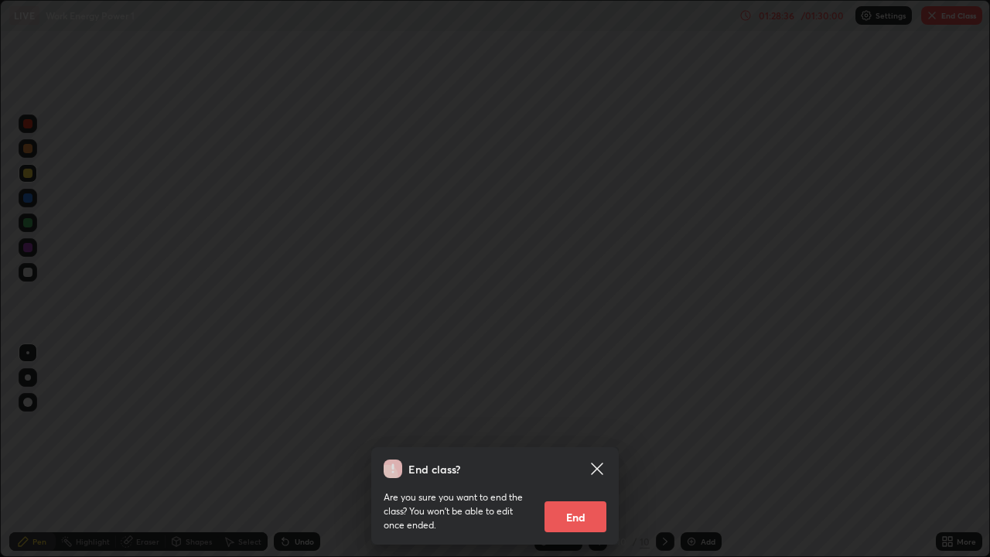
click at [572, 452] on button "End" at bounding box center [576, 516] width 62 height 31
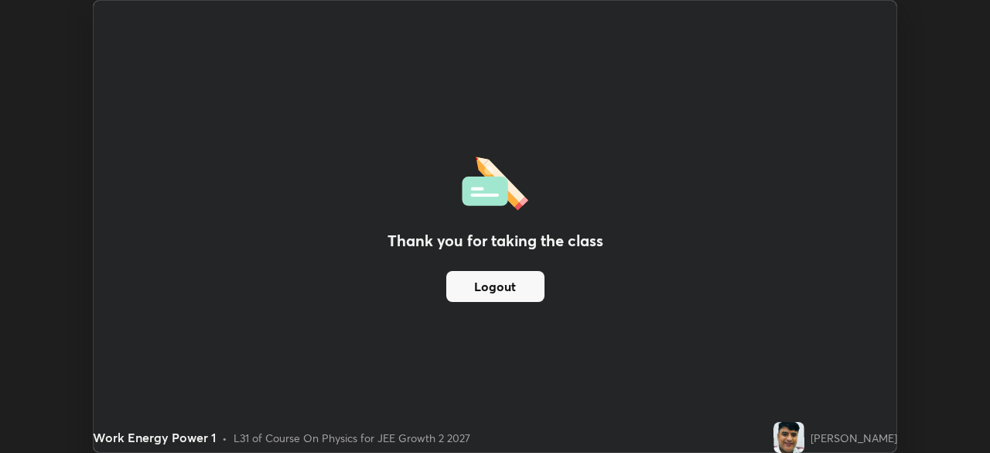
scroll to position [76907, 76370]
